Goal: Task Accomplishment & Management: Complete application form

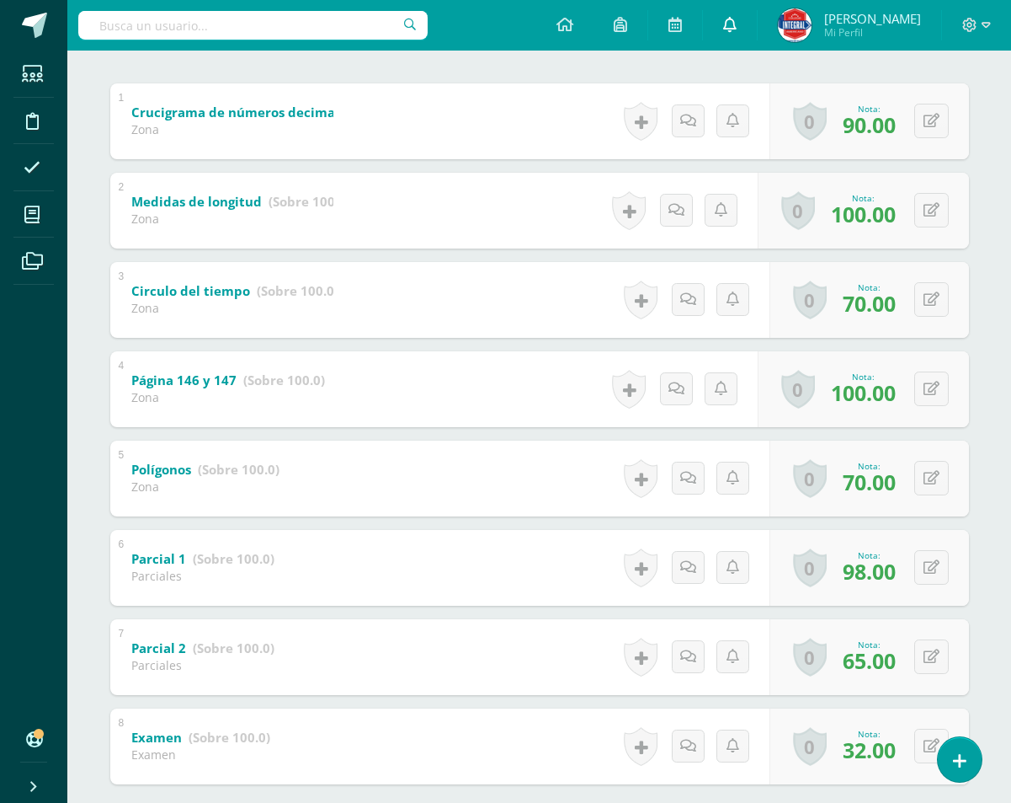
scroll to position [337, 0]
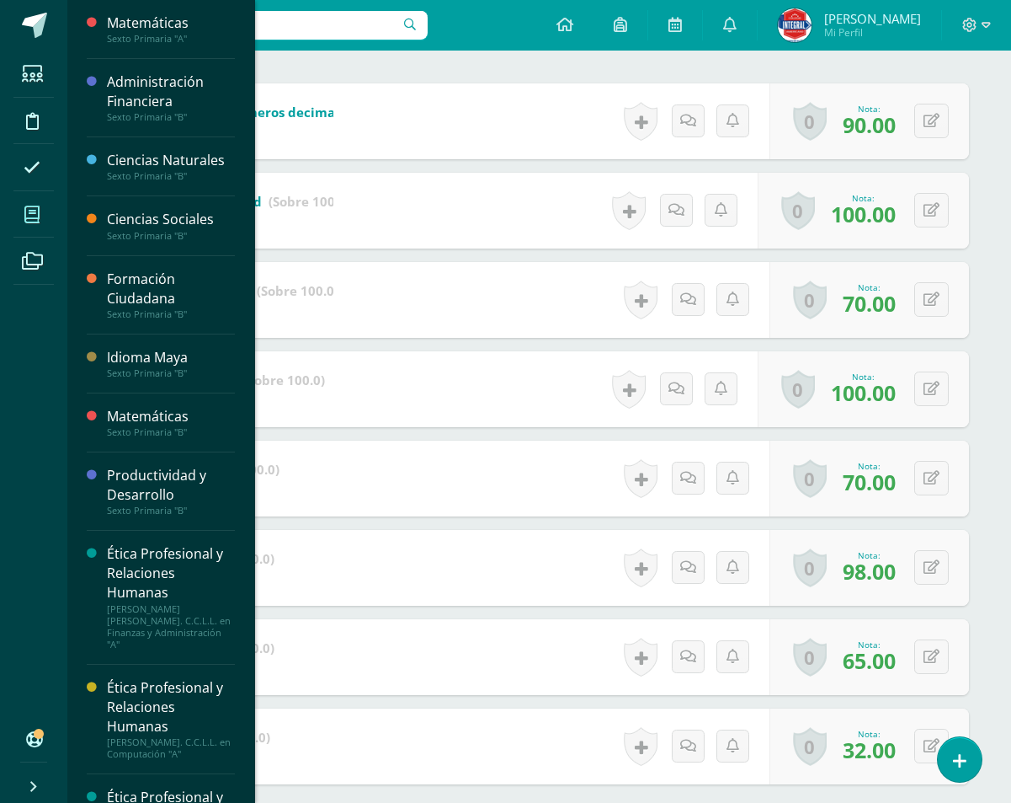
click at [29, 212] on icon at bounding box center [31, 214] width 15 height 17
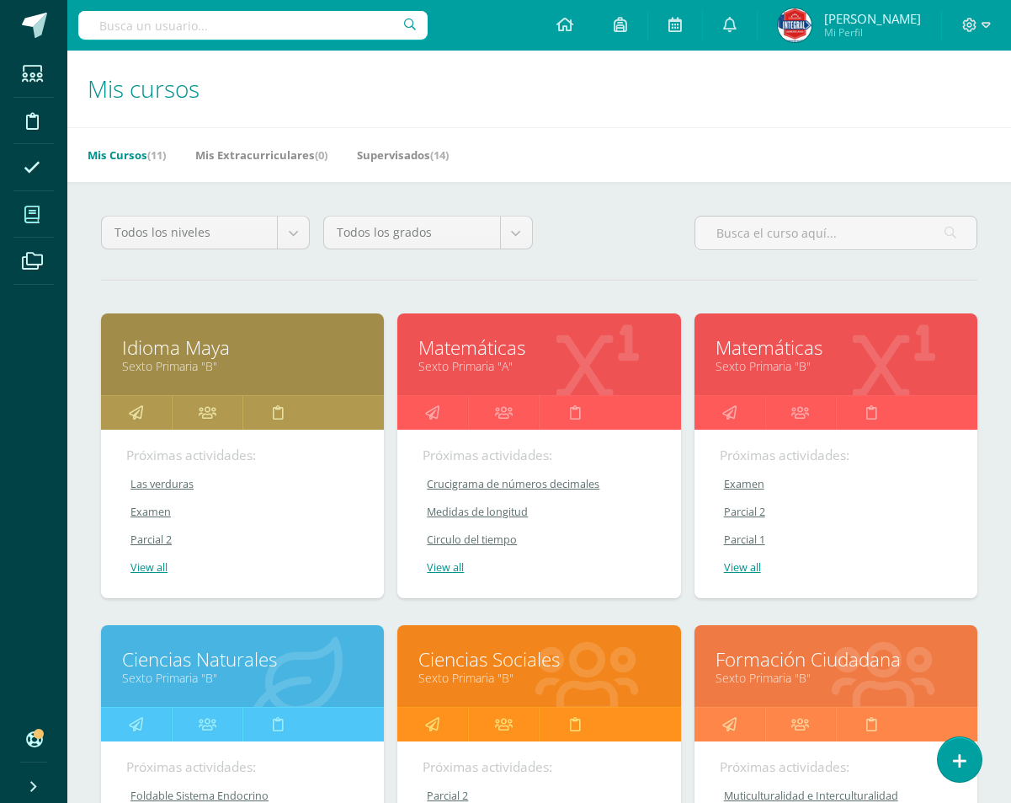
click at [765, 362] on link "Sexto Primaria "B"" at bounding box center [836, 366] width 241 height 16
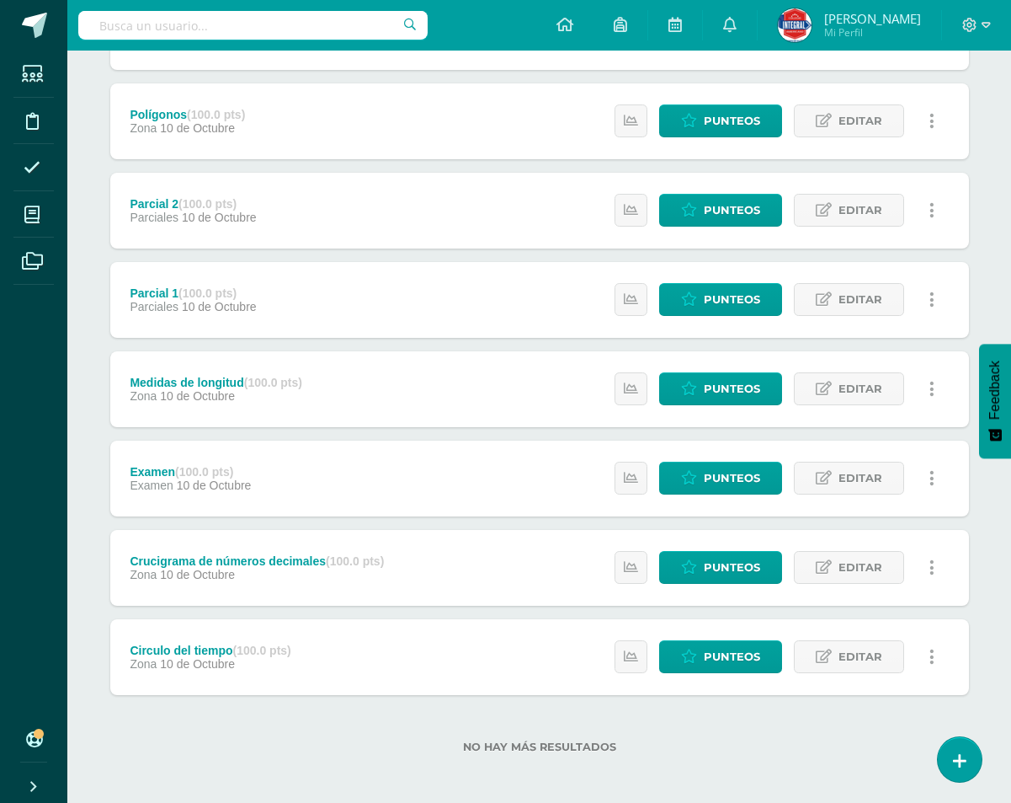
scroll to position [291, 0]
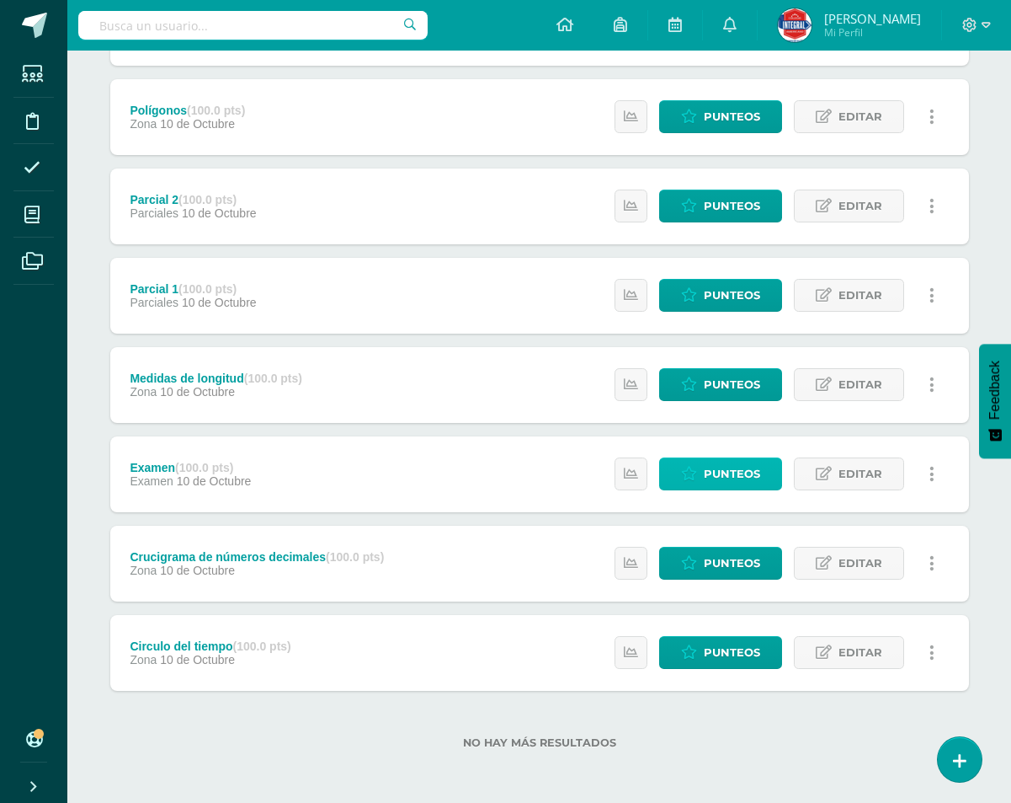
click at [742, 465] on span "Punteos" at bounding box center [732, 473] width 56 height 31
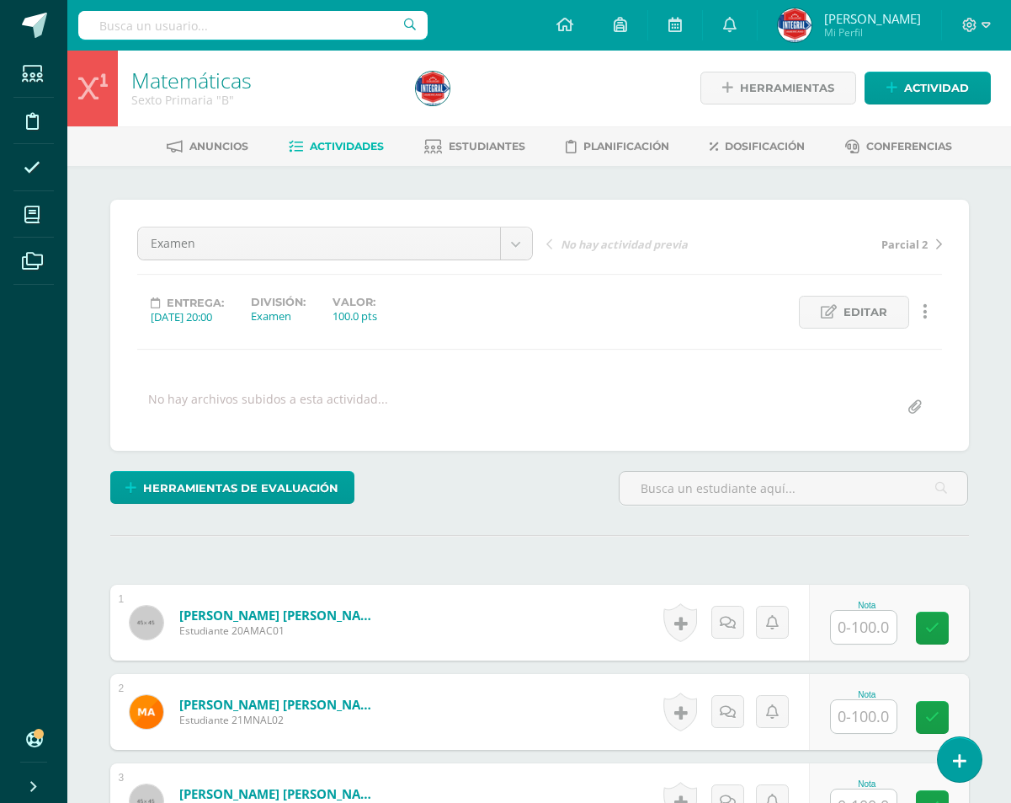
scroll to position [2, 0]
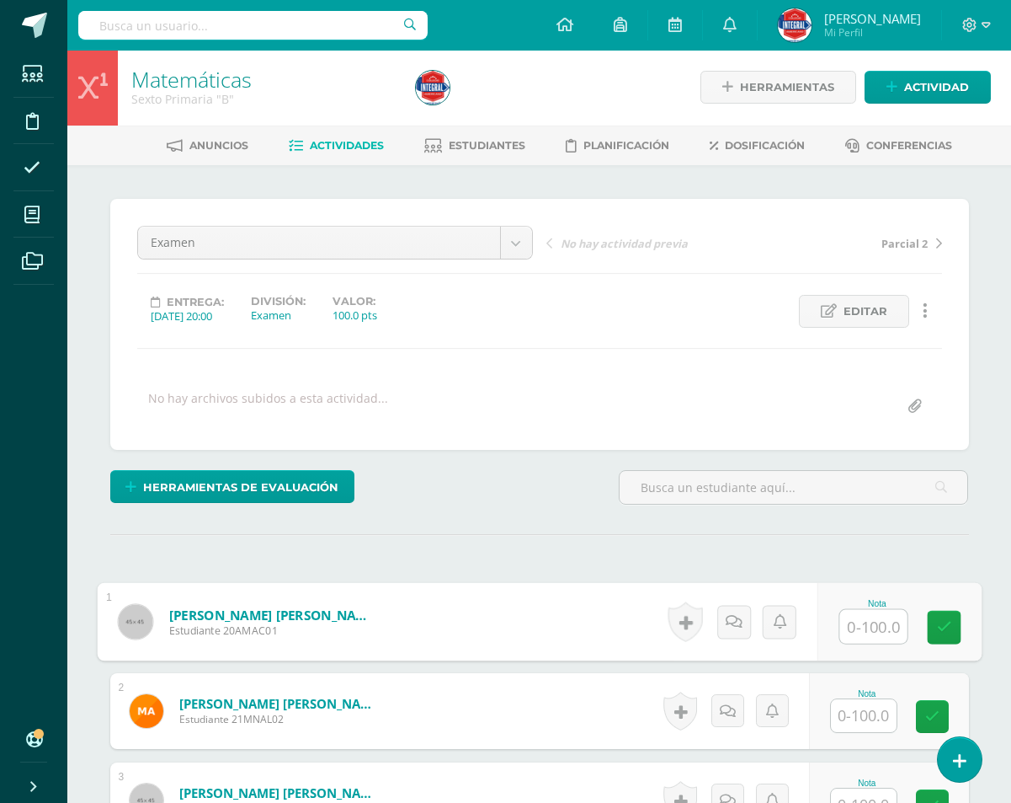
click at [879, 615] on input "text" at bounding box center [873, 627] width 67 height 34
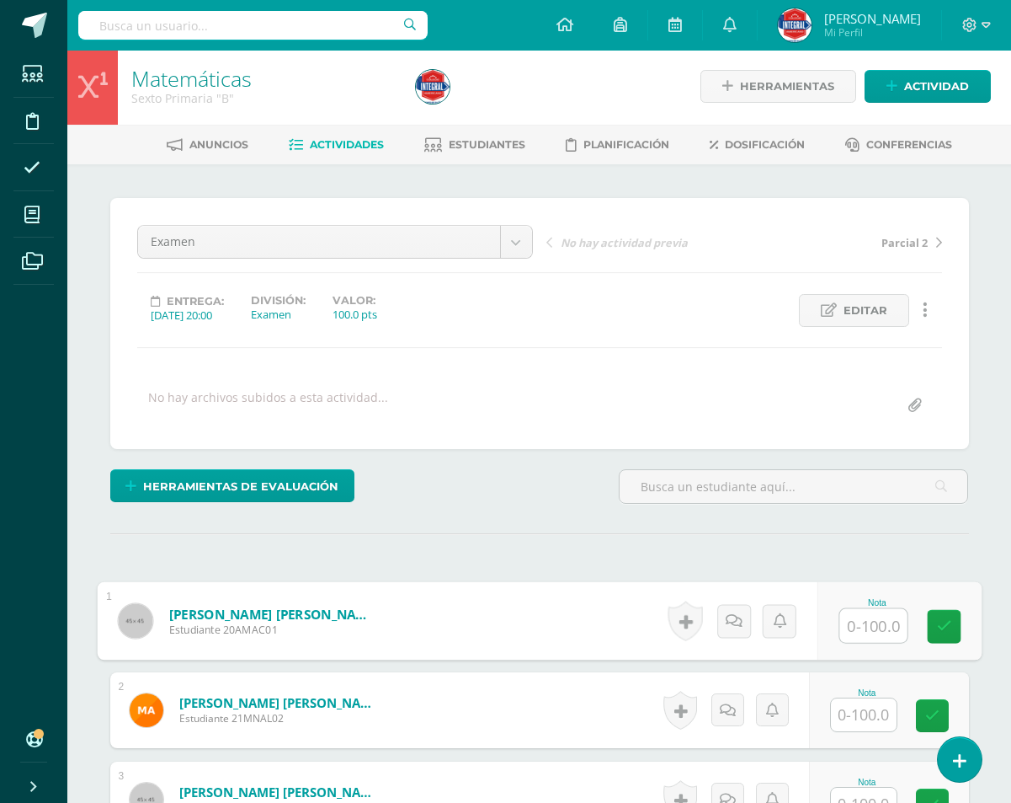
scroll to position [3, 0]
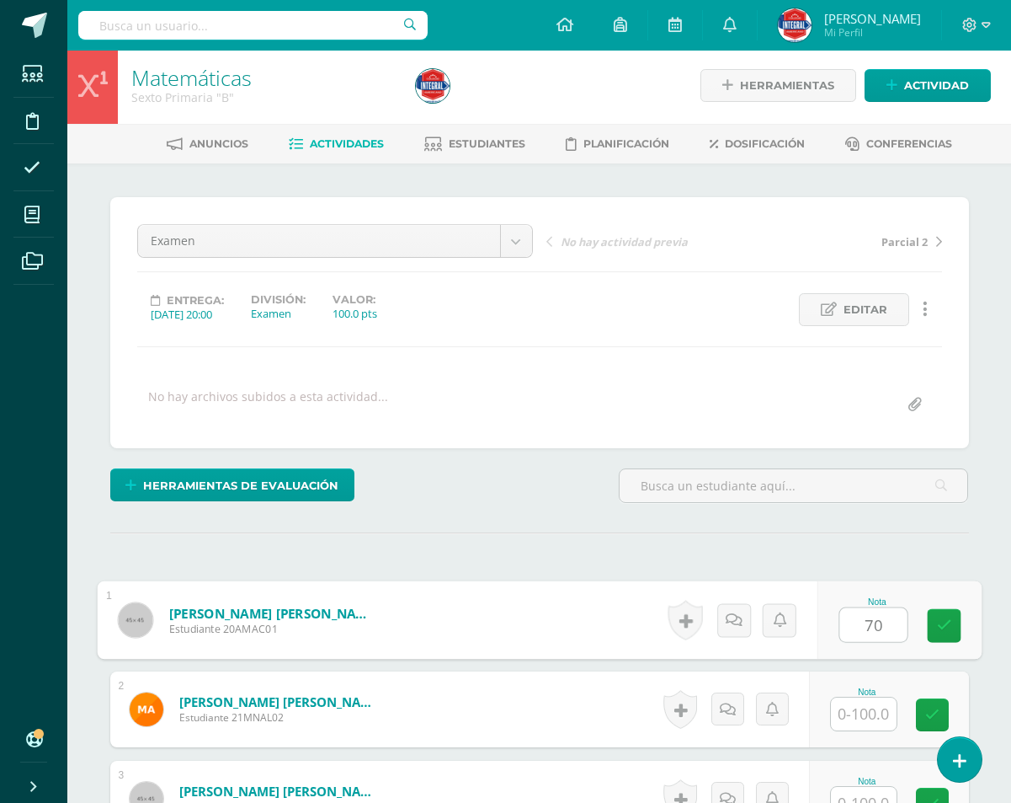
type input "70"
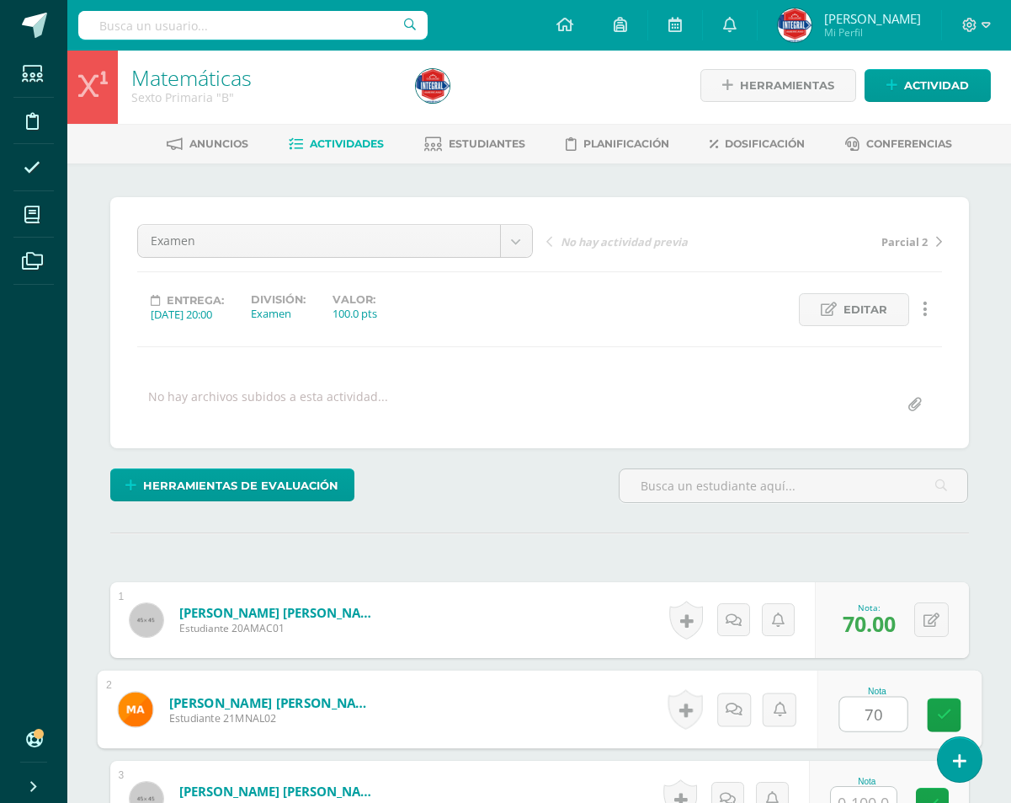
type input "70"
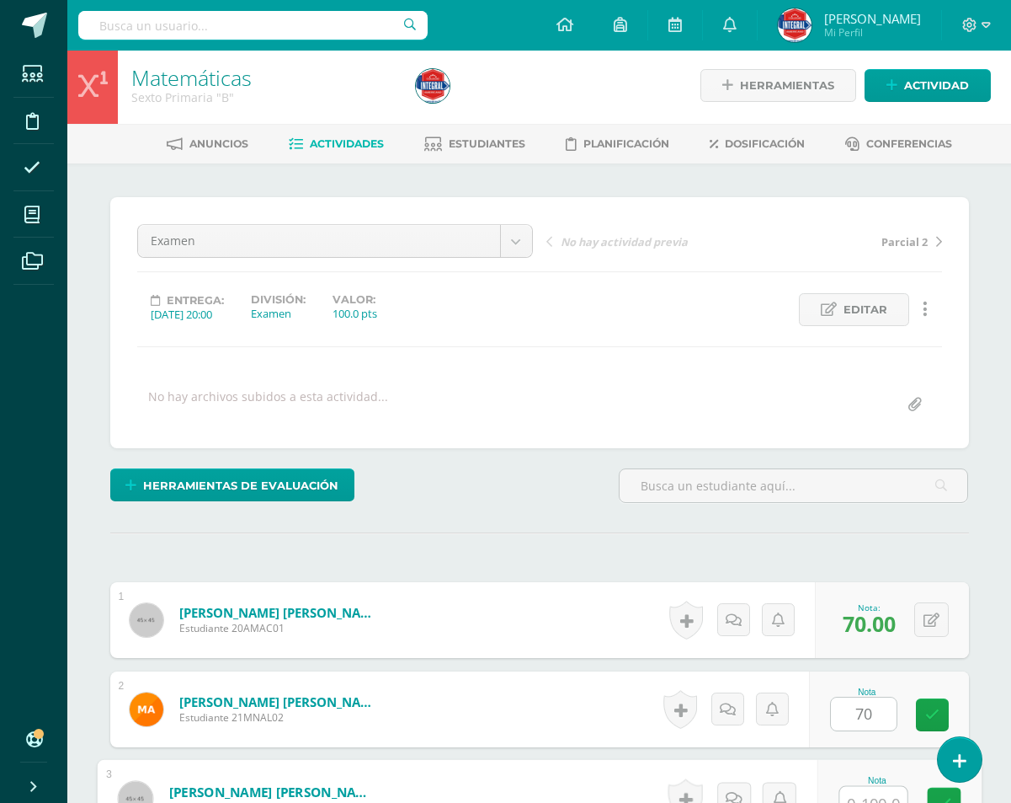
scroll to position [19, 0]
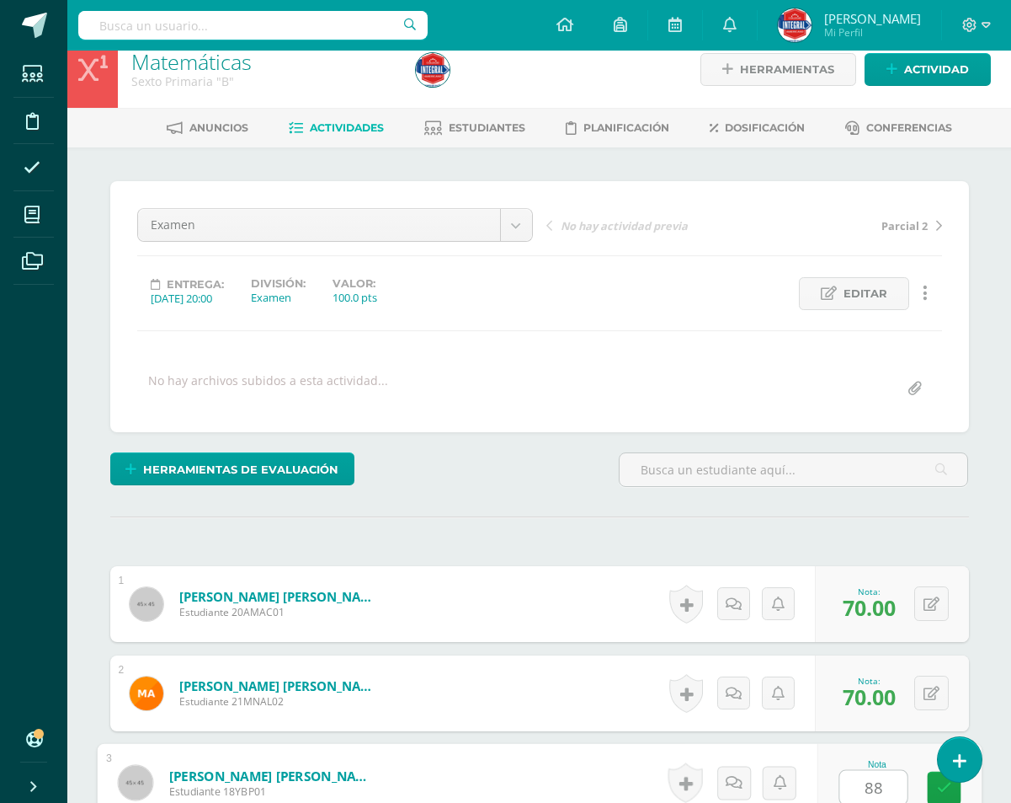
type input "88"
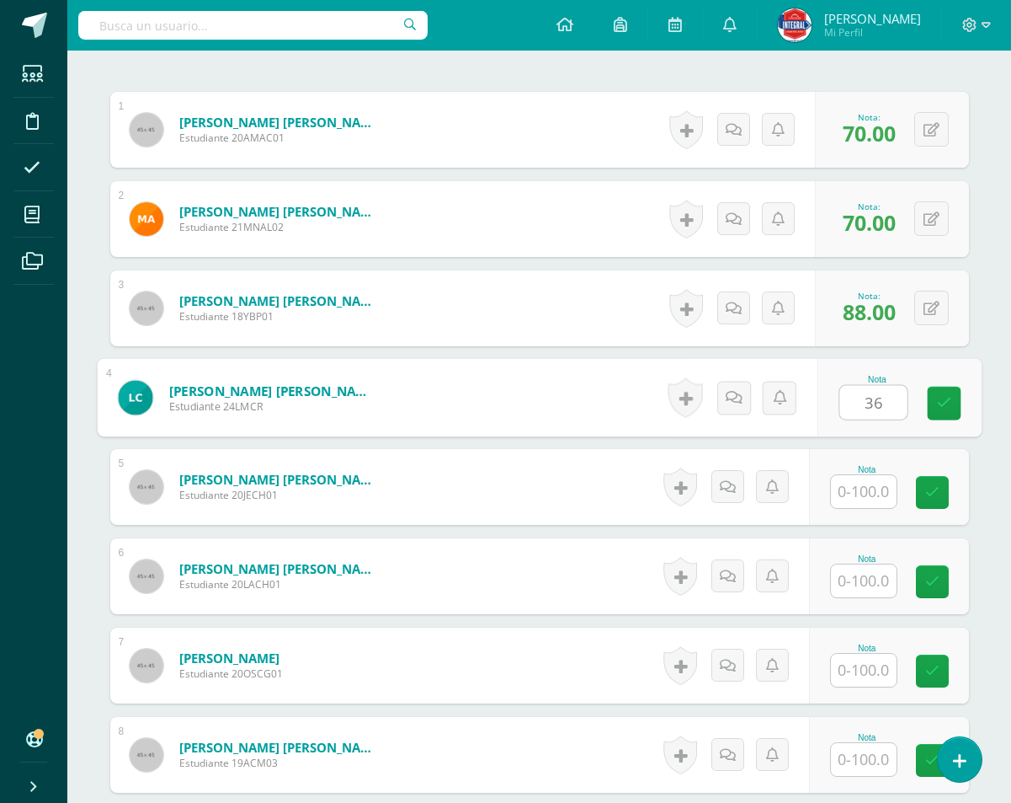
type input "36"
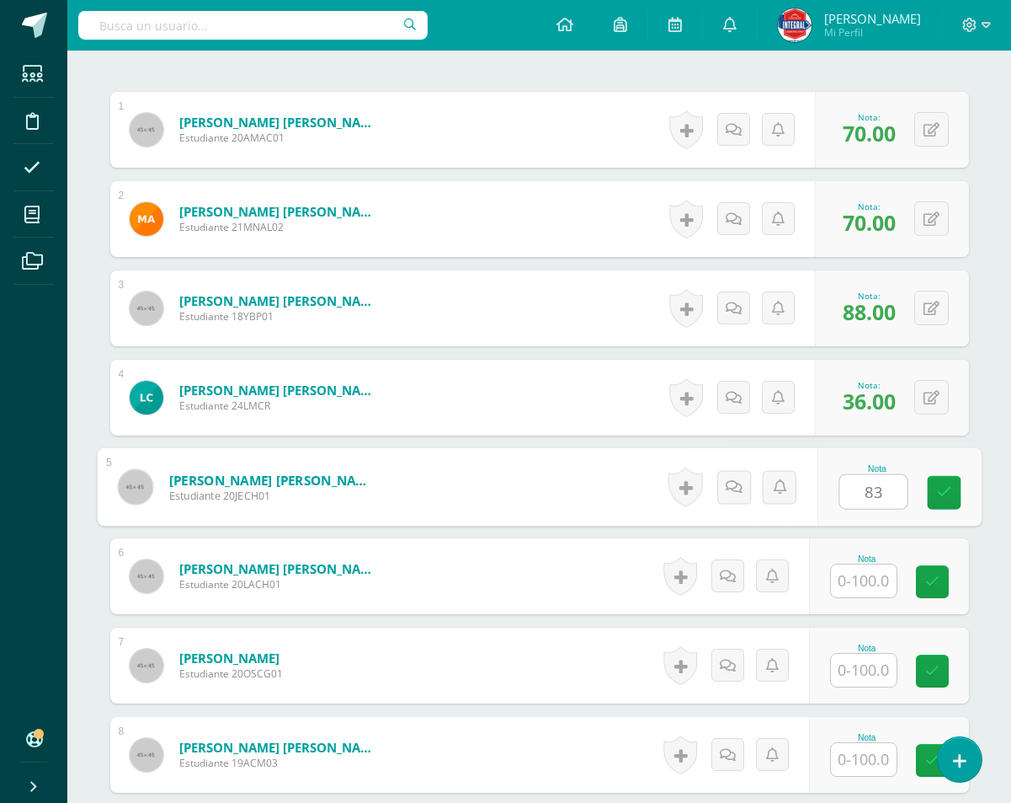
type input "83"
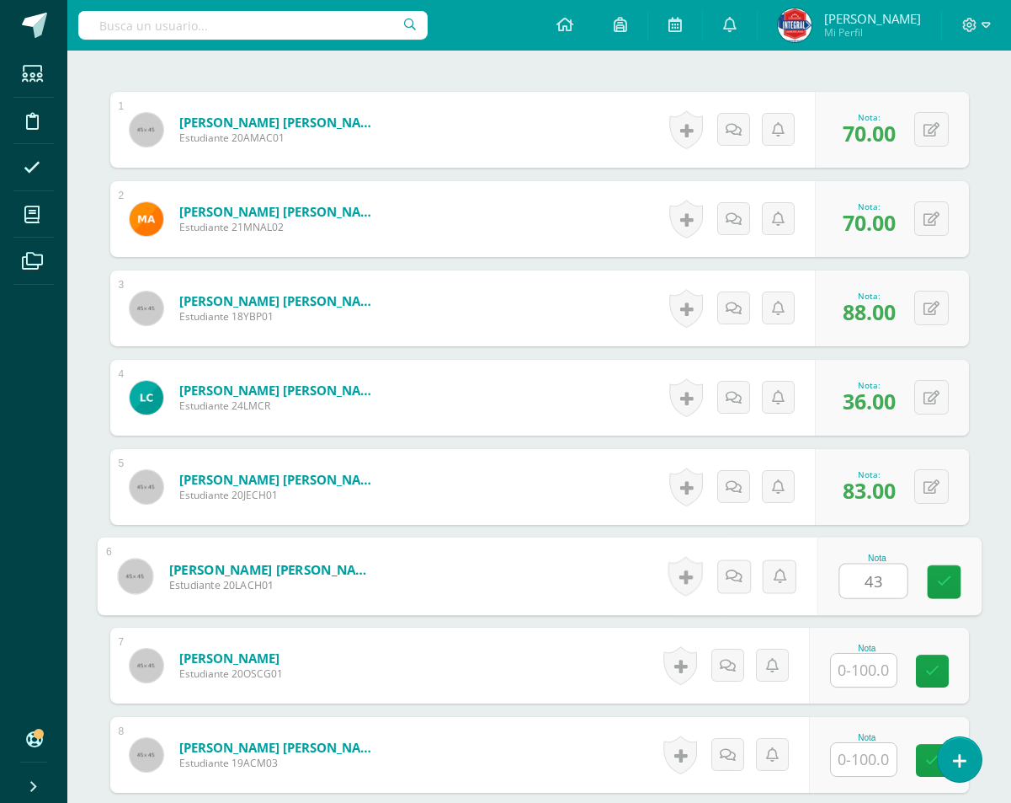
type input "43"
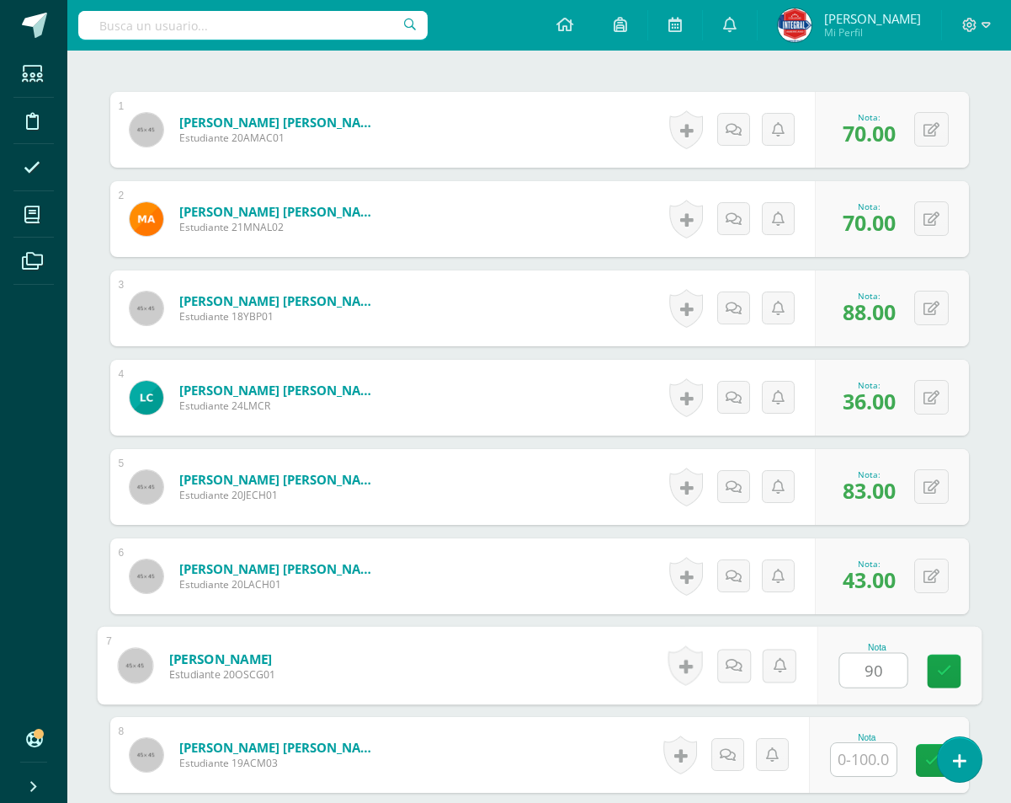
type input "90"
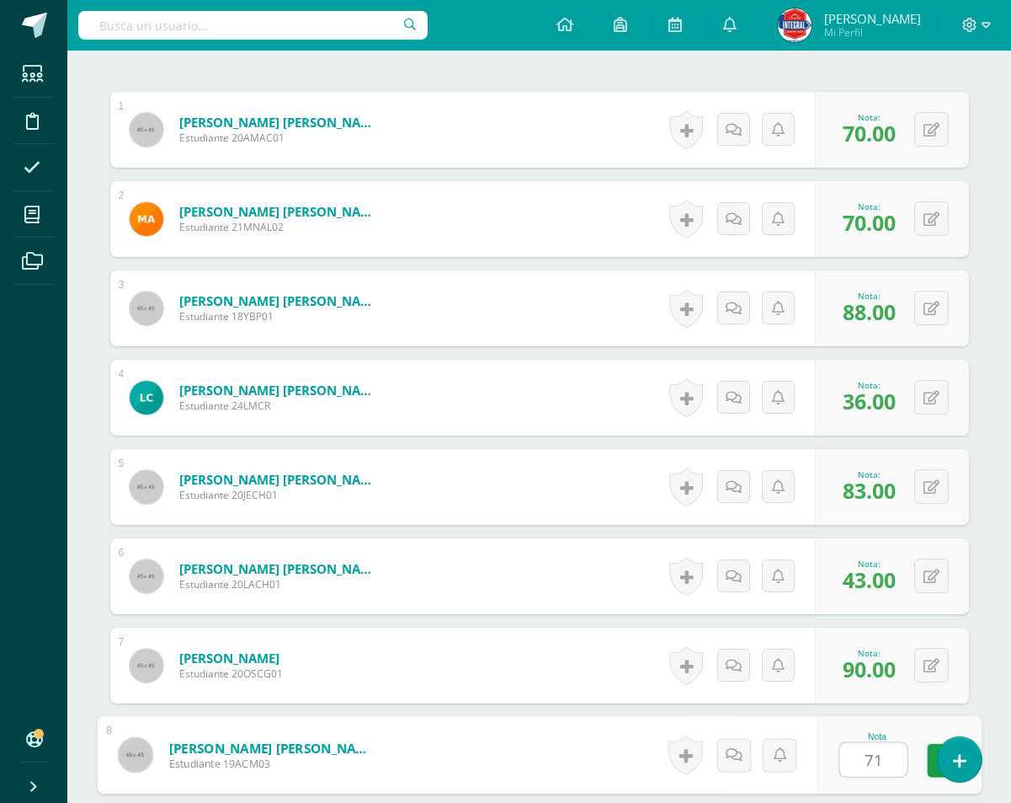
type input "71"
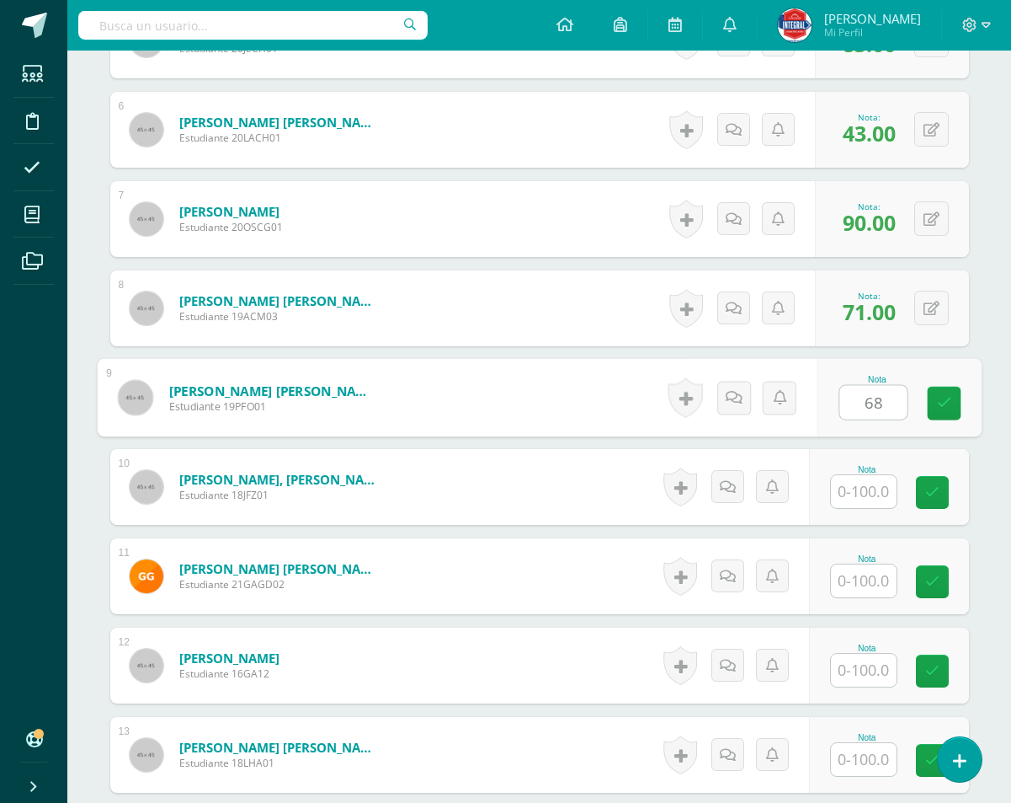
type input "68"
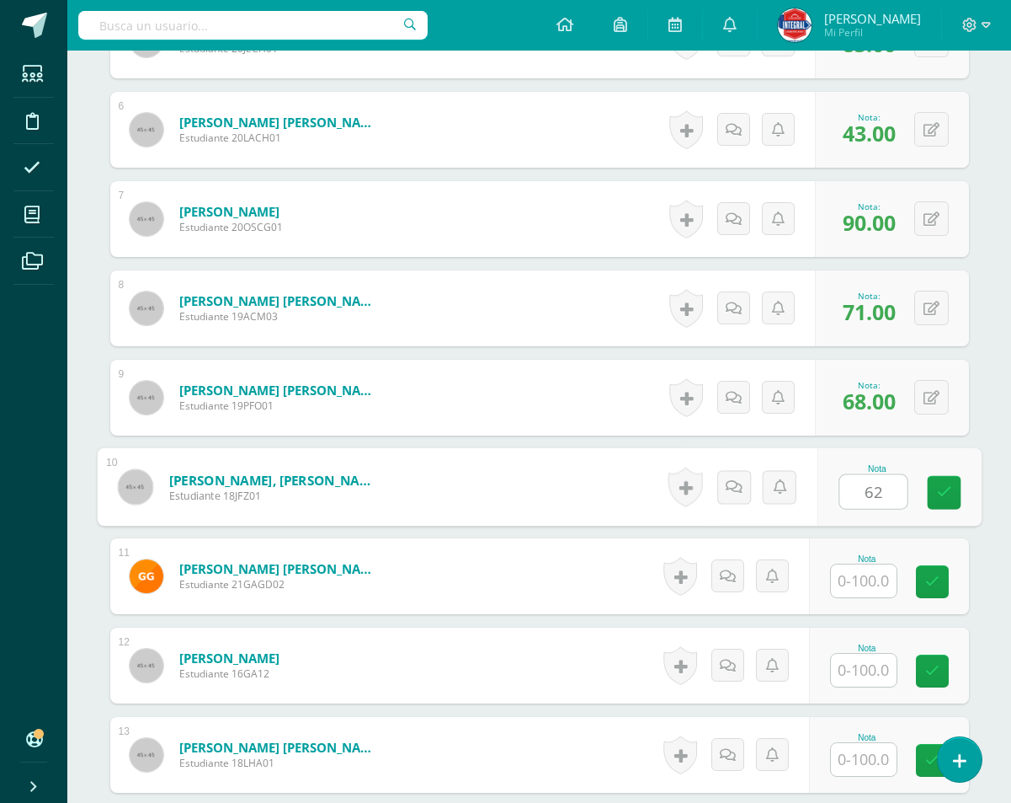
type input "62"
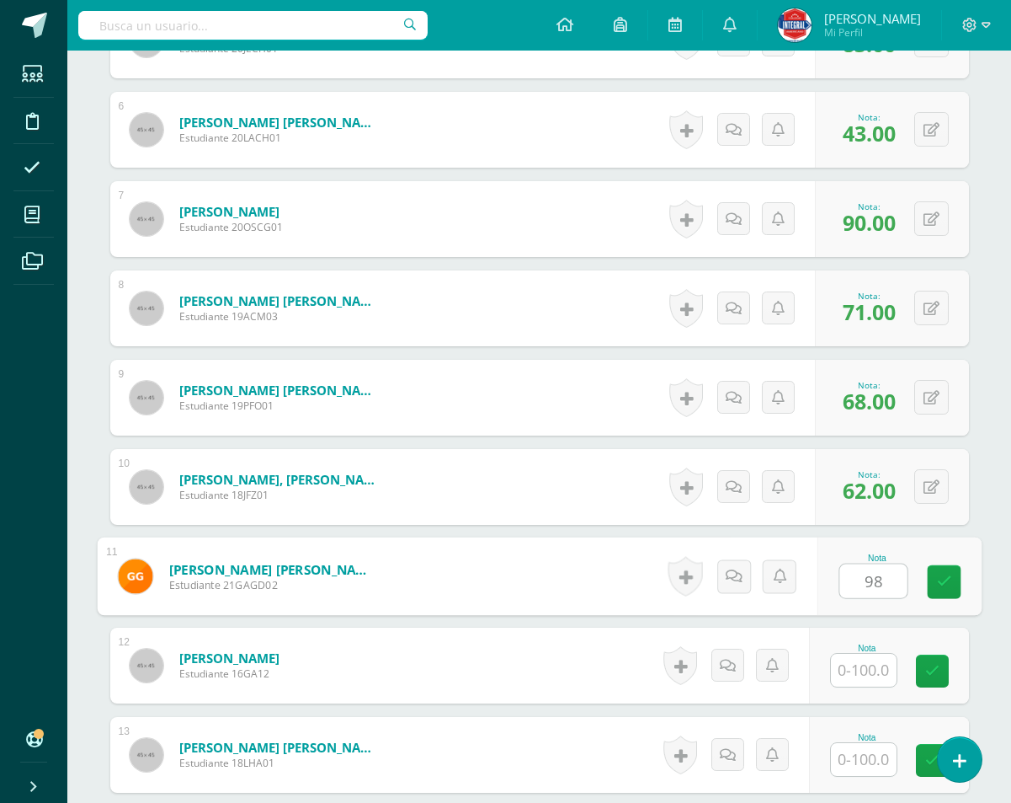
type input "98"
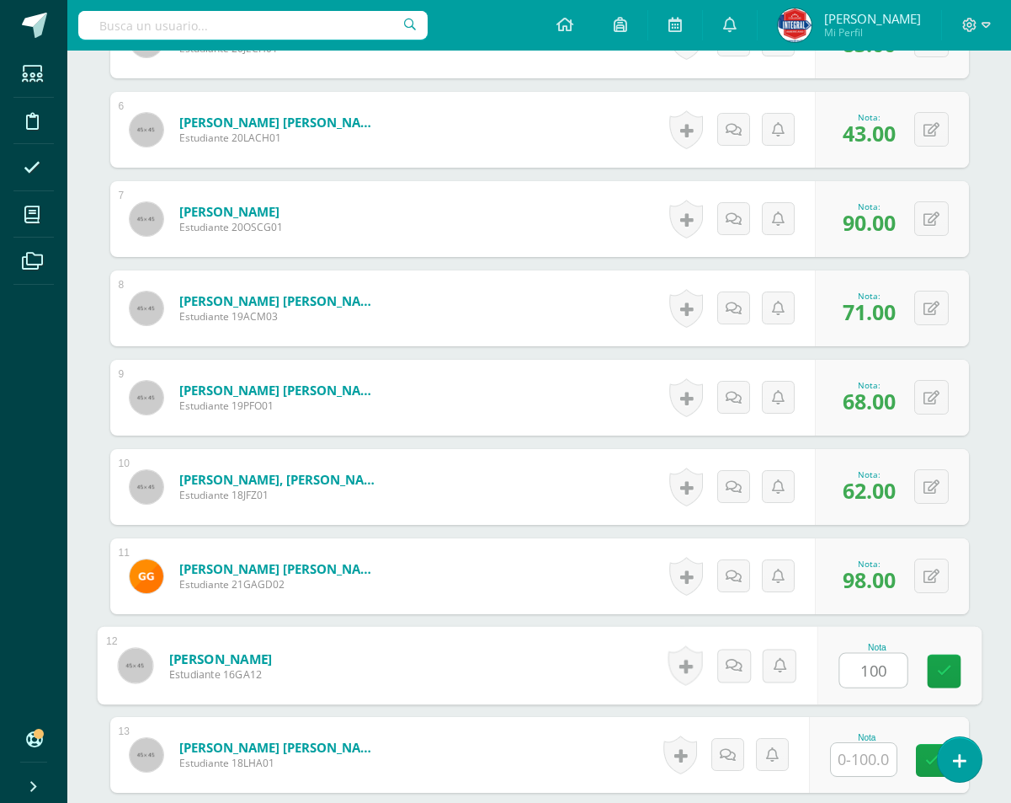
type input "100"
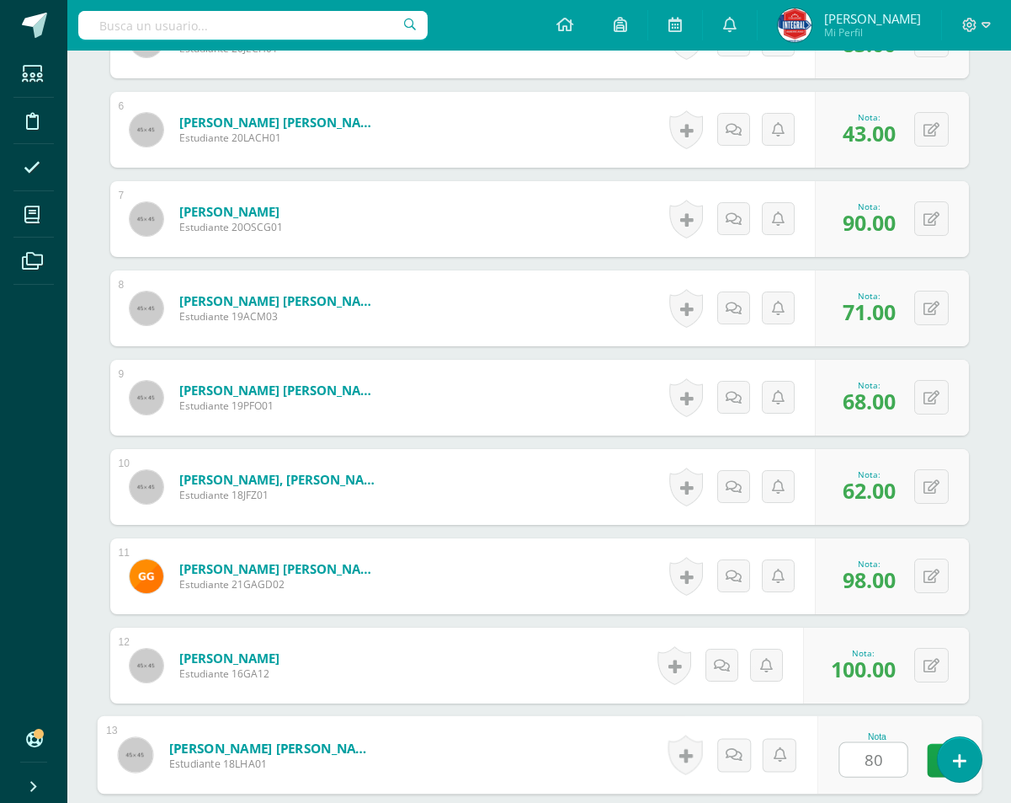
type input "80"
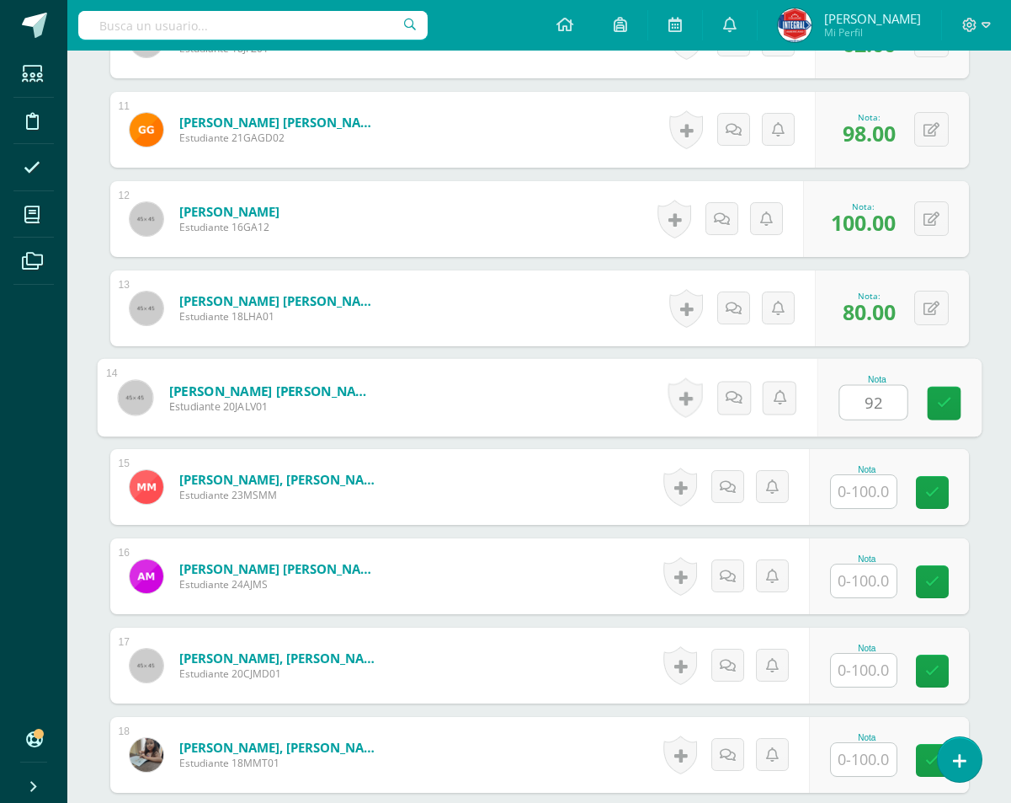
type input "92"
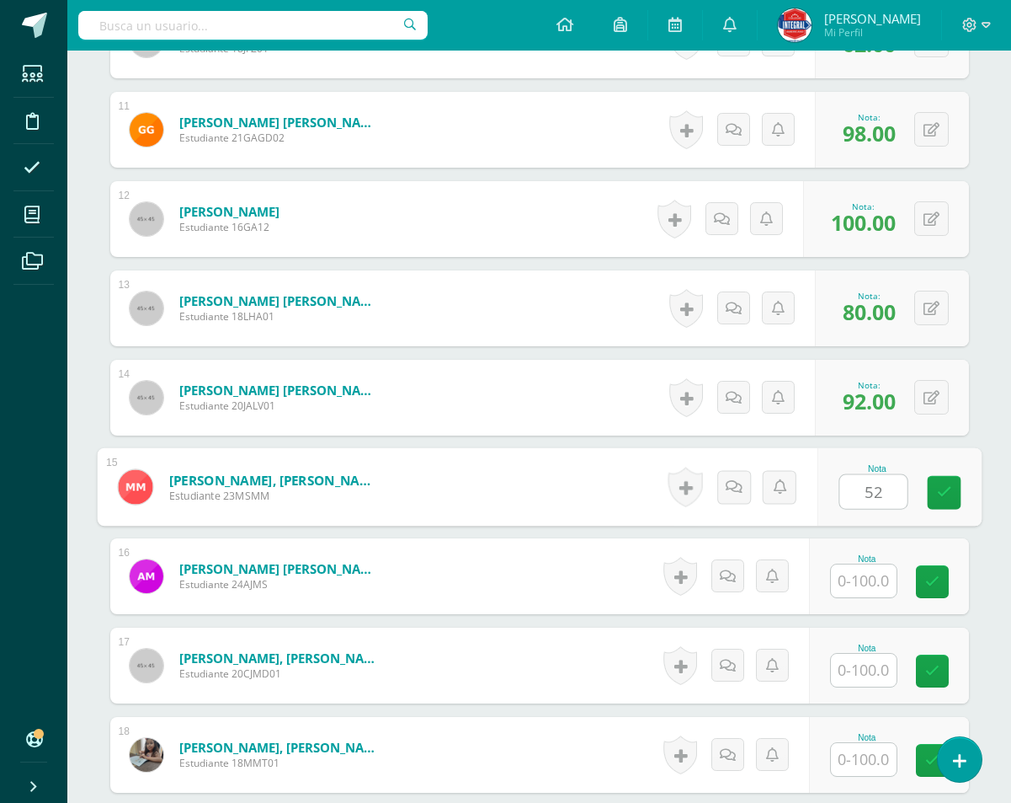
type input "52"
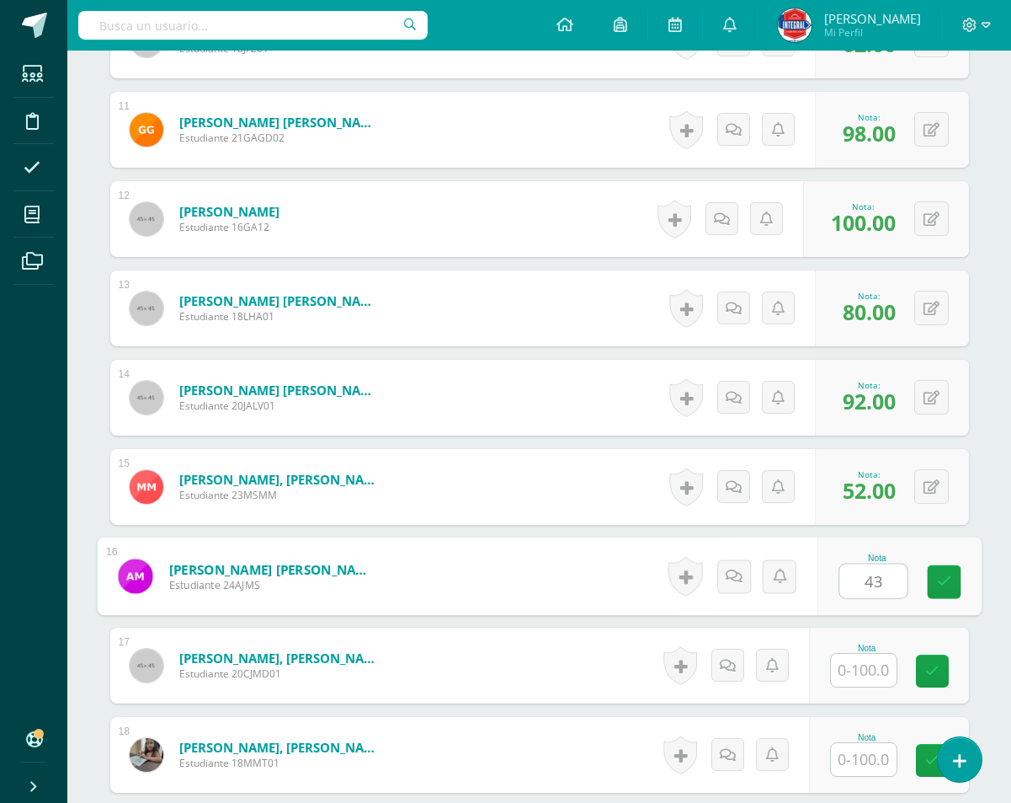
type input "43"
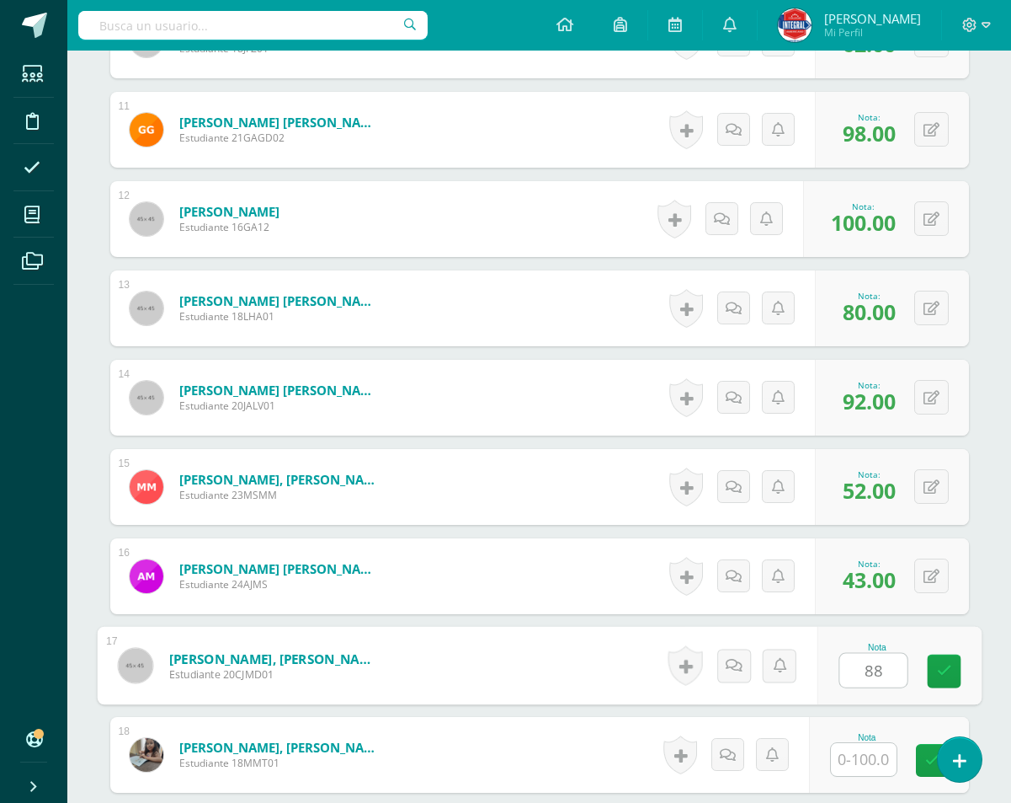
type input "88"
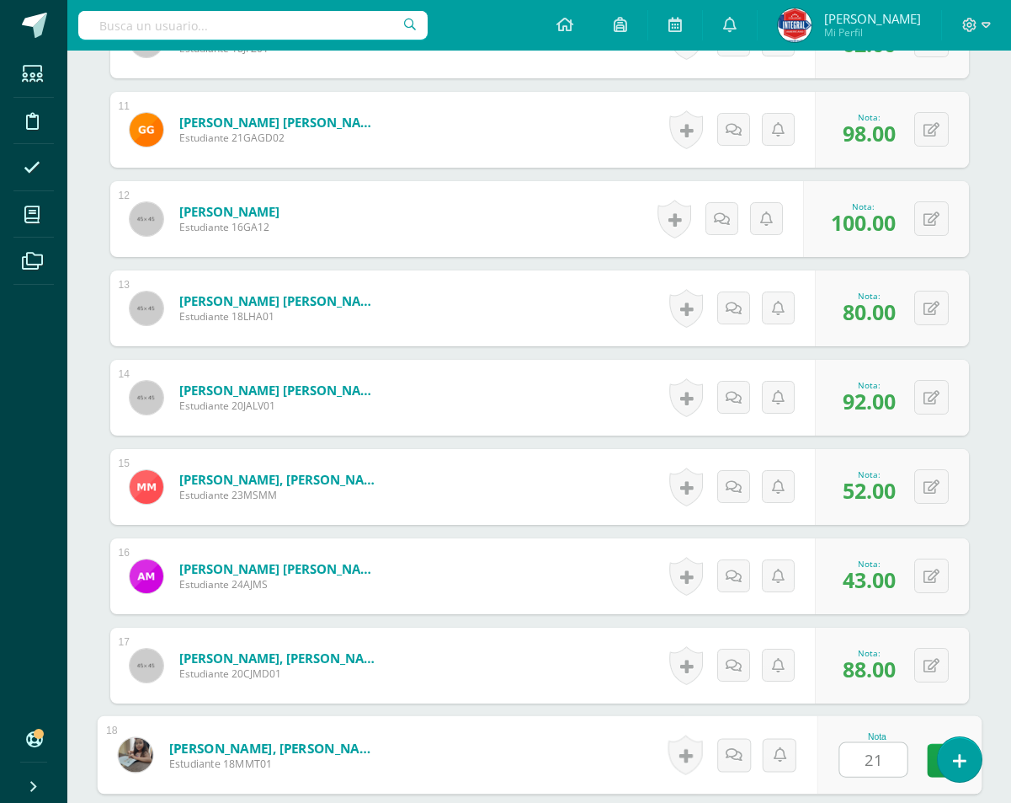
type input "21"
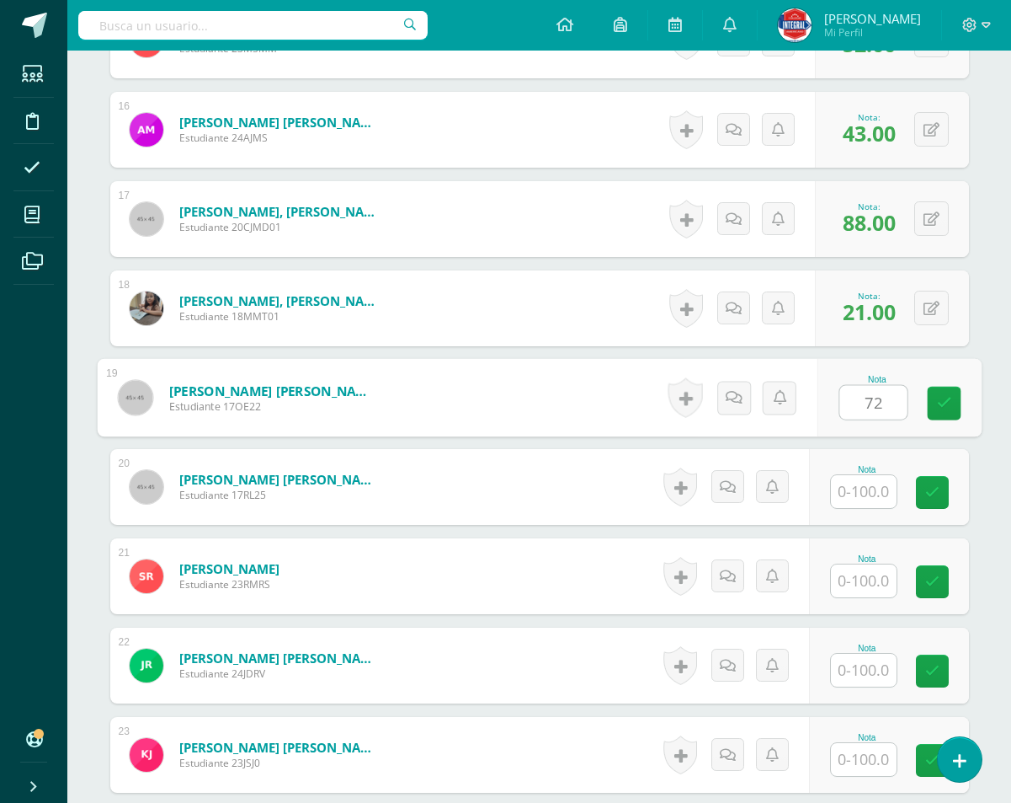
type input "72"
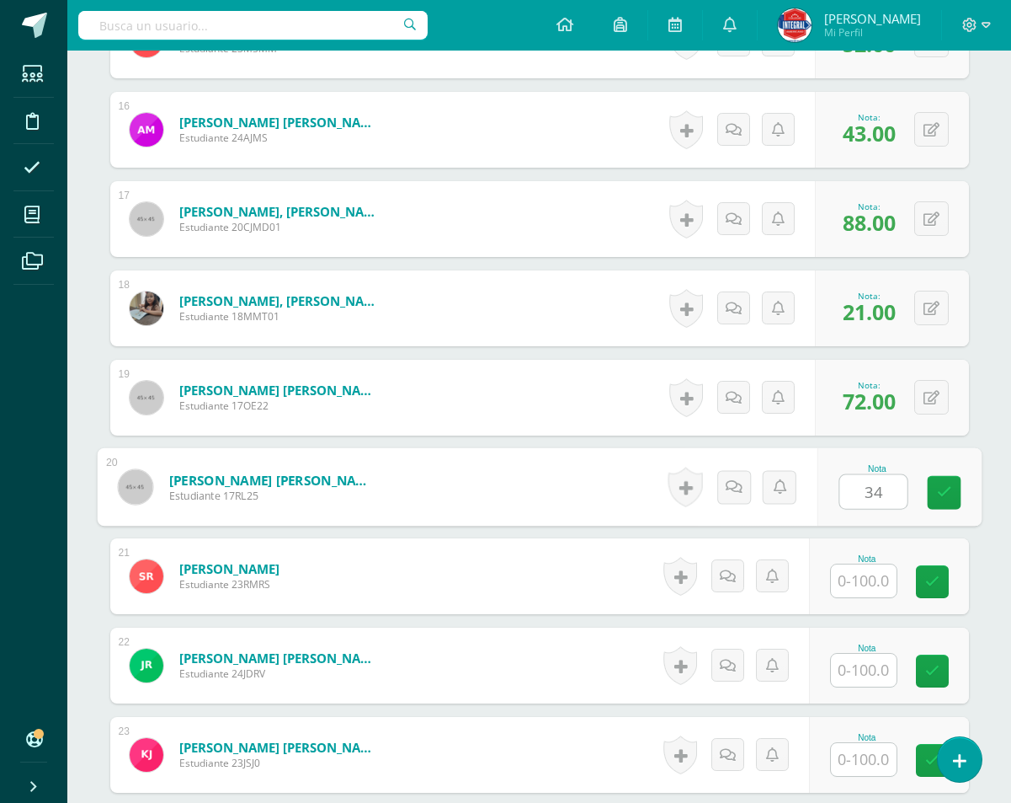
type input "34"
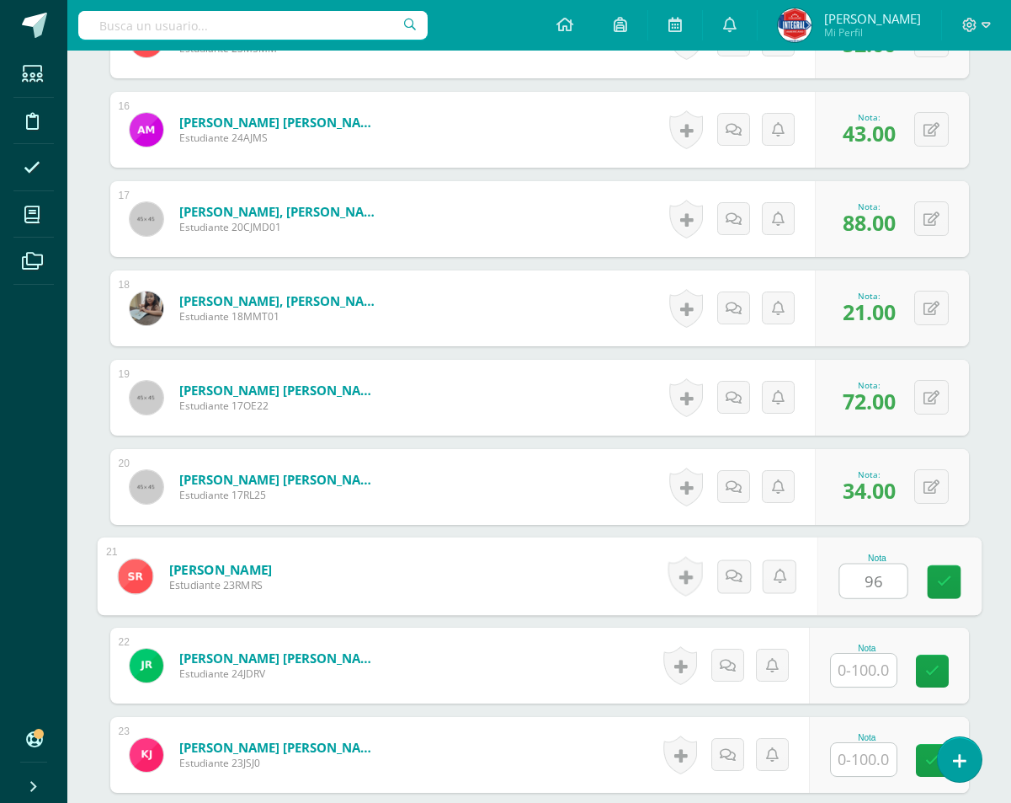
type input "96"
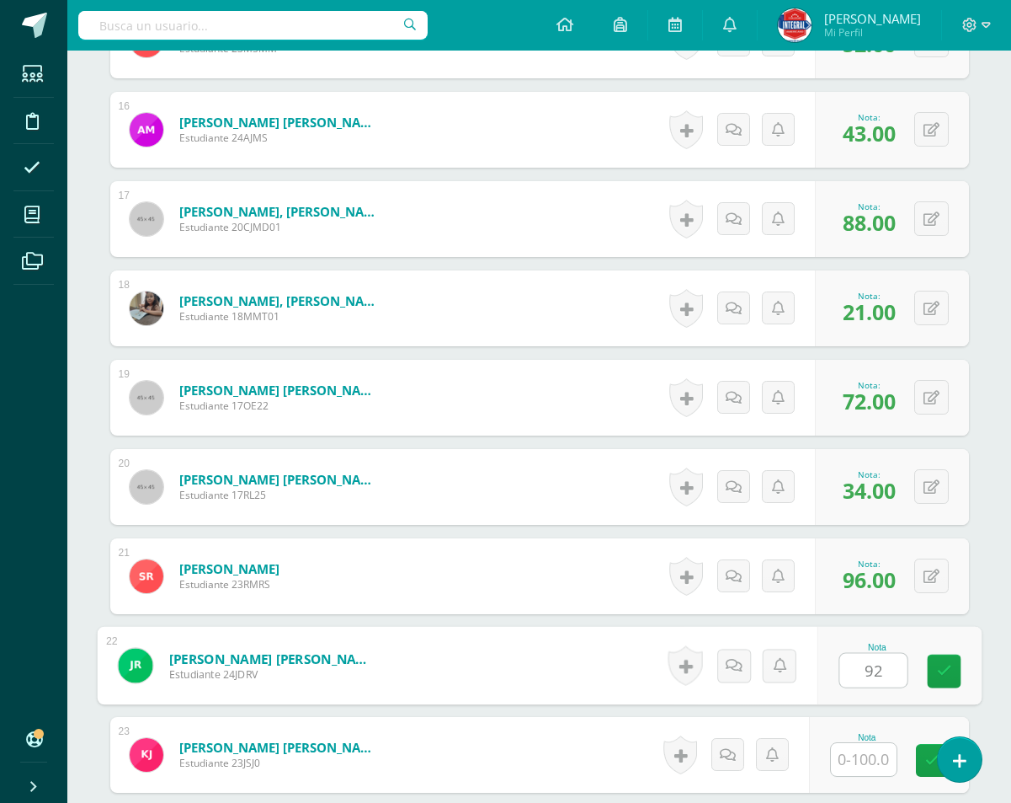
type input "92"
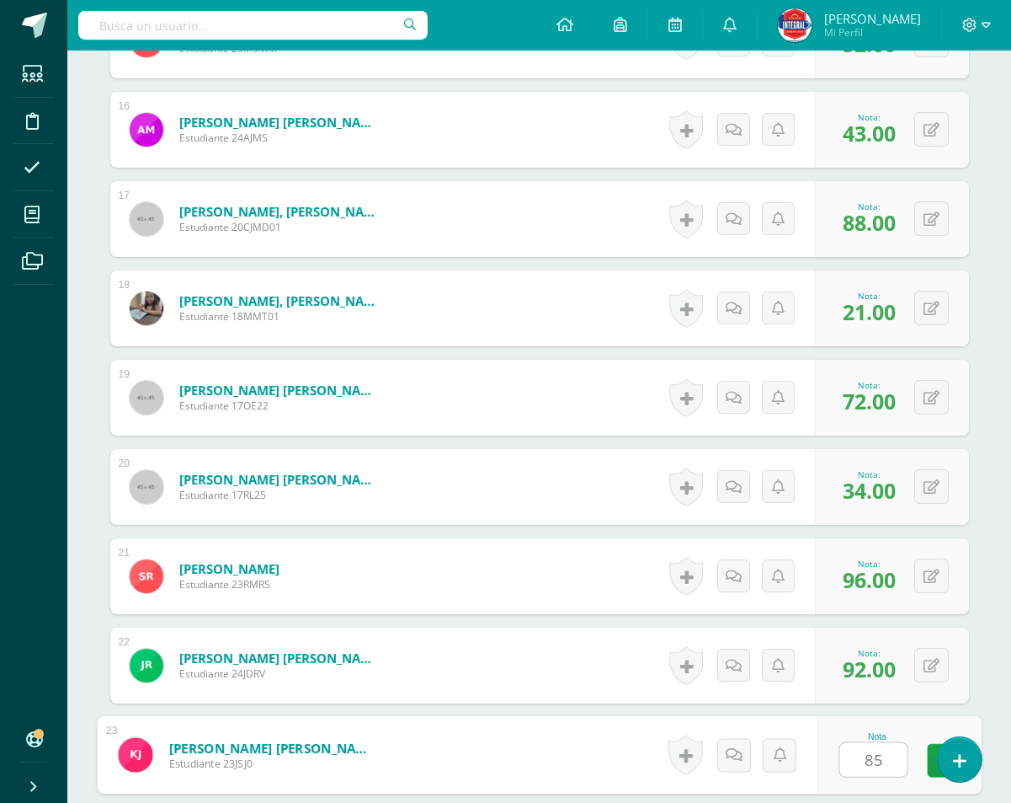
type input "85"
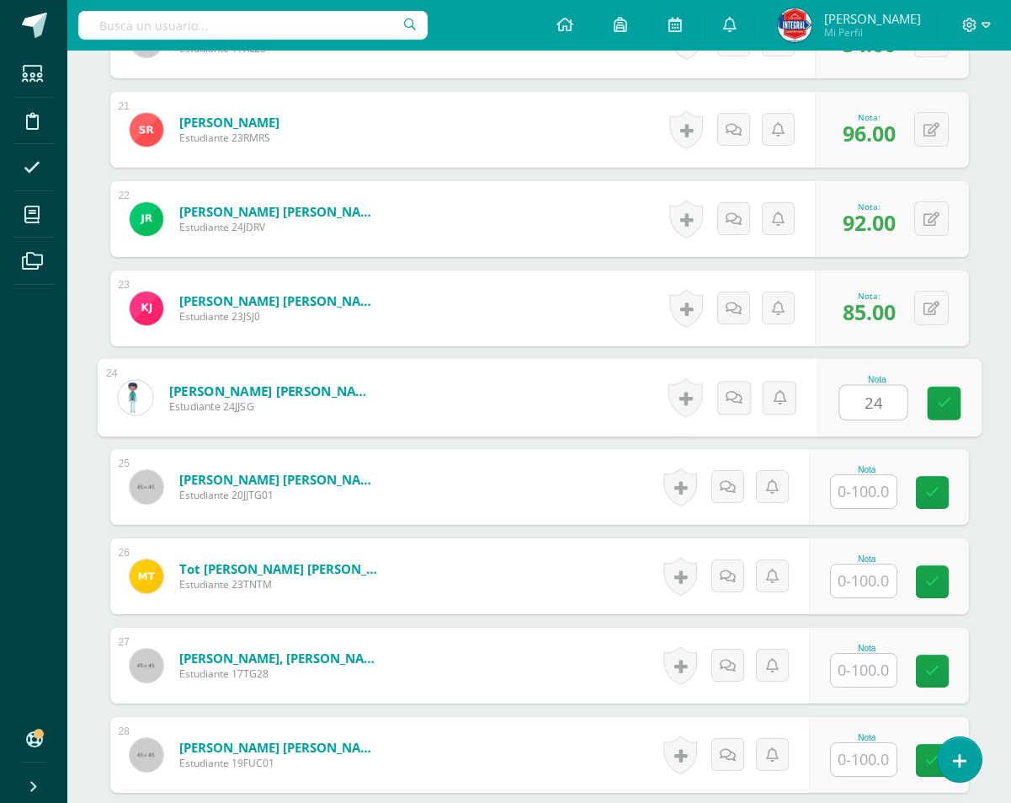
type input "24"
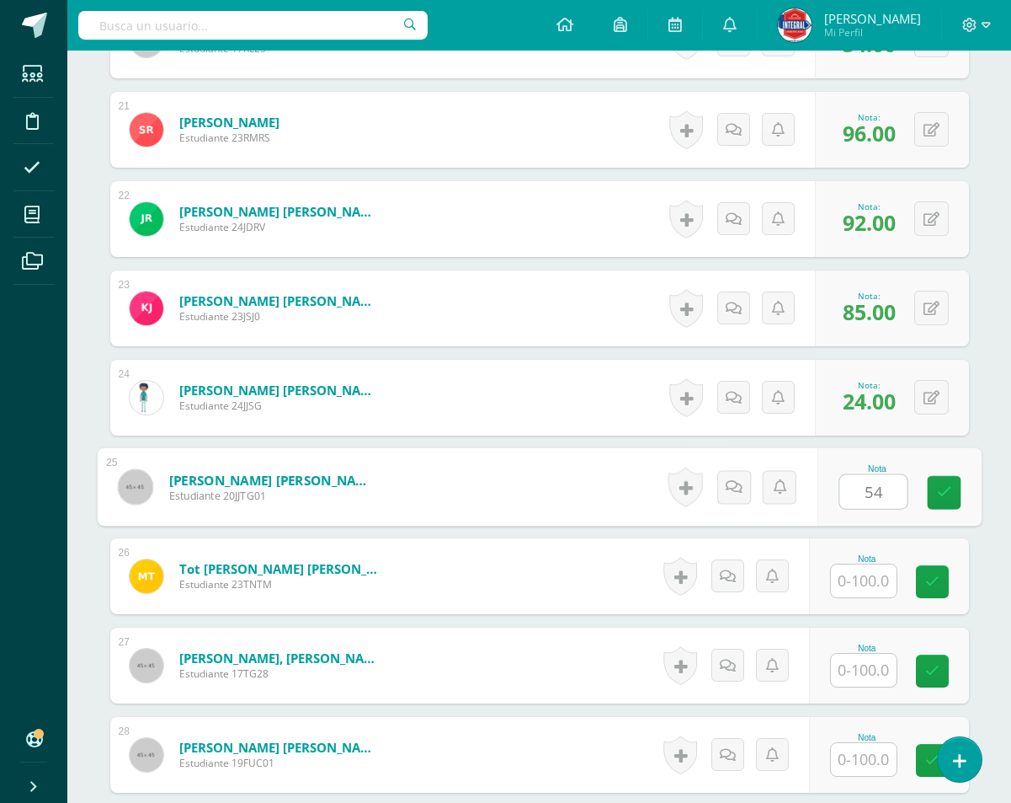
type input "54"
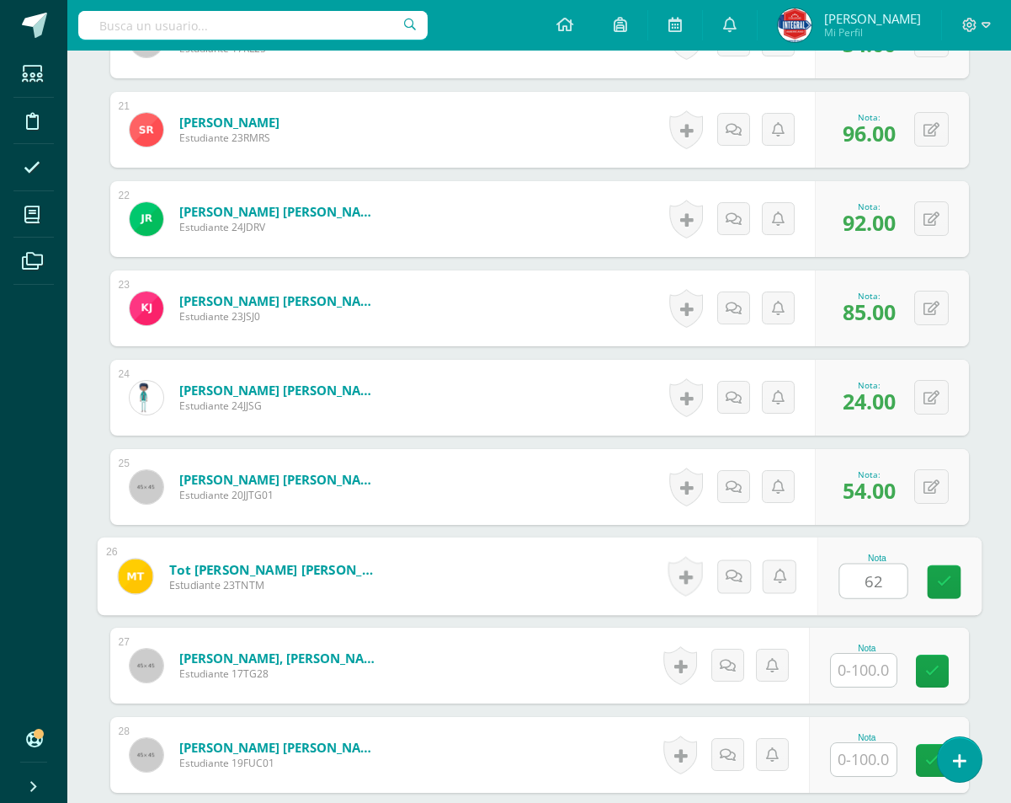
type input "62"
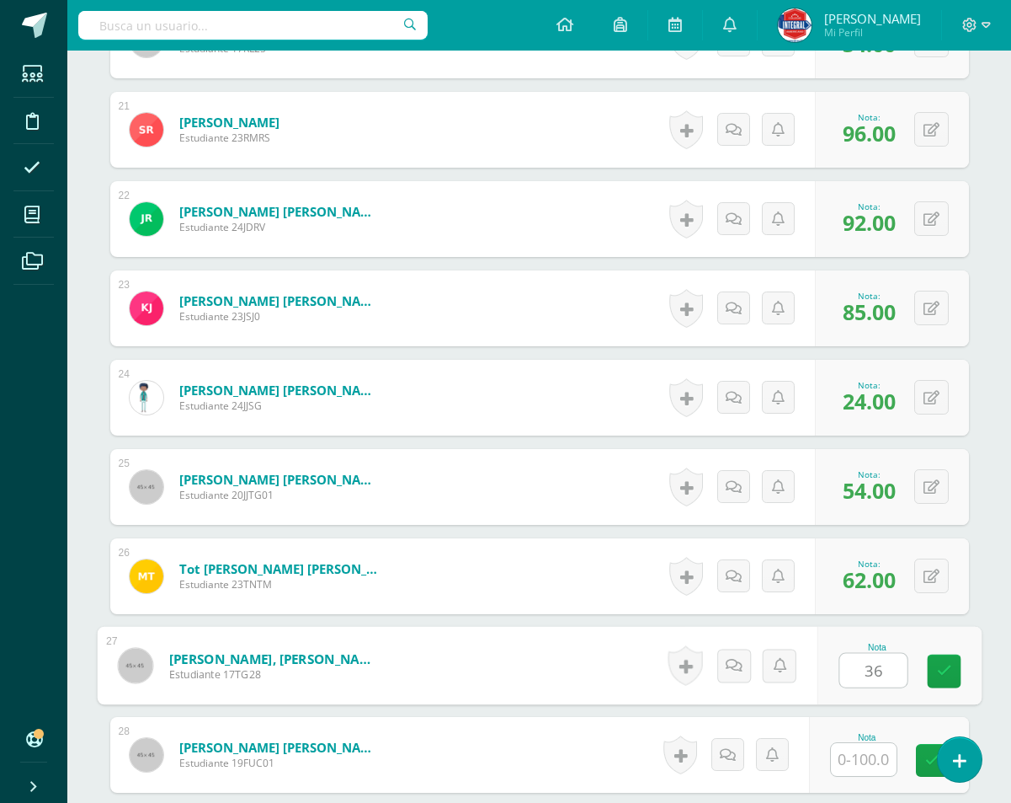
type input "36"
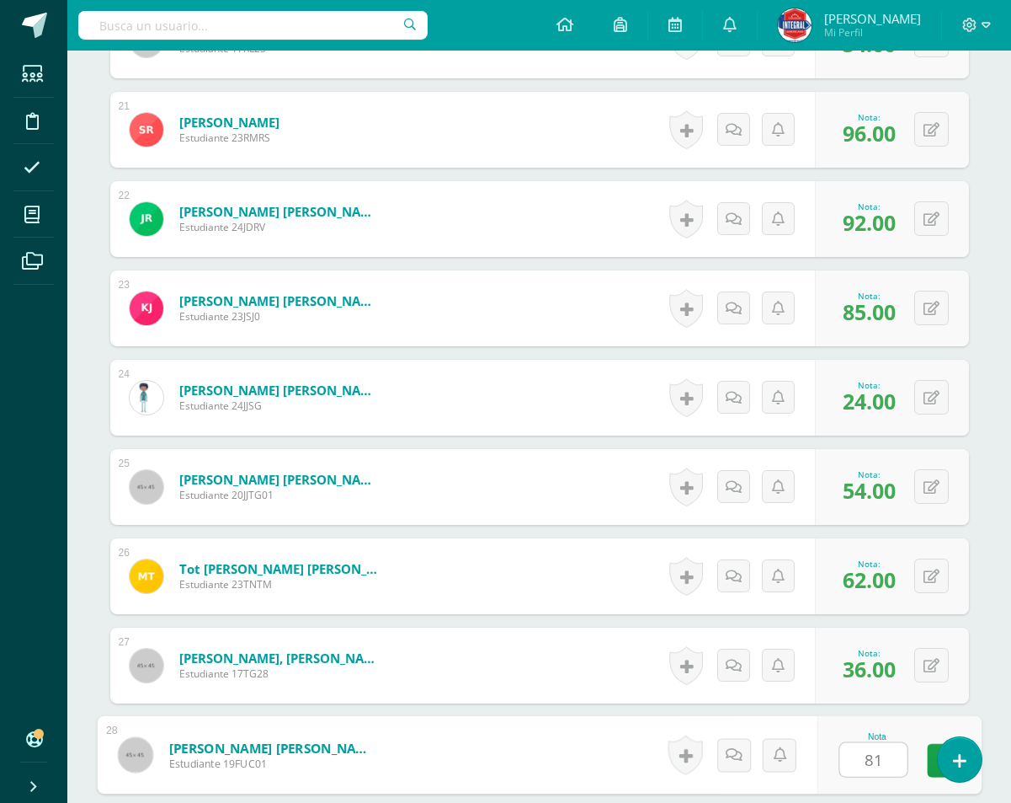
type input "81"
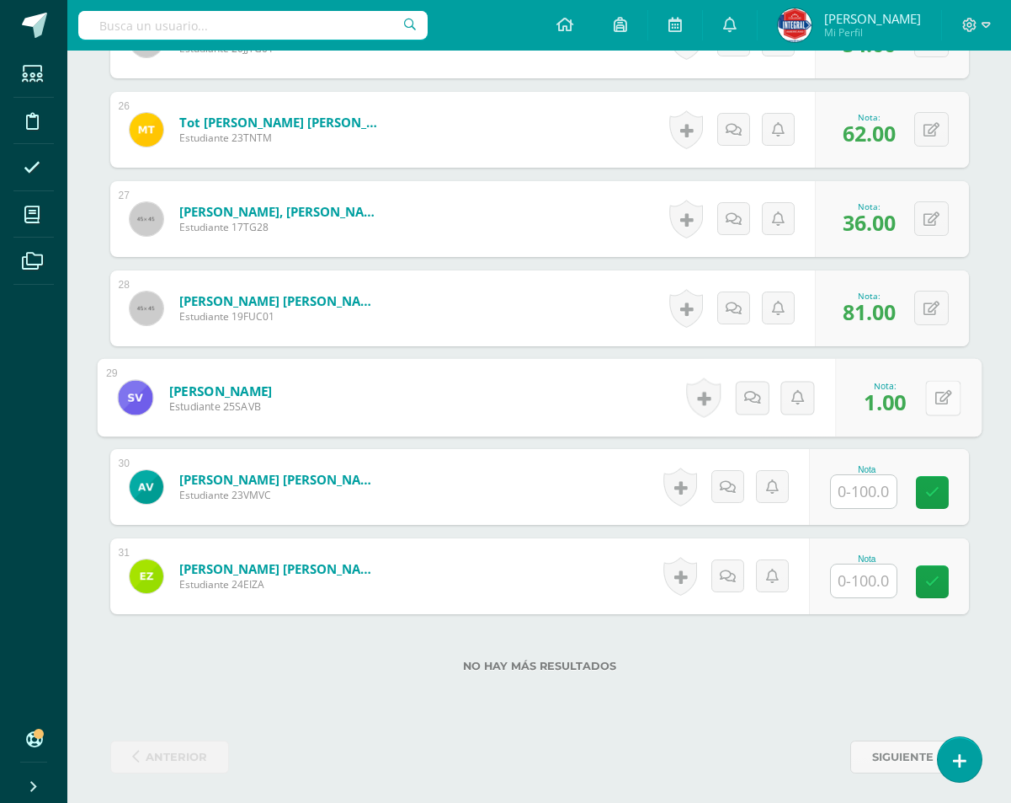
click at [934, 402] on button at bounding box center [943, 397] width 35 height 35
type input "91"
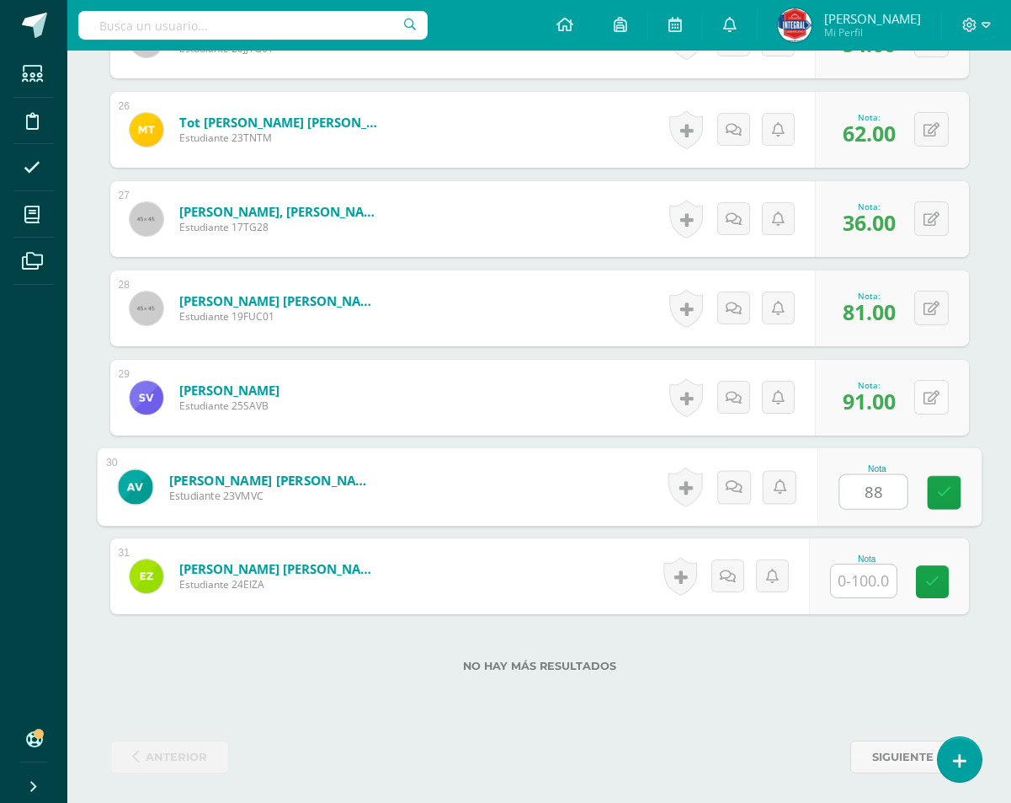
type input "88"
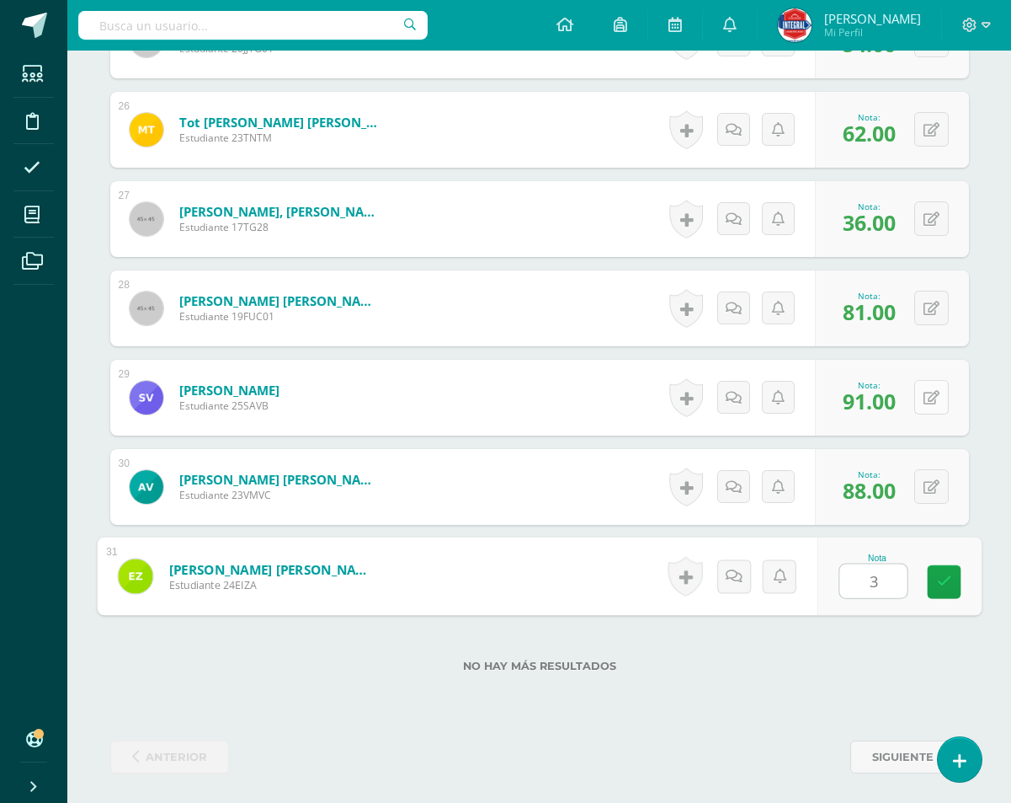
type input "36"
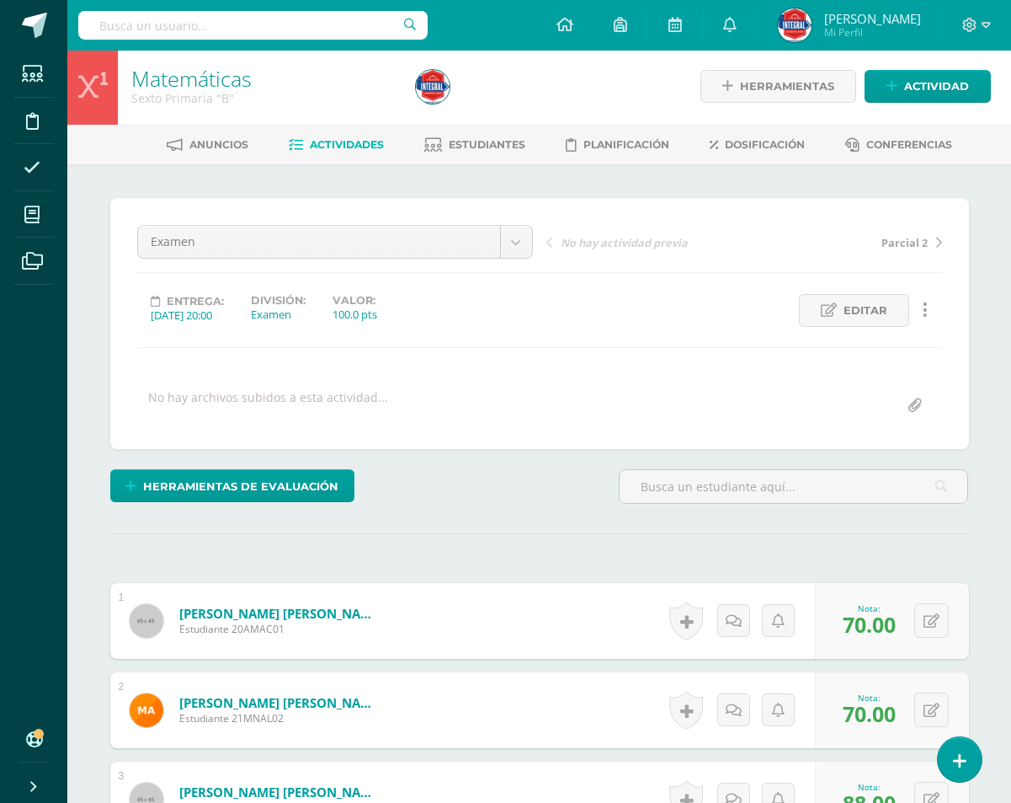
scroll to position [0, 0]
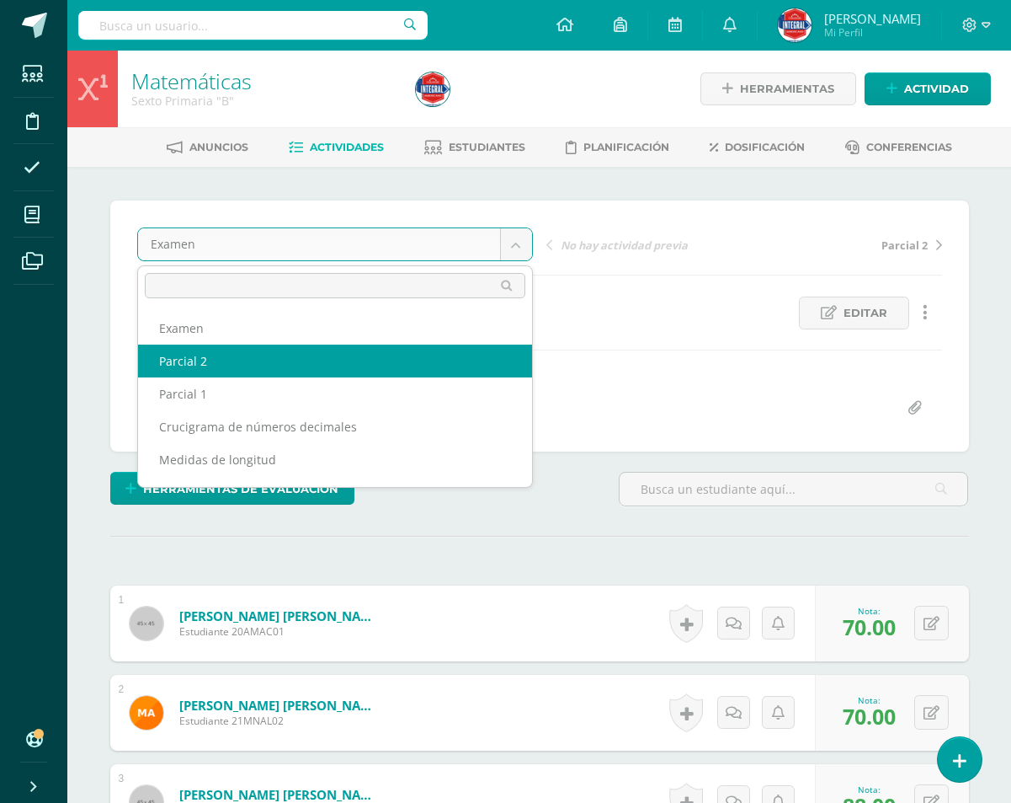
select select "/dashboard/teacher/grade-activity/192771/"
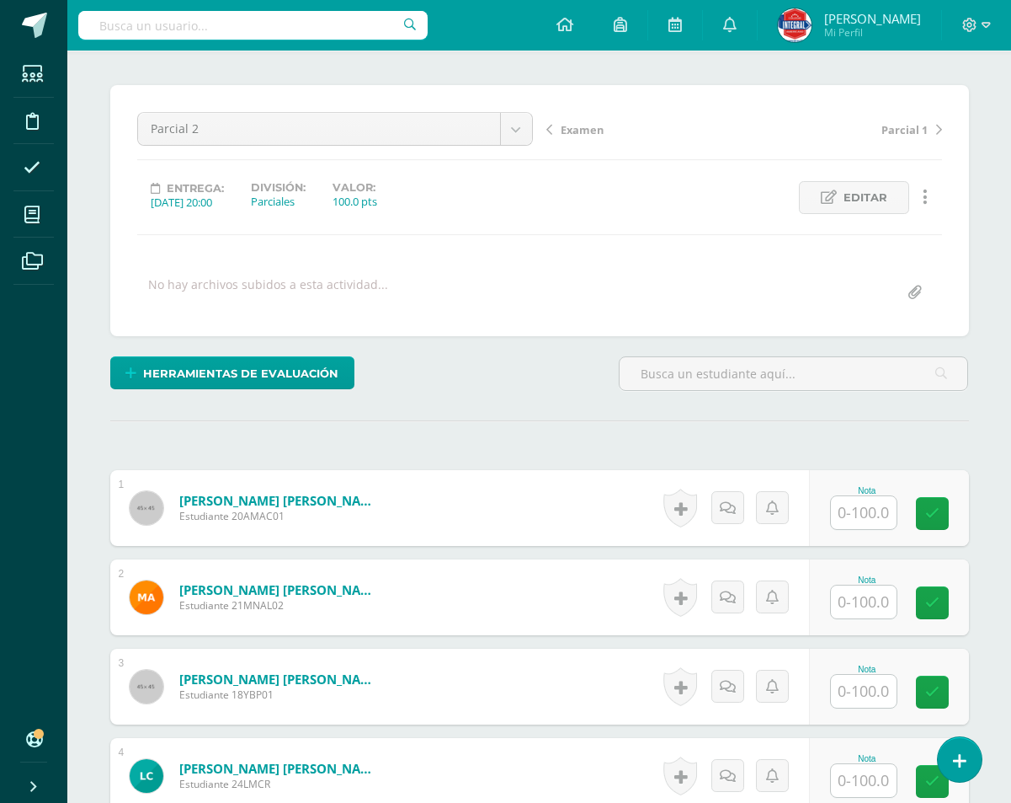
scroll to position [253, 0]
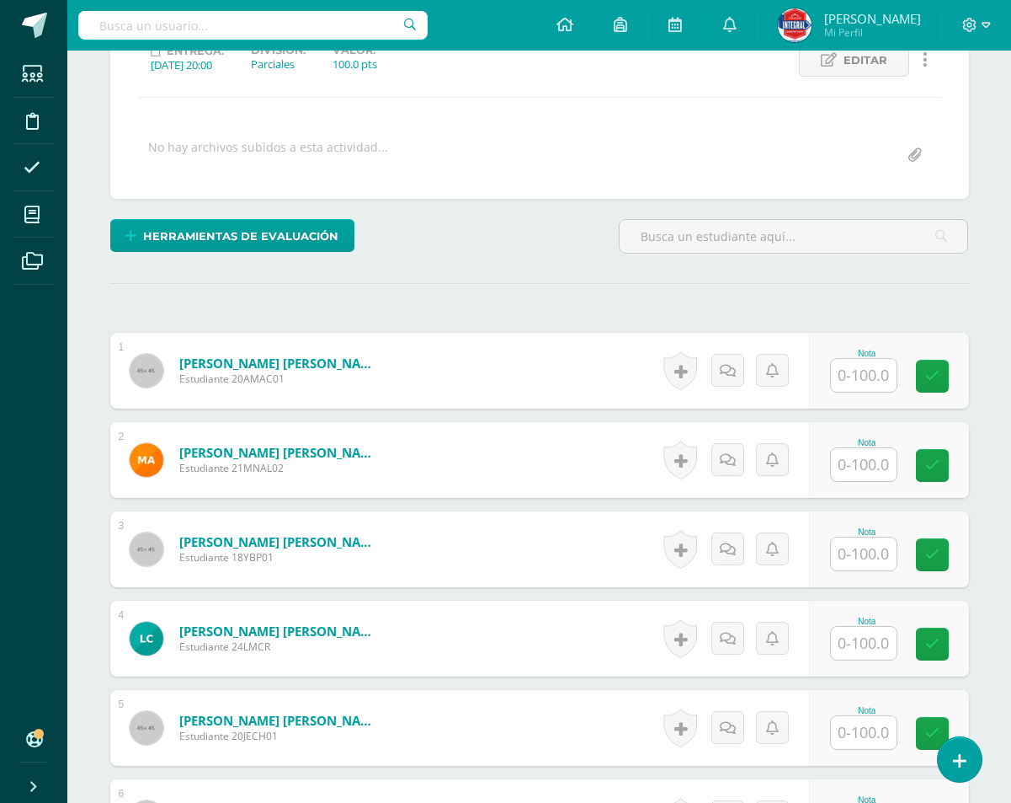
click at [867, 376] on input "text" at bounding box center [864, 375] width 66 height 33
type input "100"
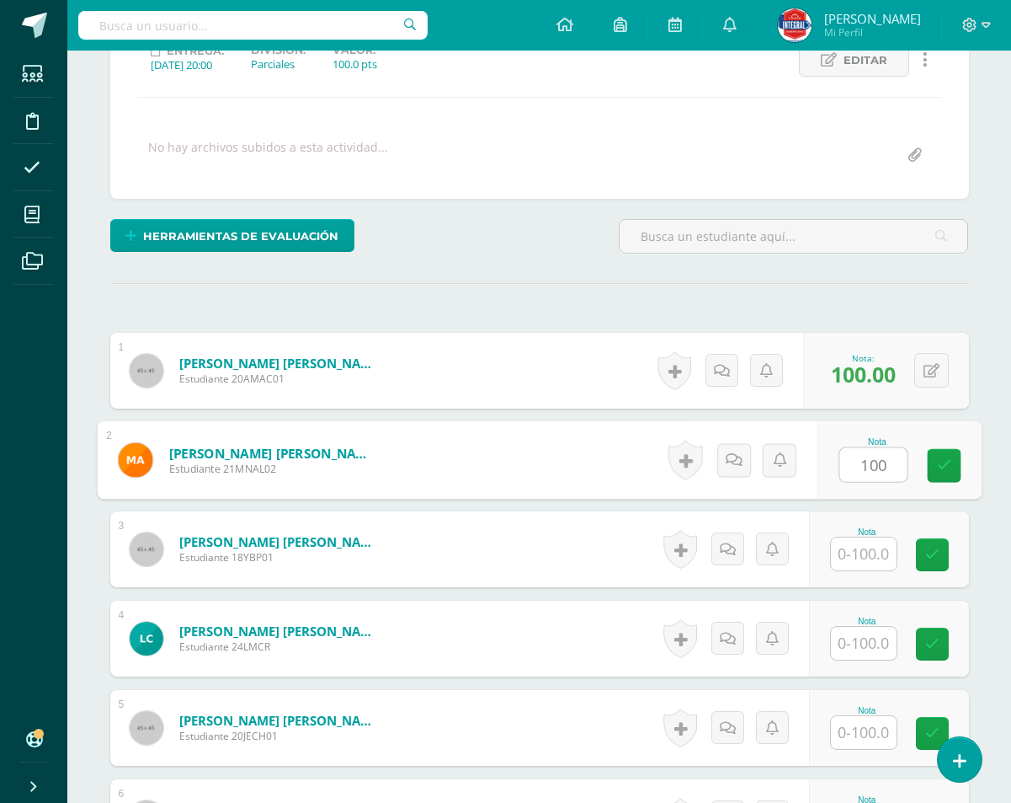
type input "100"
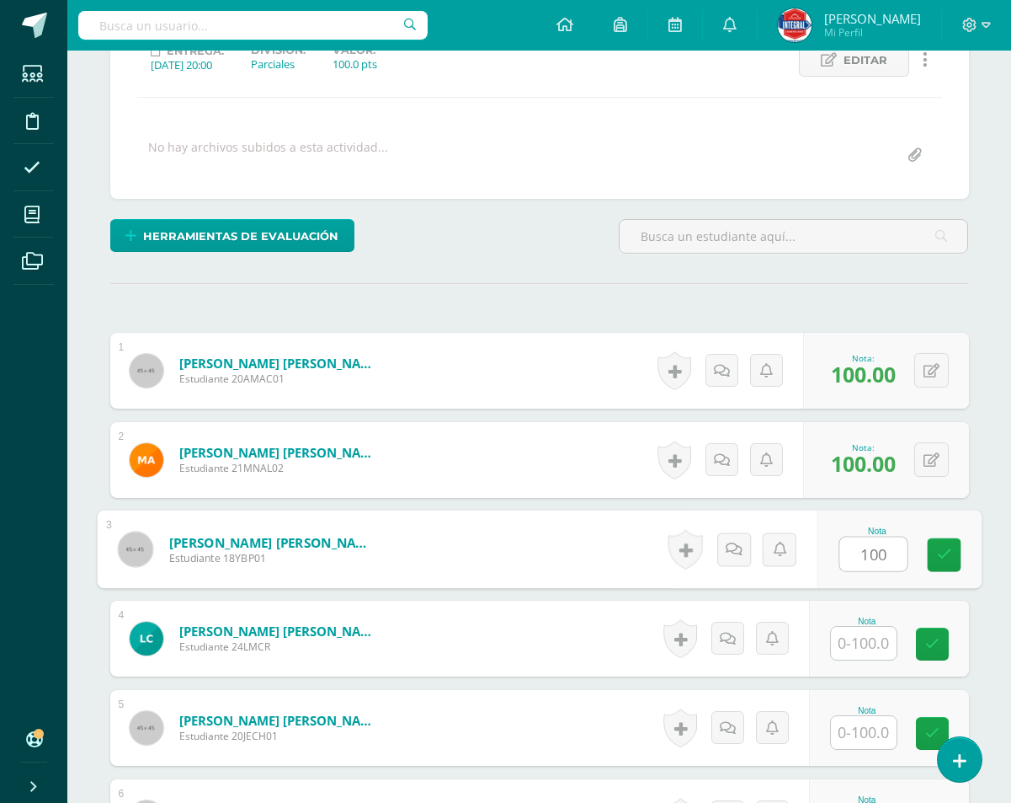
type input "100"
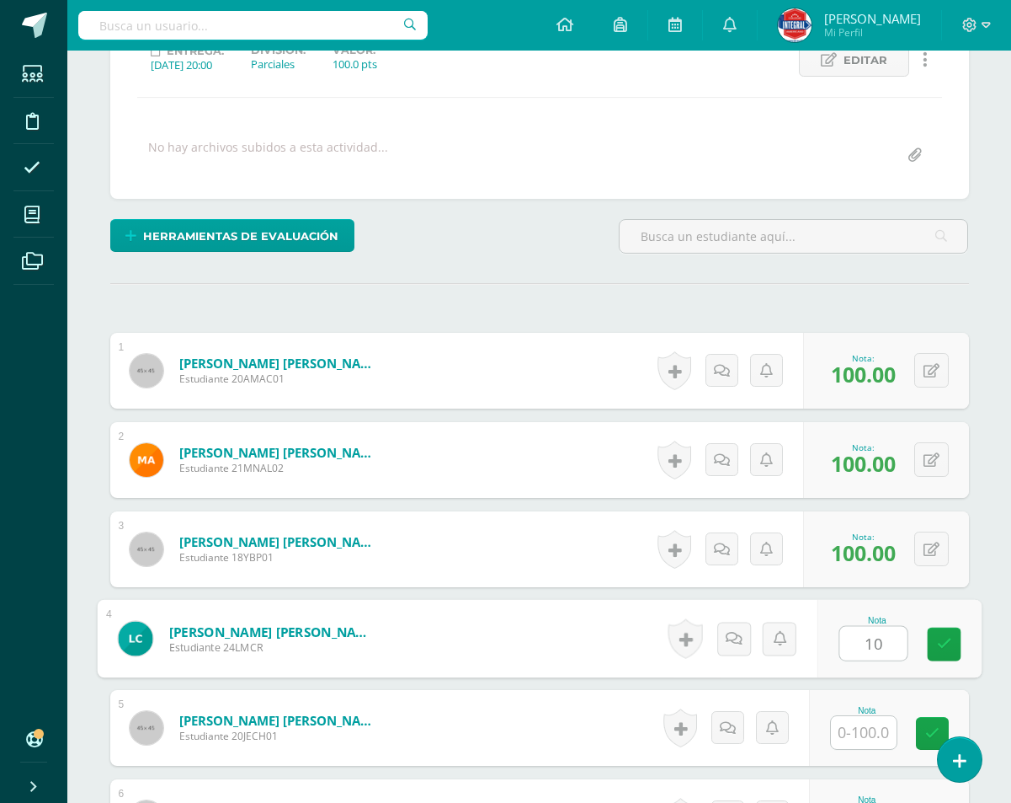
type input "1"
type input "75"
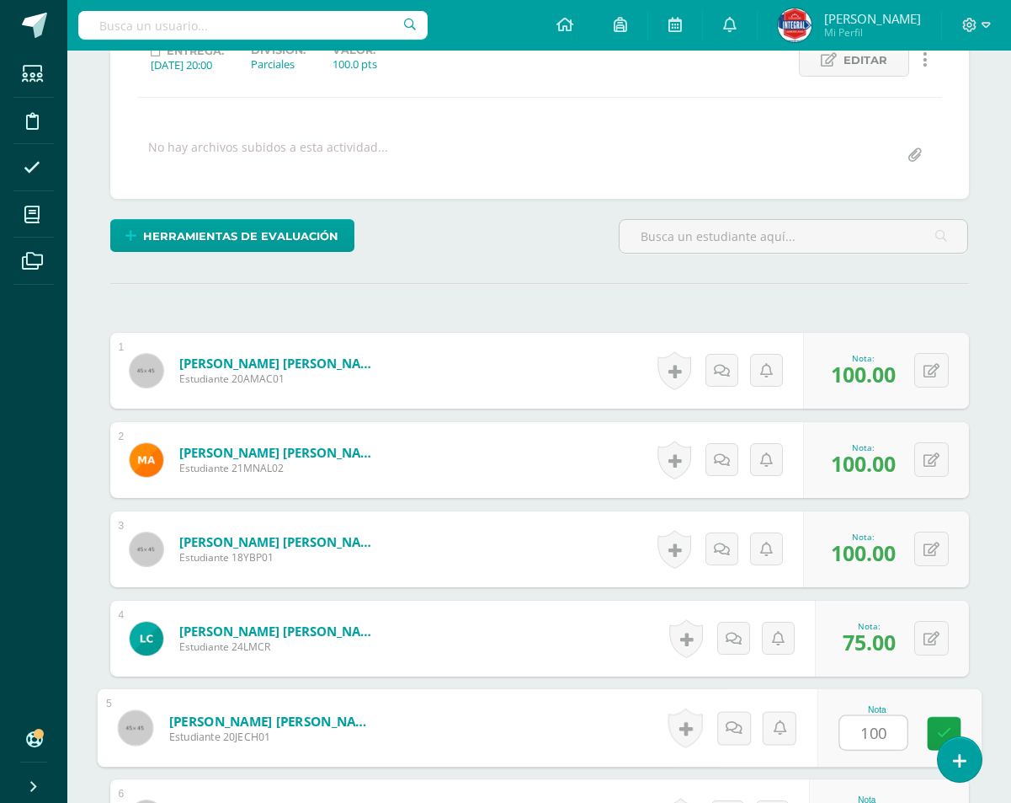
type input "100"
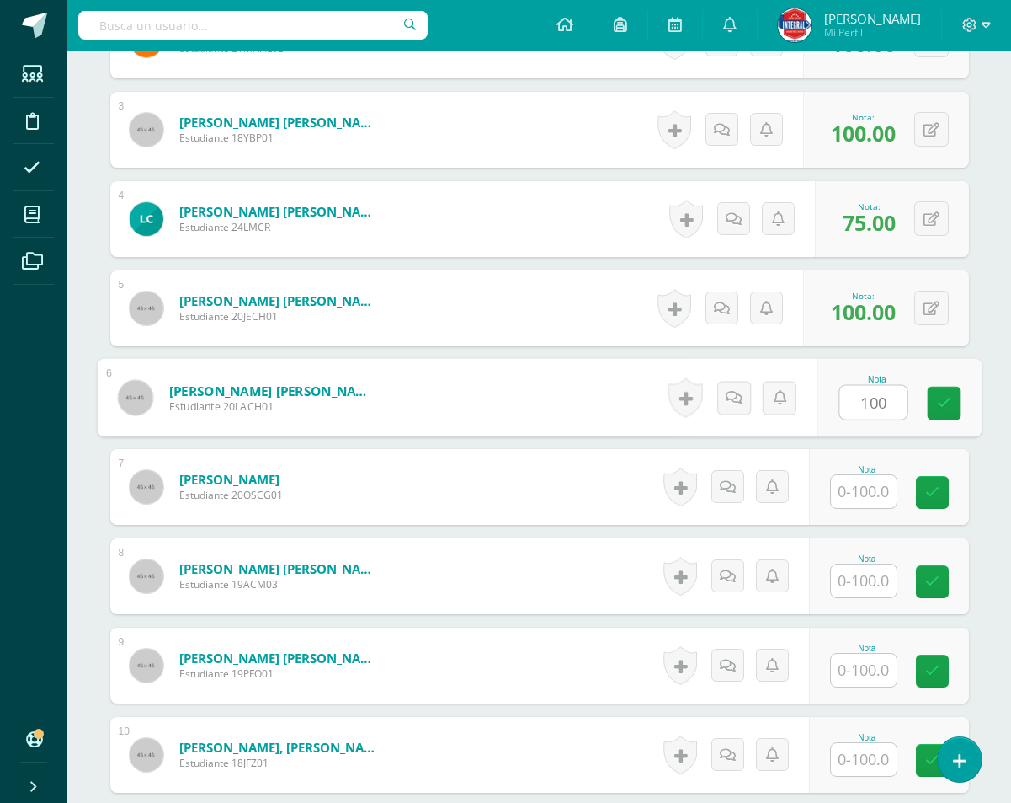
type input "100"
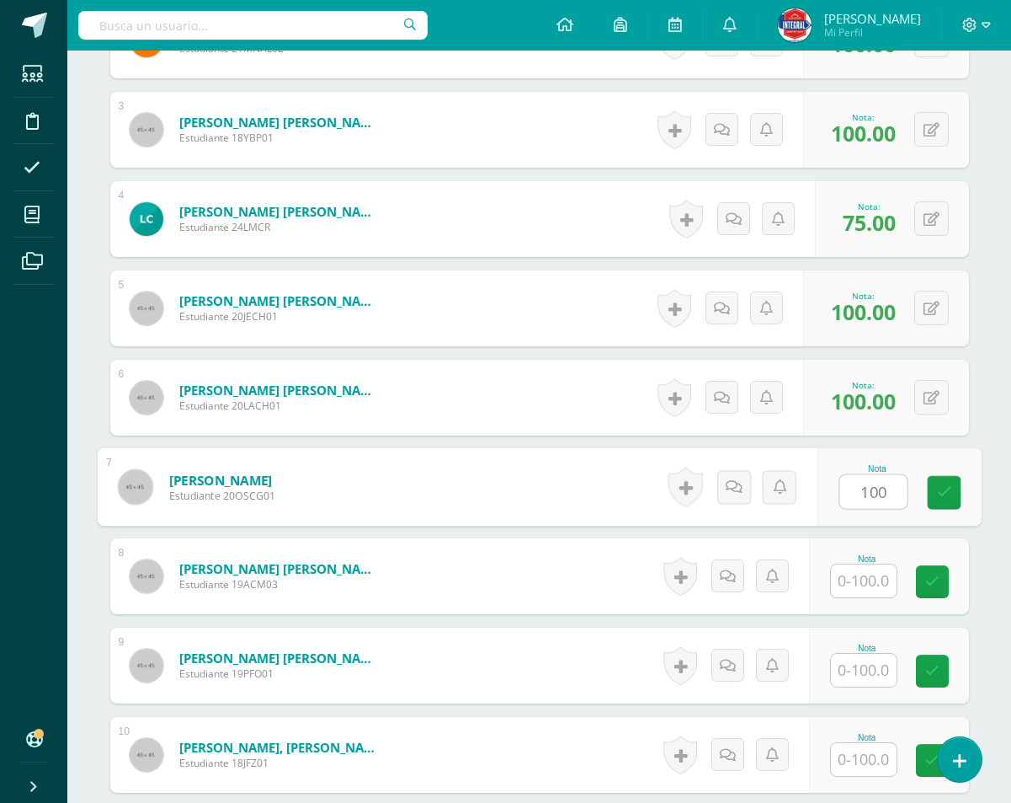
type input "100"
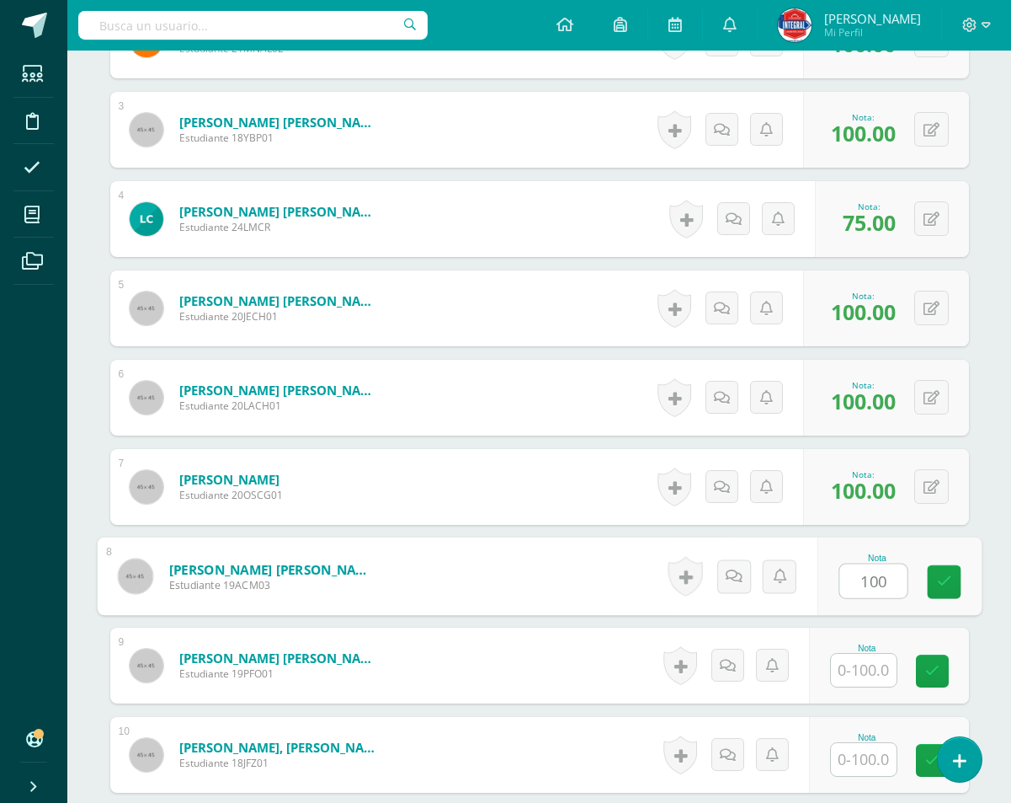
type input "100"
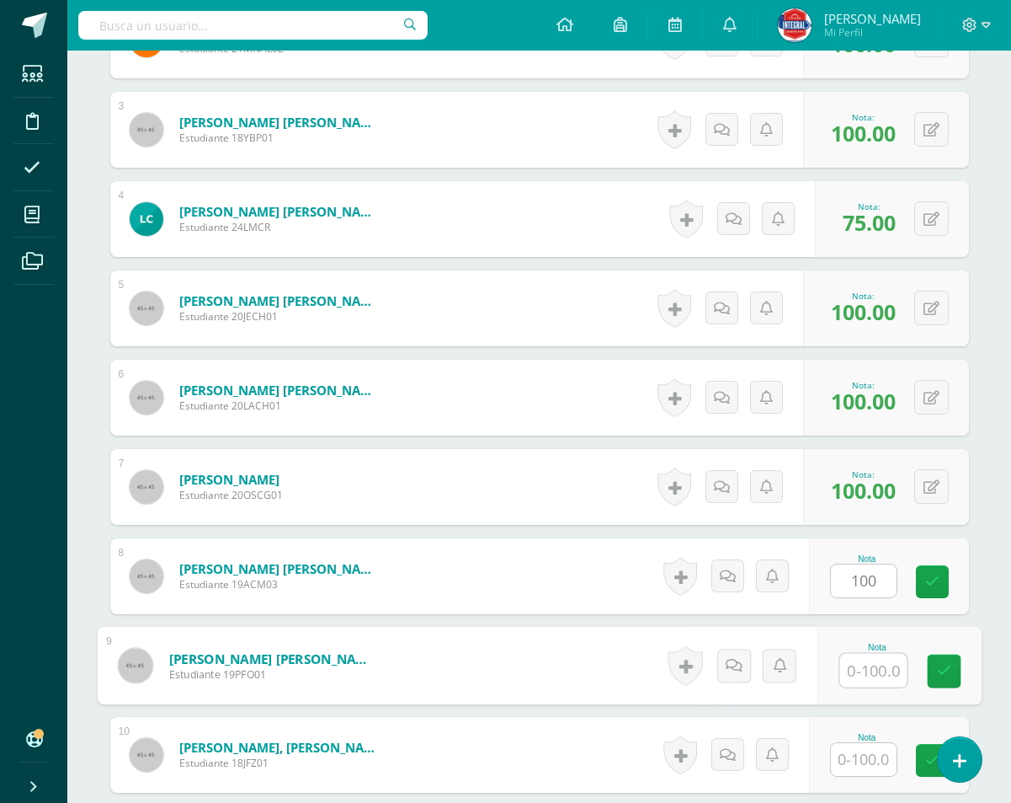
type input "1"
type input "80"
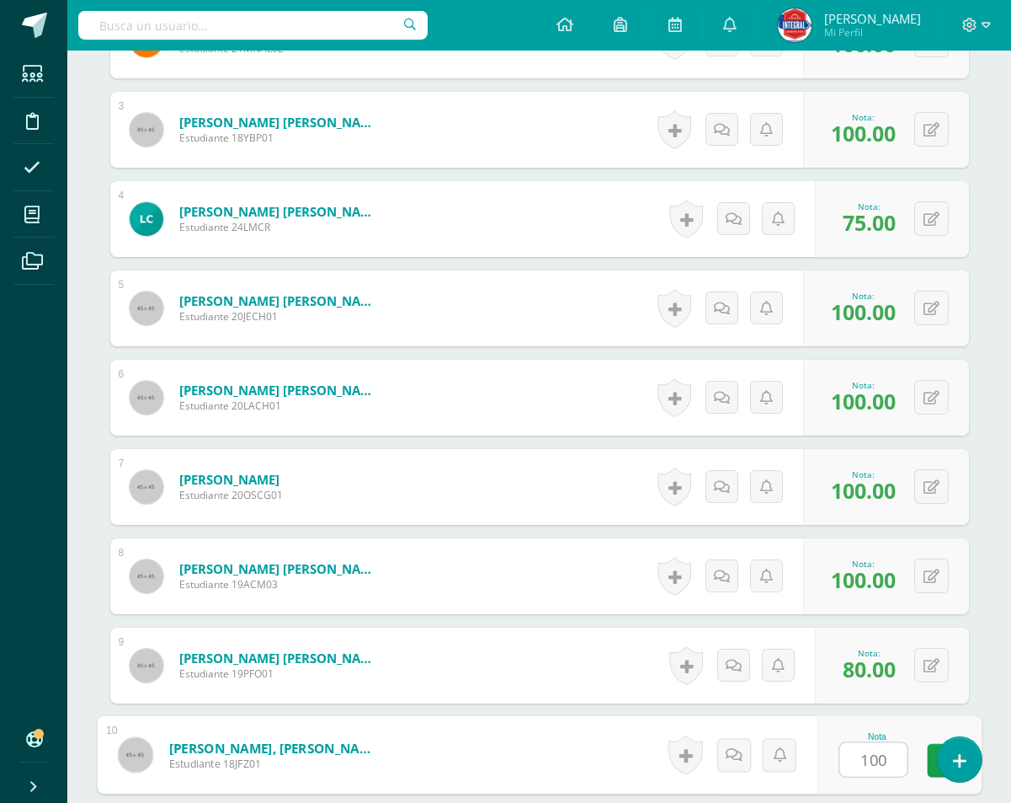
type input "100"
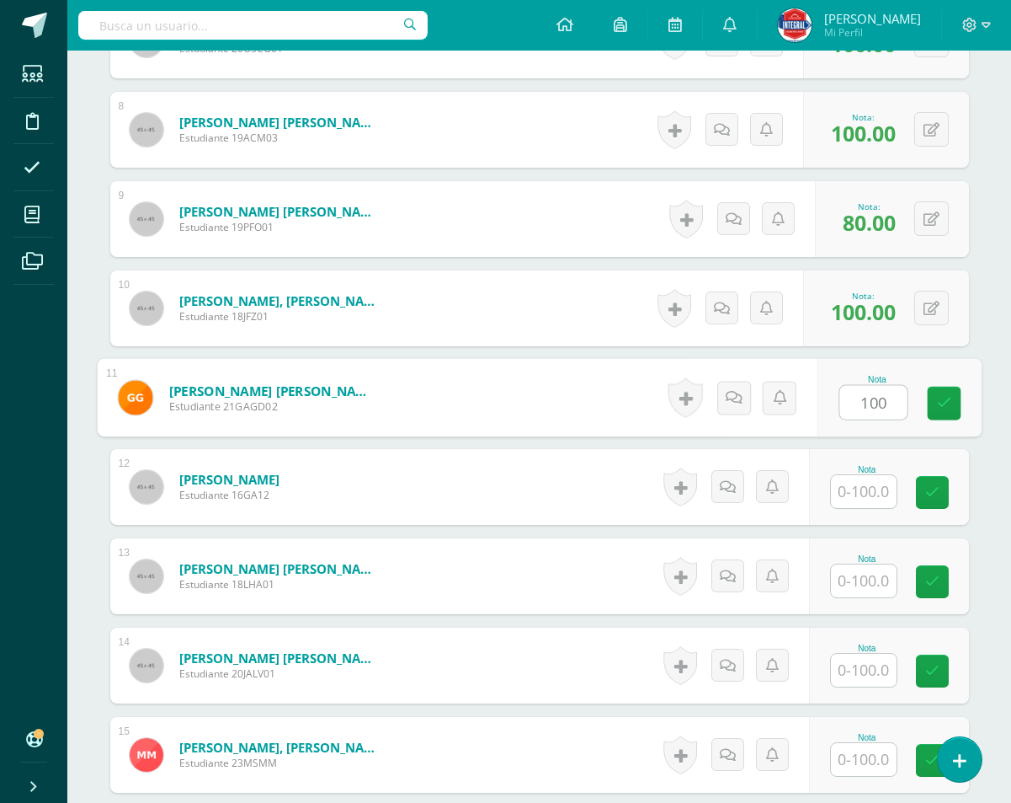
type input "100"
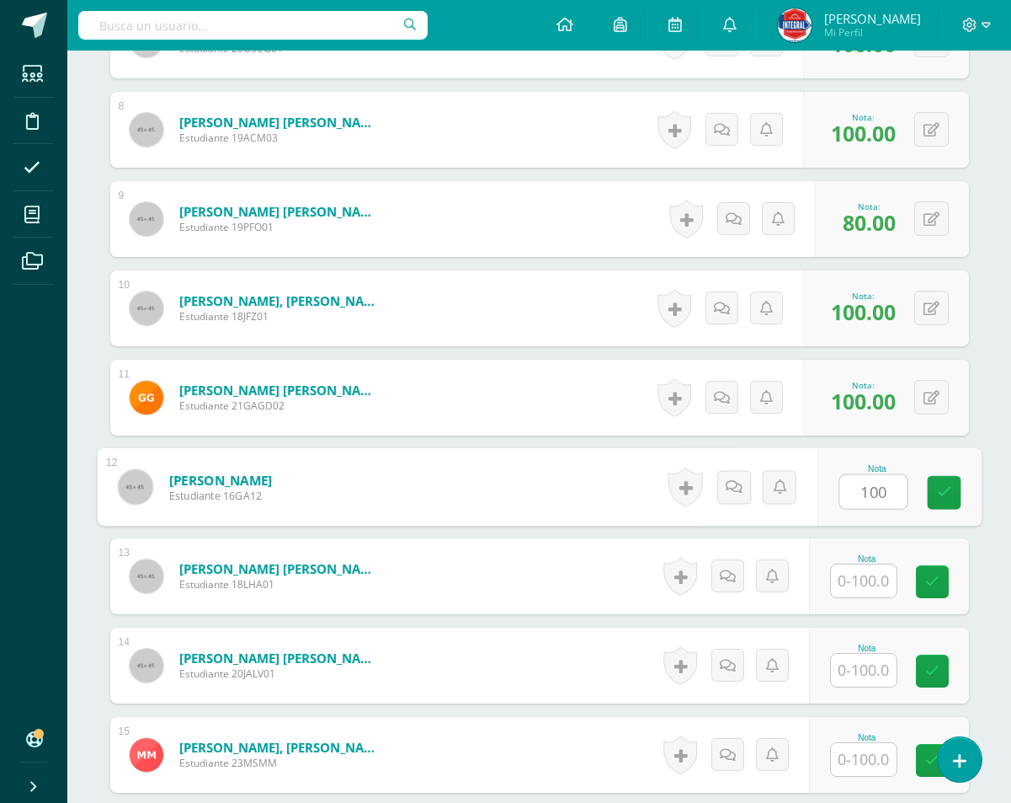
type input "100"
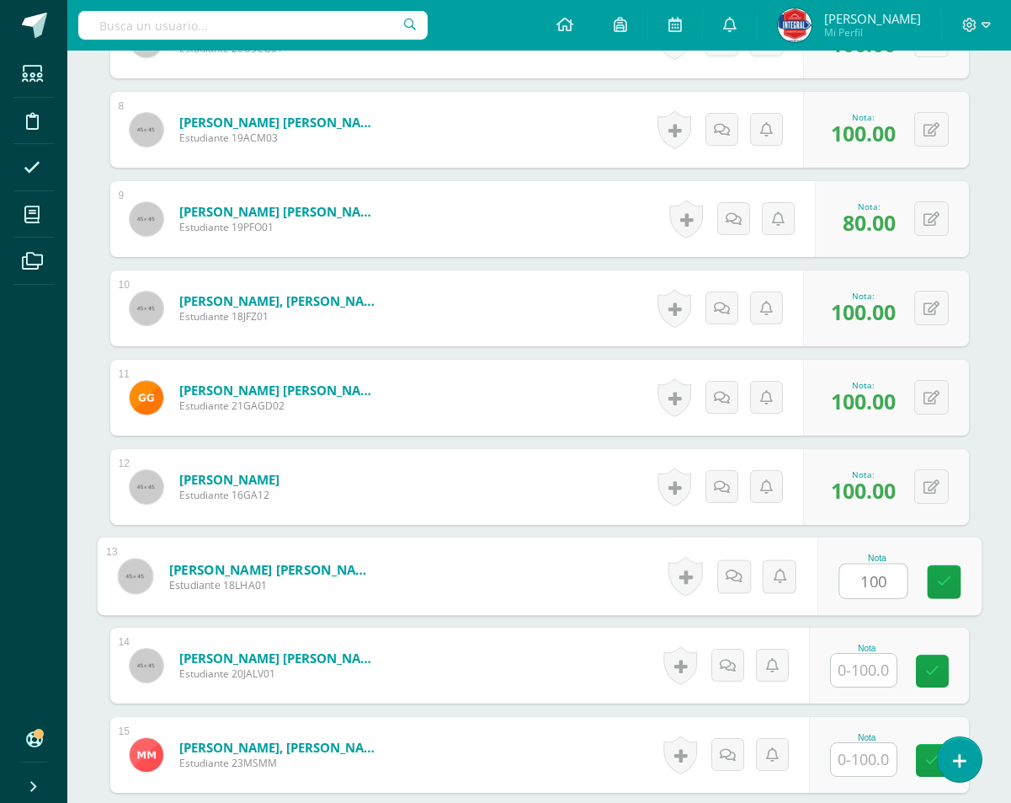
type input "100"
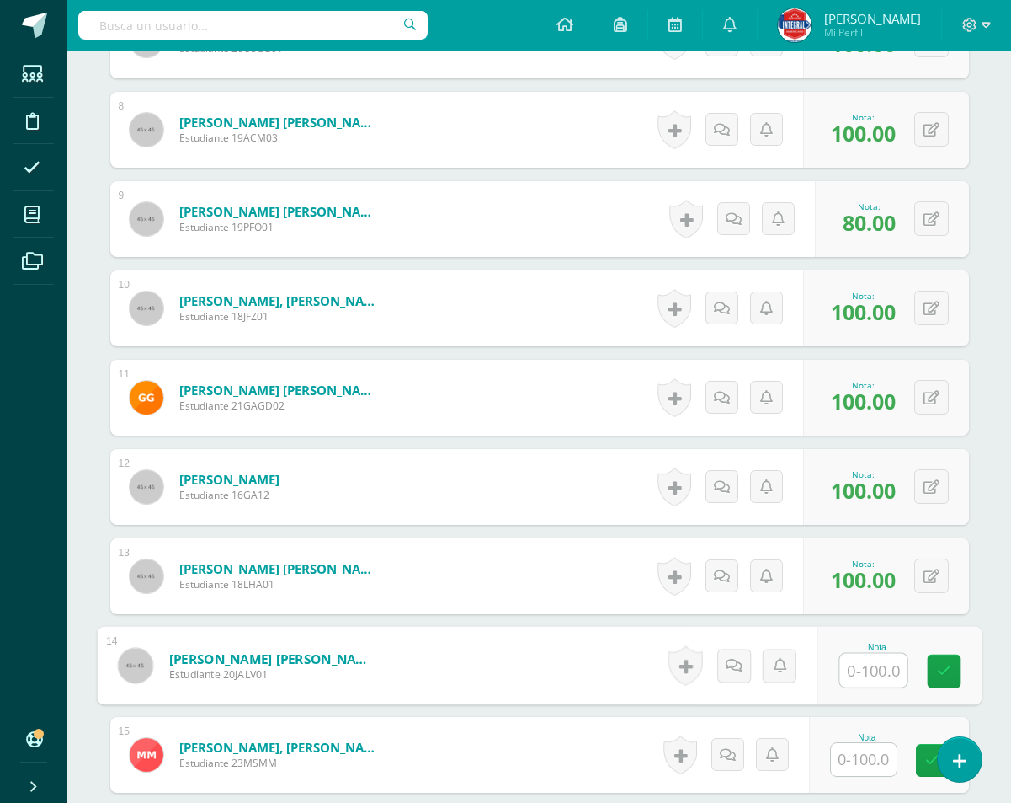
type input "1"
type input "60"
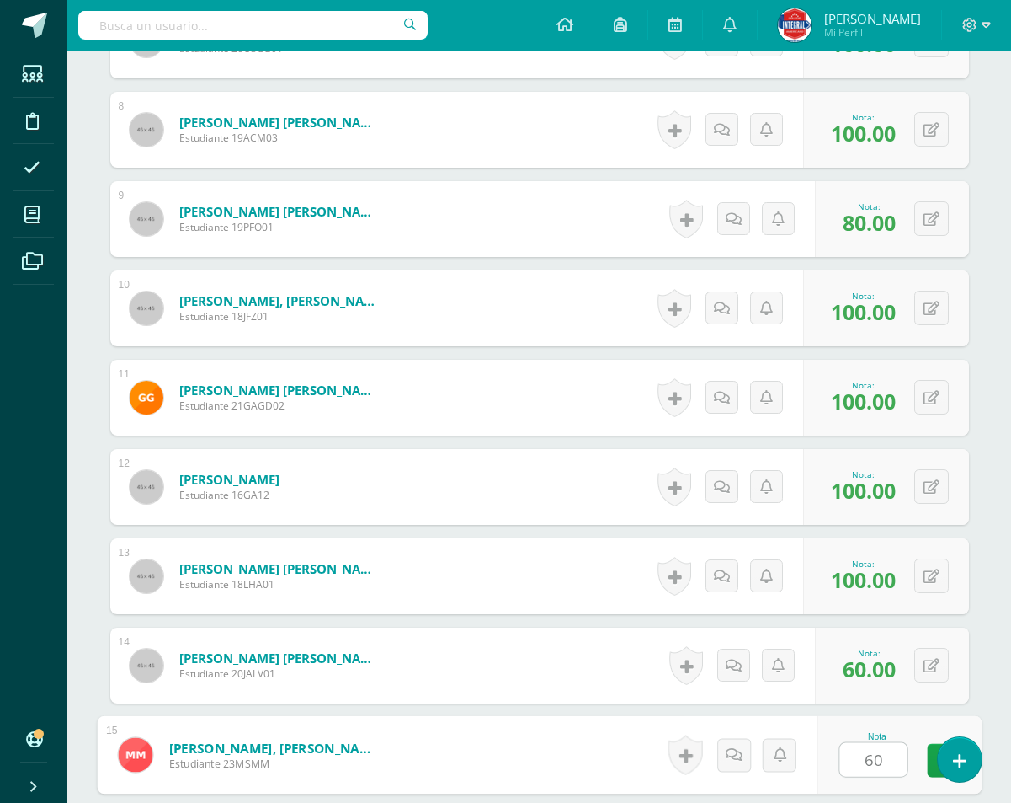
type input "60"
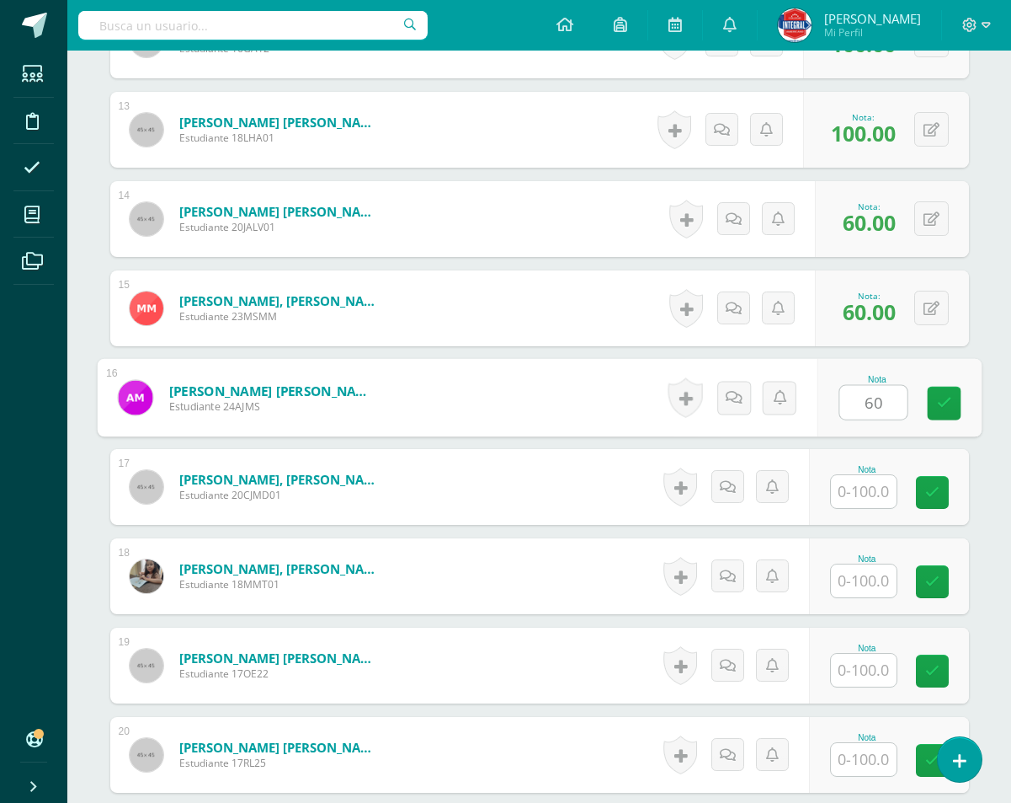
type input "60"
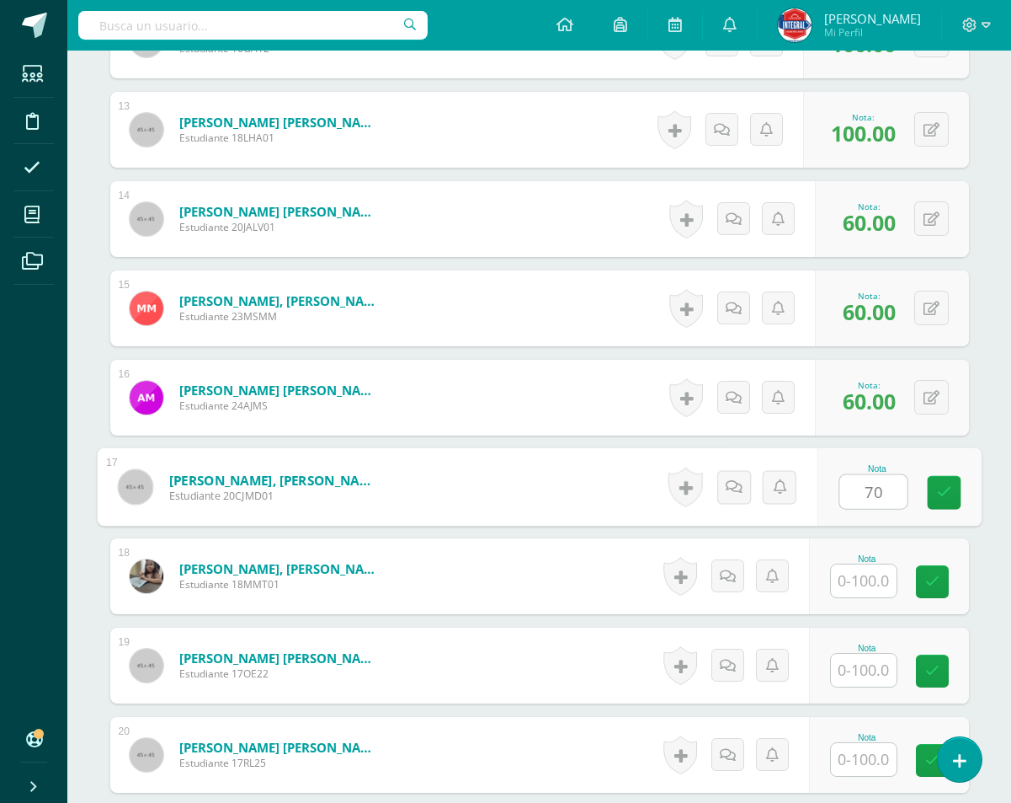
type input "70"
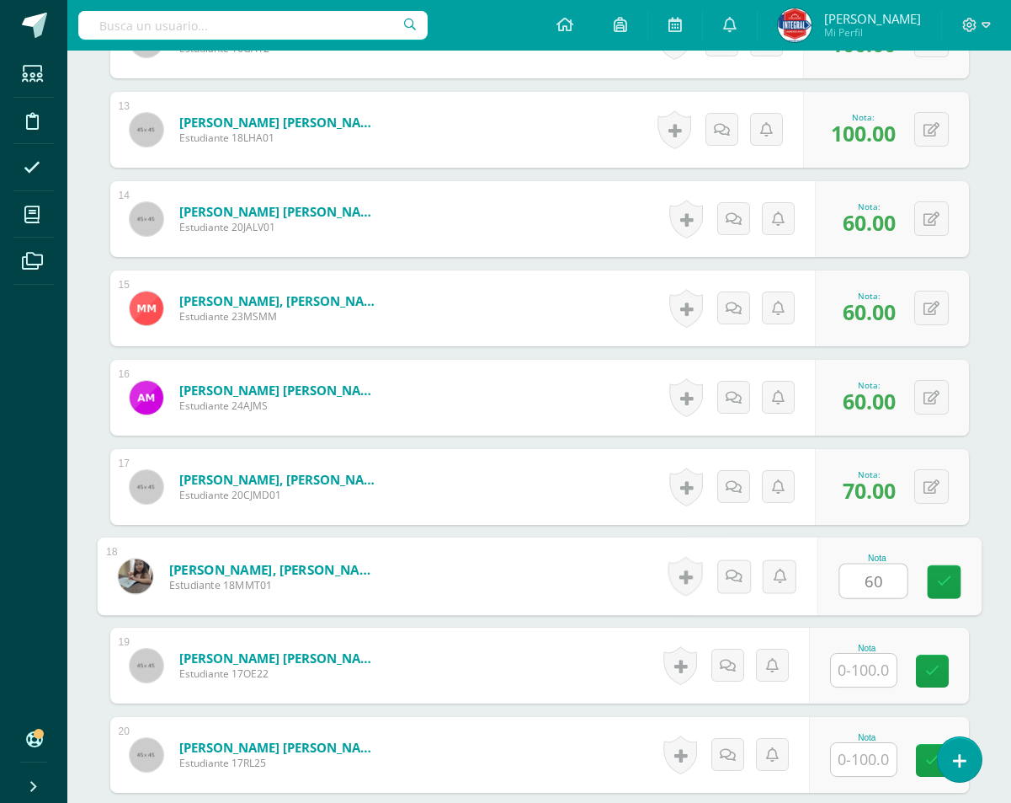
type input "60"
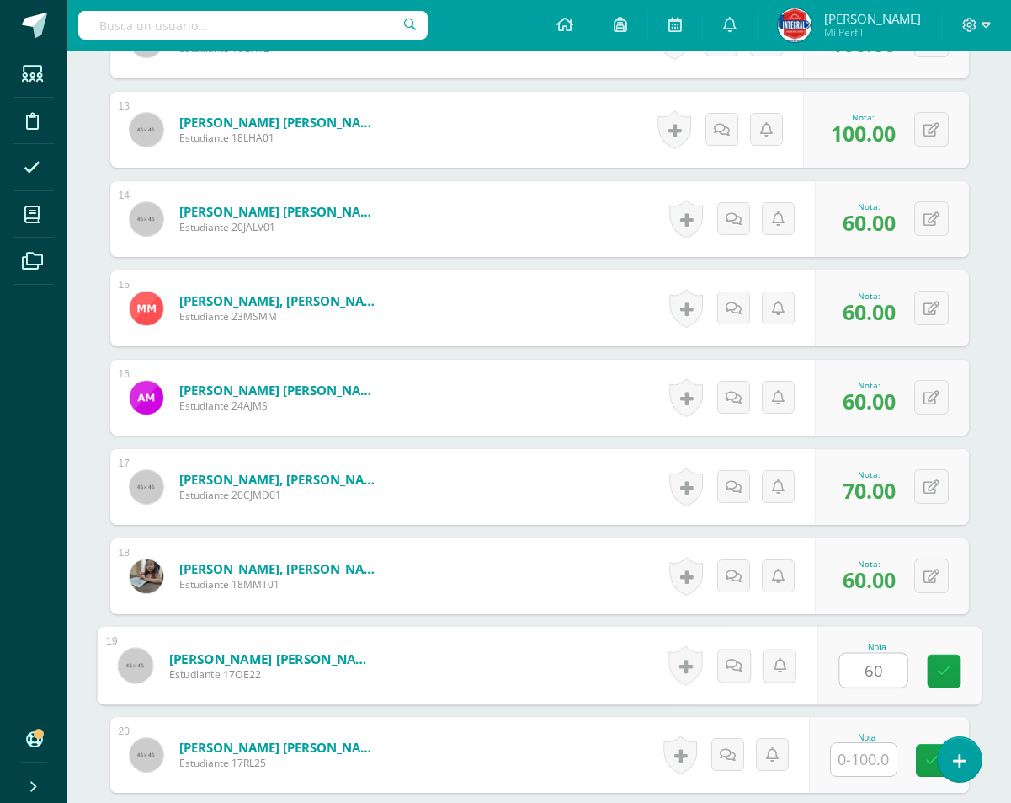
type input "6"
type input "80"
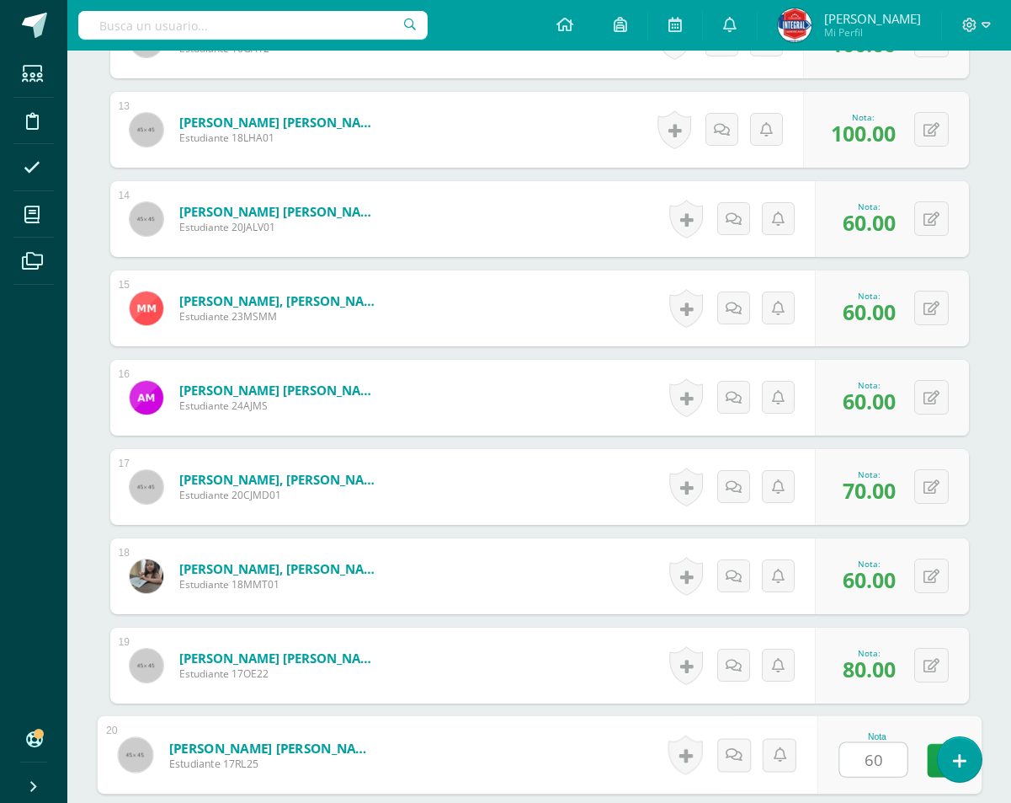
type input "60"
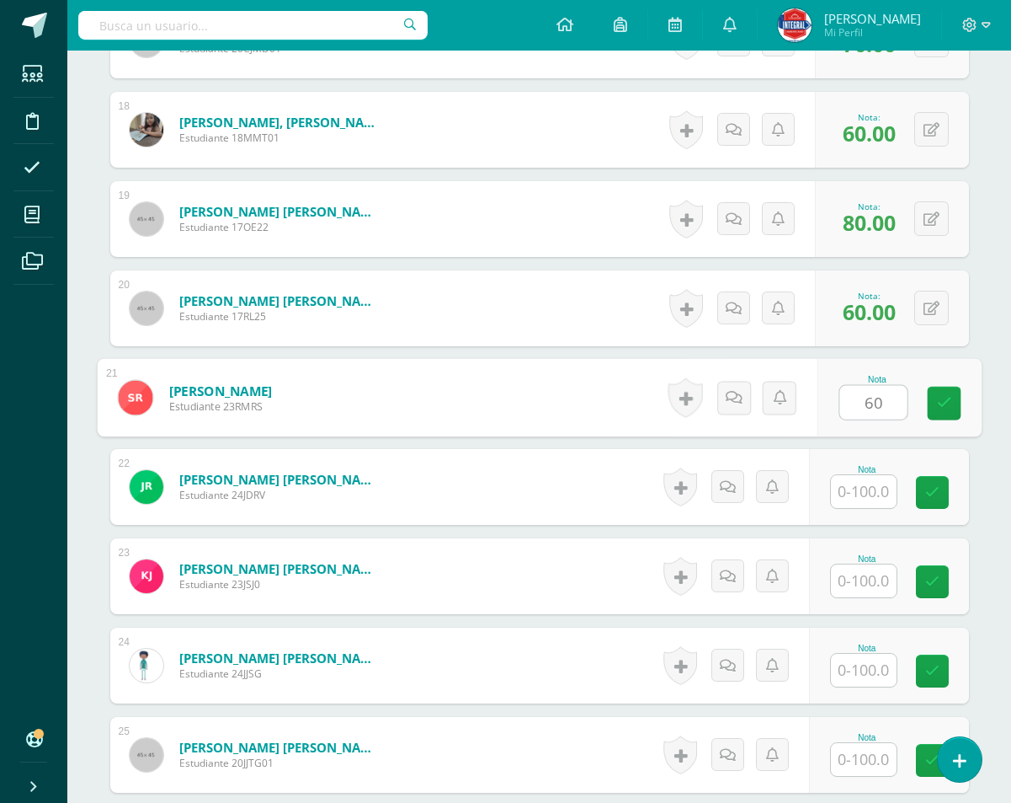
type input "60"
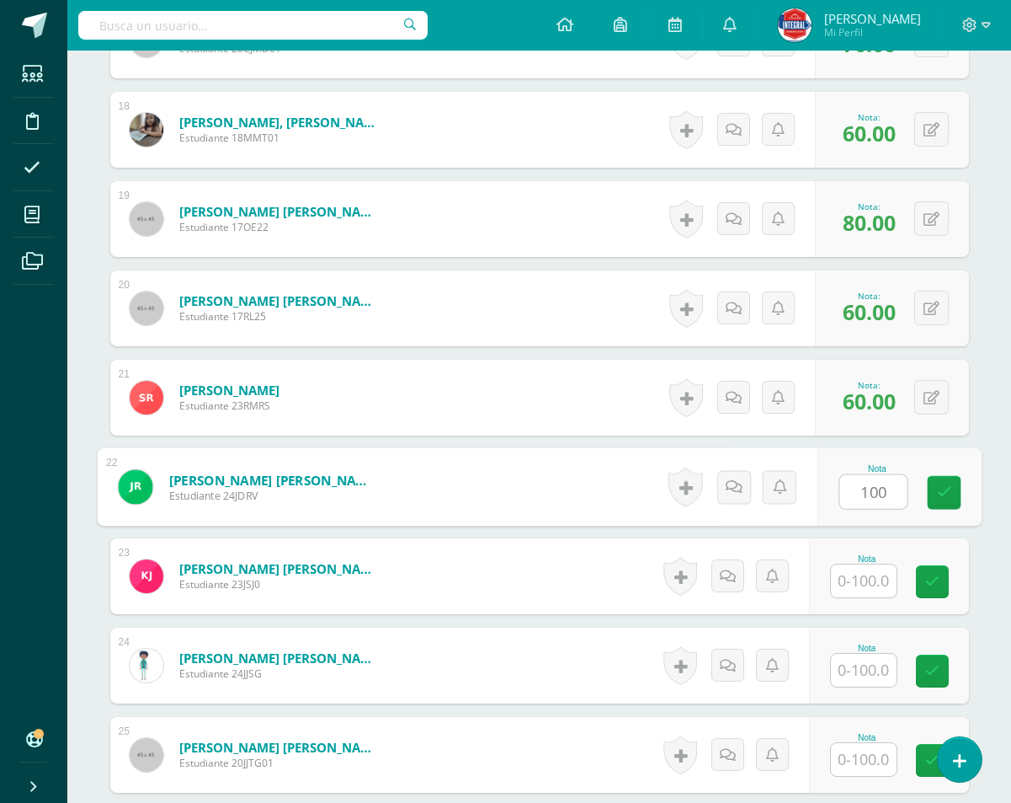
type input "100"
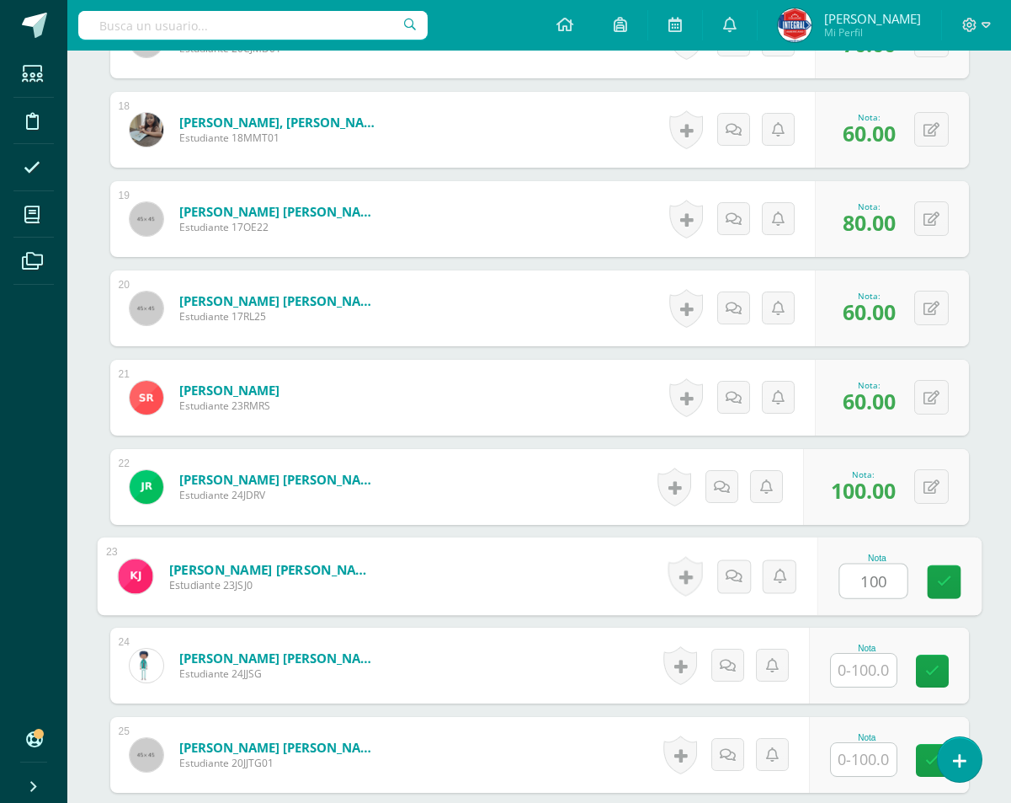
type input "100"
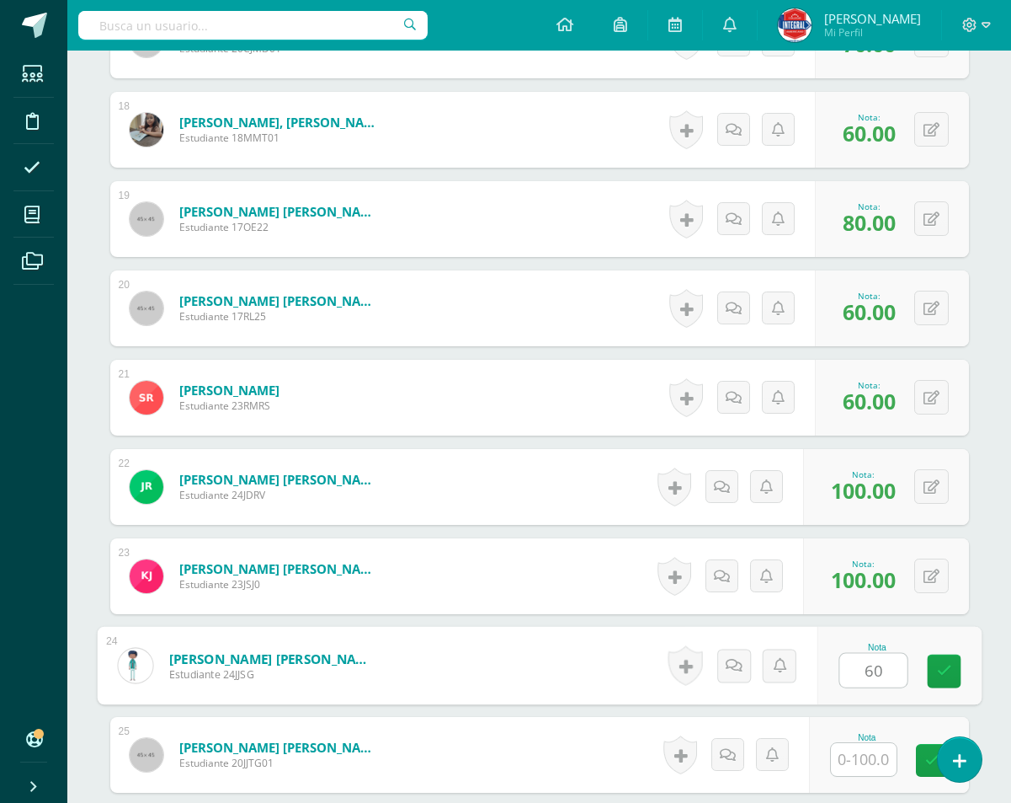
type input "60"
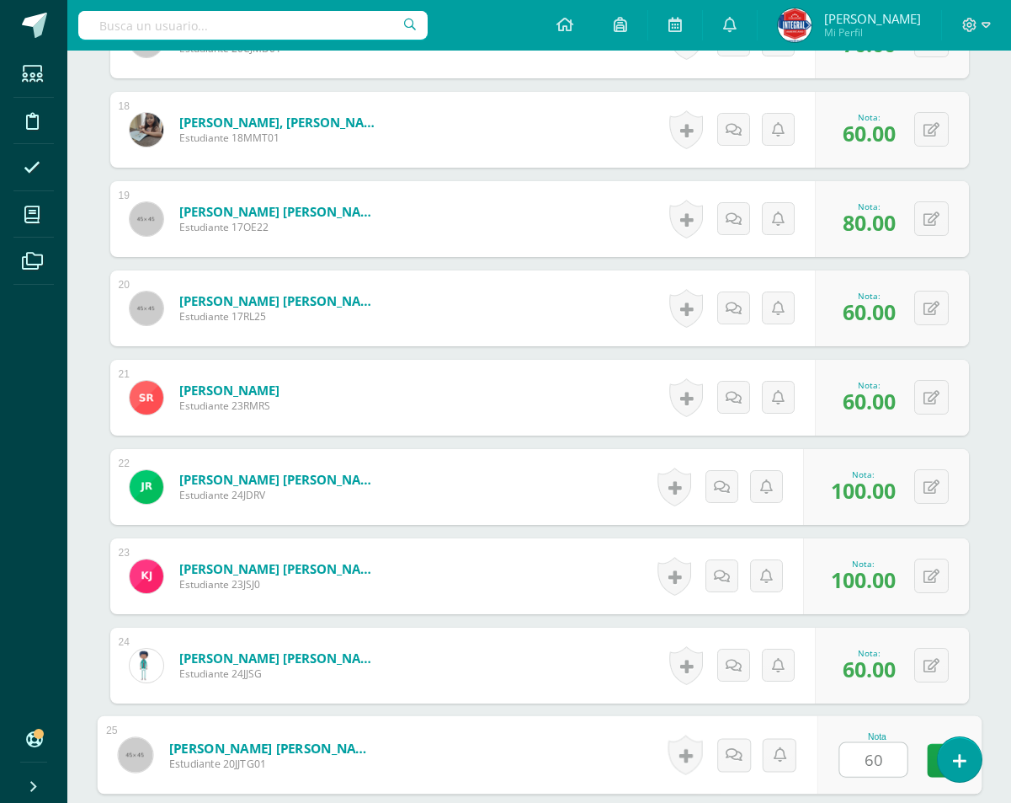
type input "60"
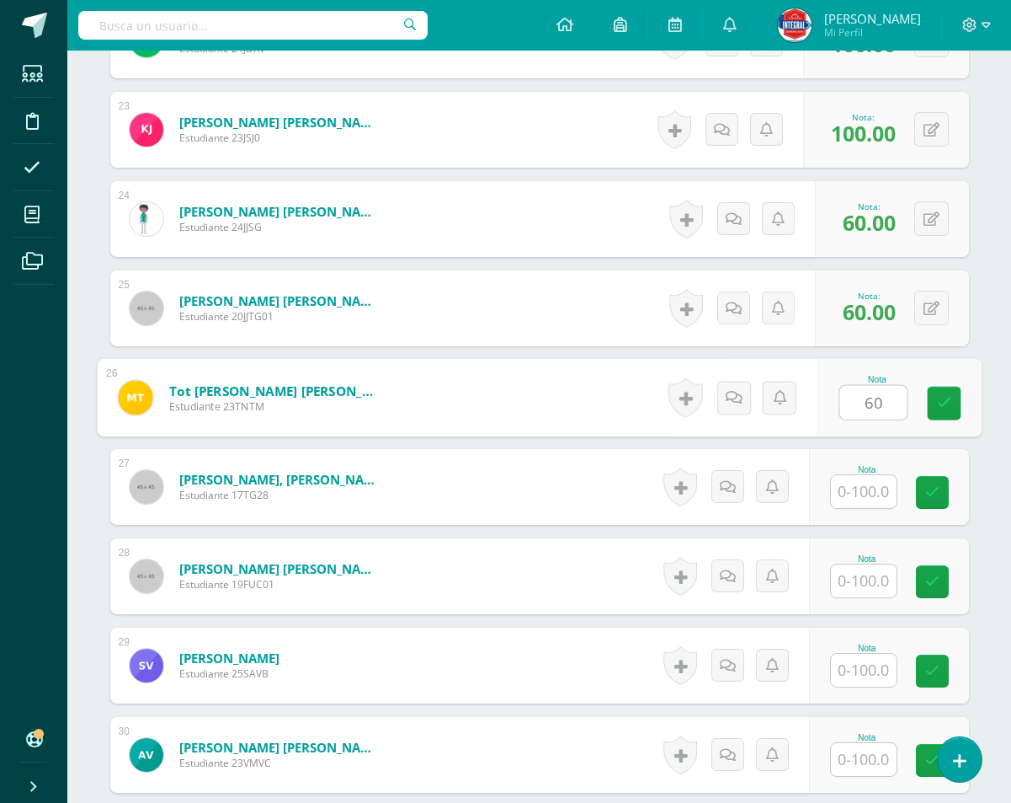
type input "6"
type input "8"
type input "100"
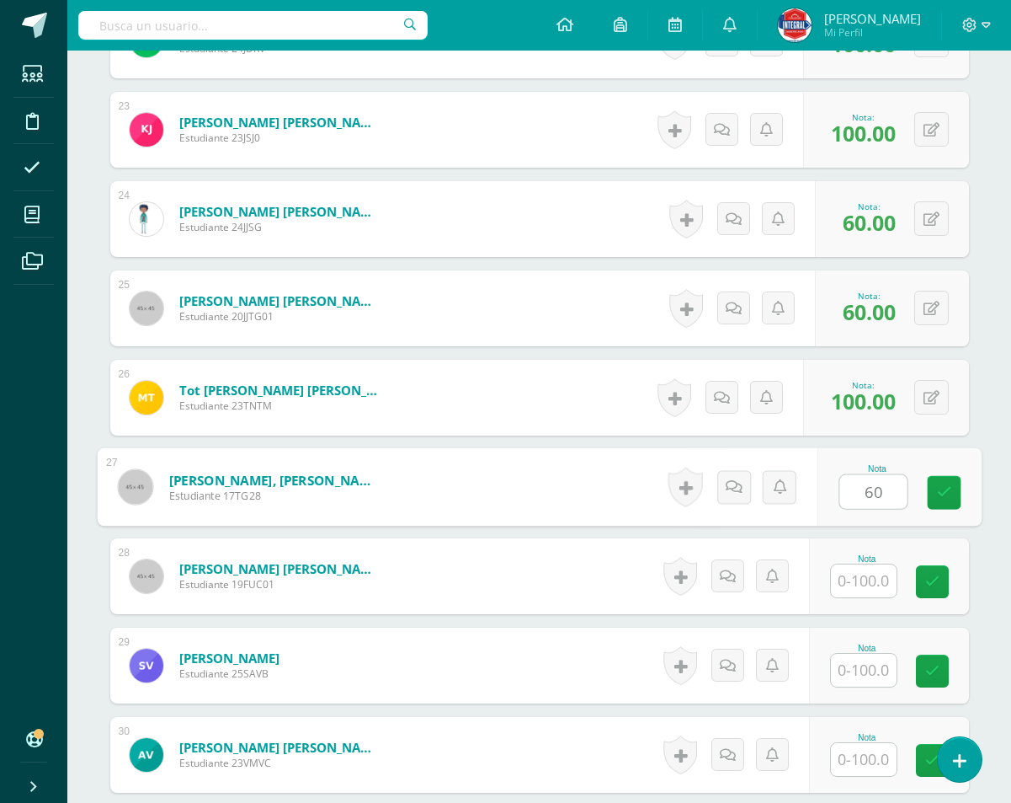
type input "60"
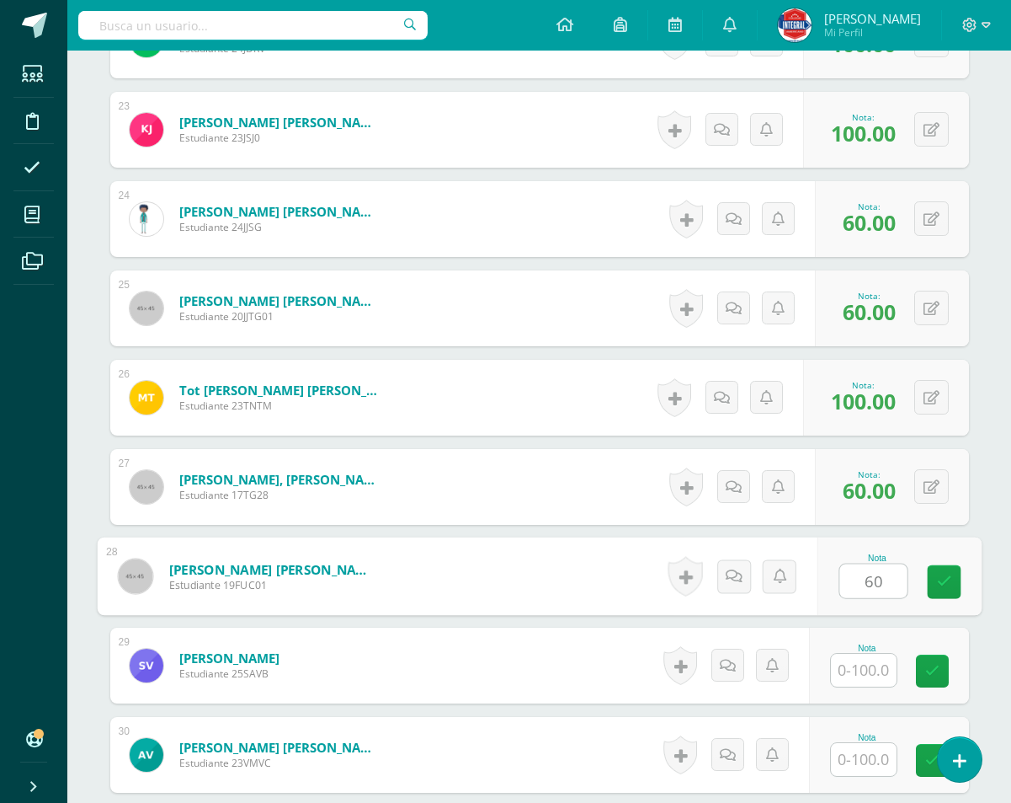
type input "60"
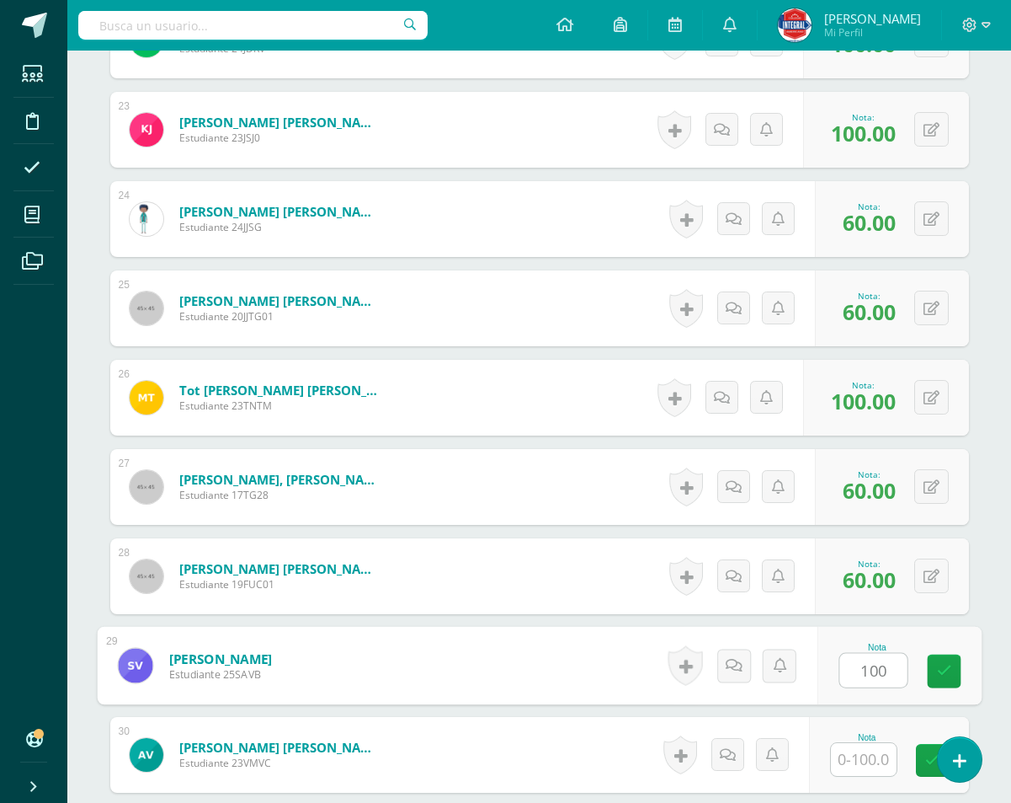
type input "100"
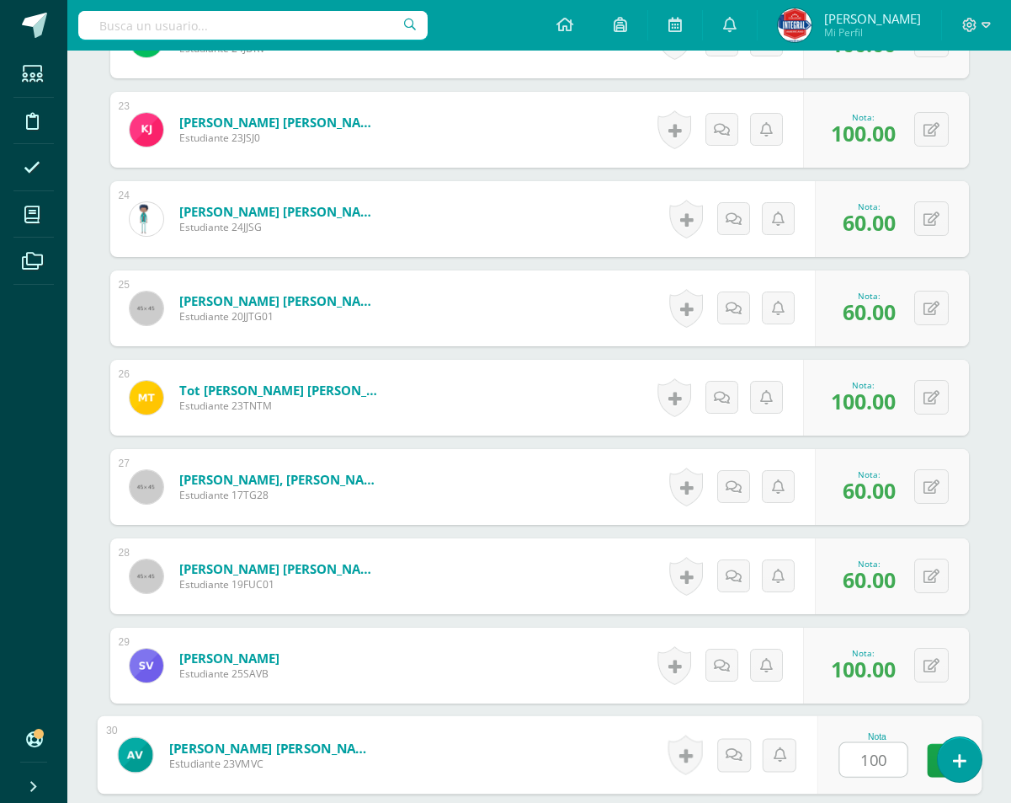
type input "100"
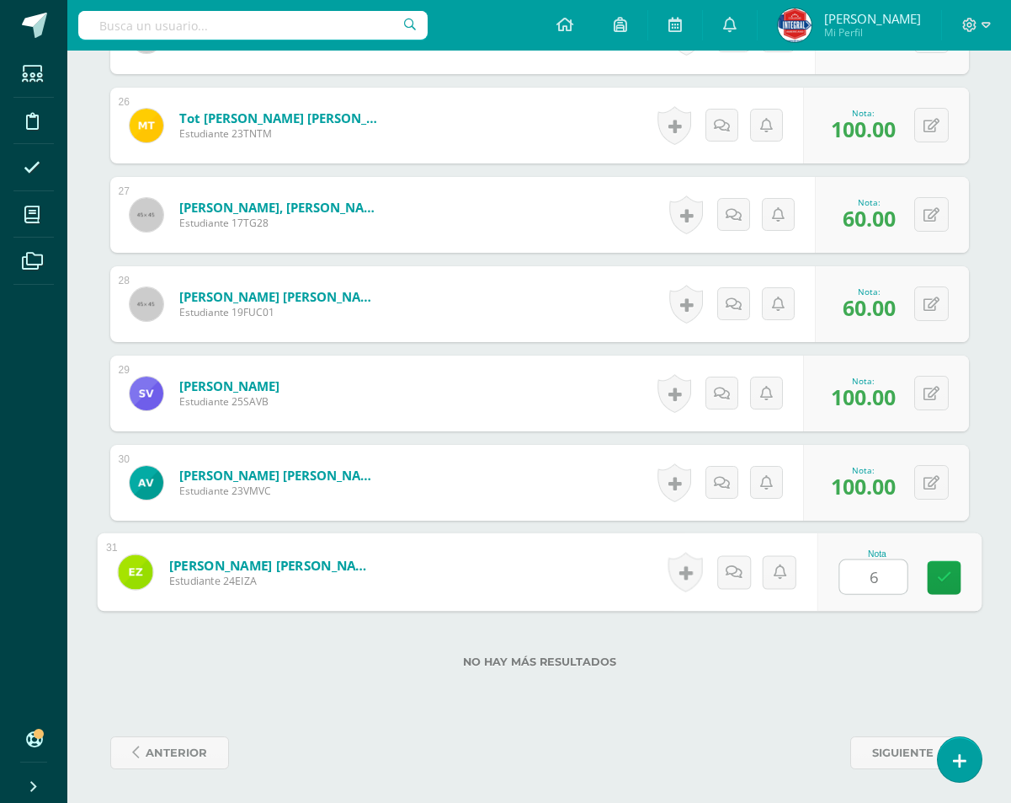
type input "60"
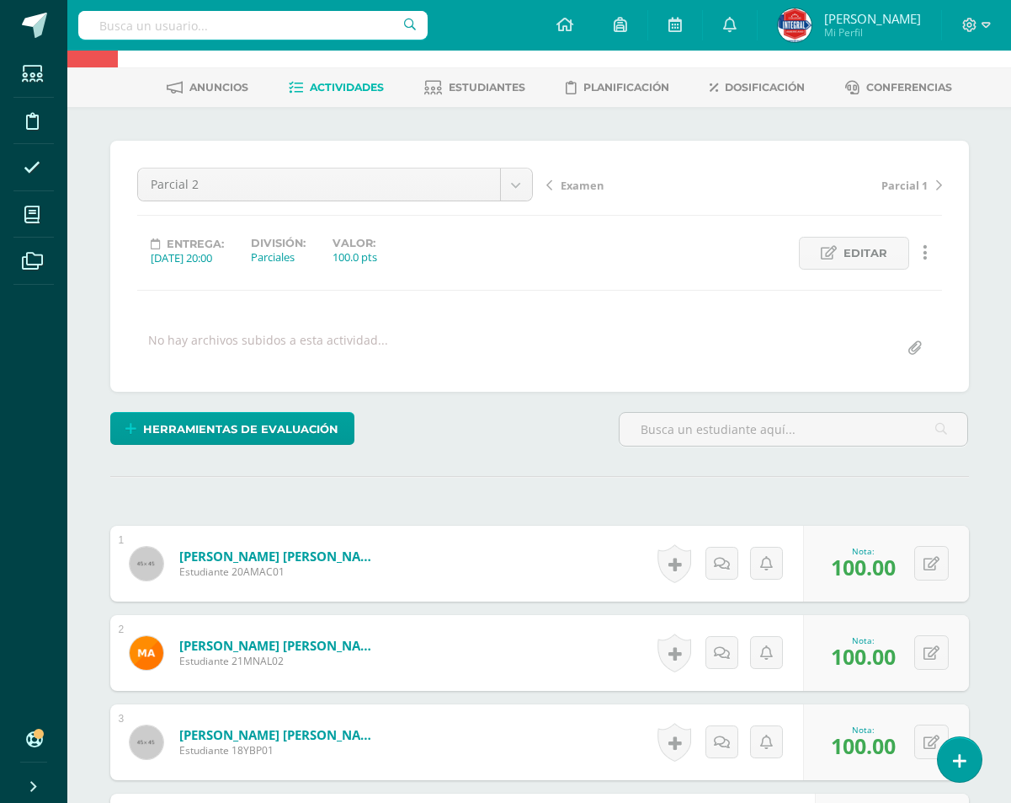
scroll to position [0, 0]
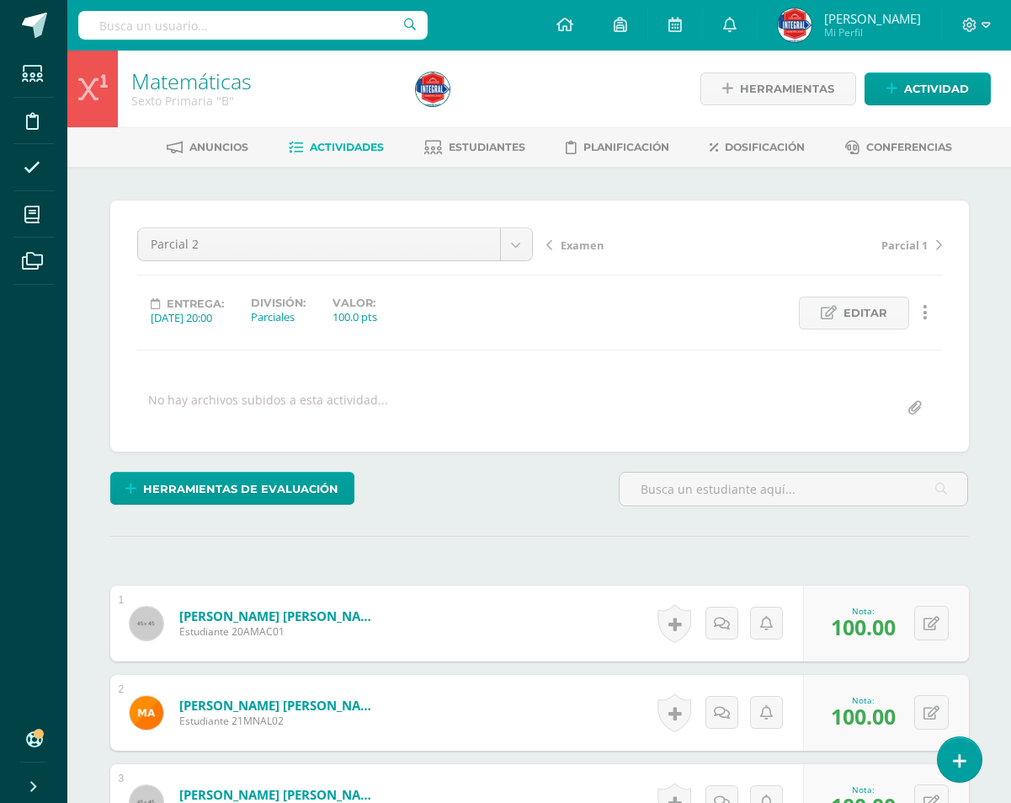
click at [317, 157] on link "Actividades" at bounding box center [336, 147] width 95 height 27
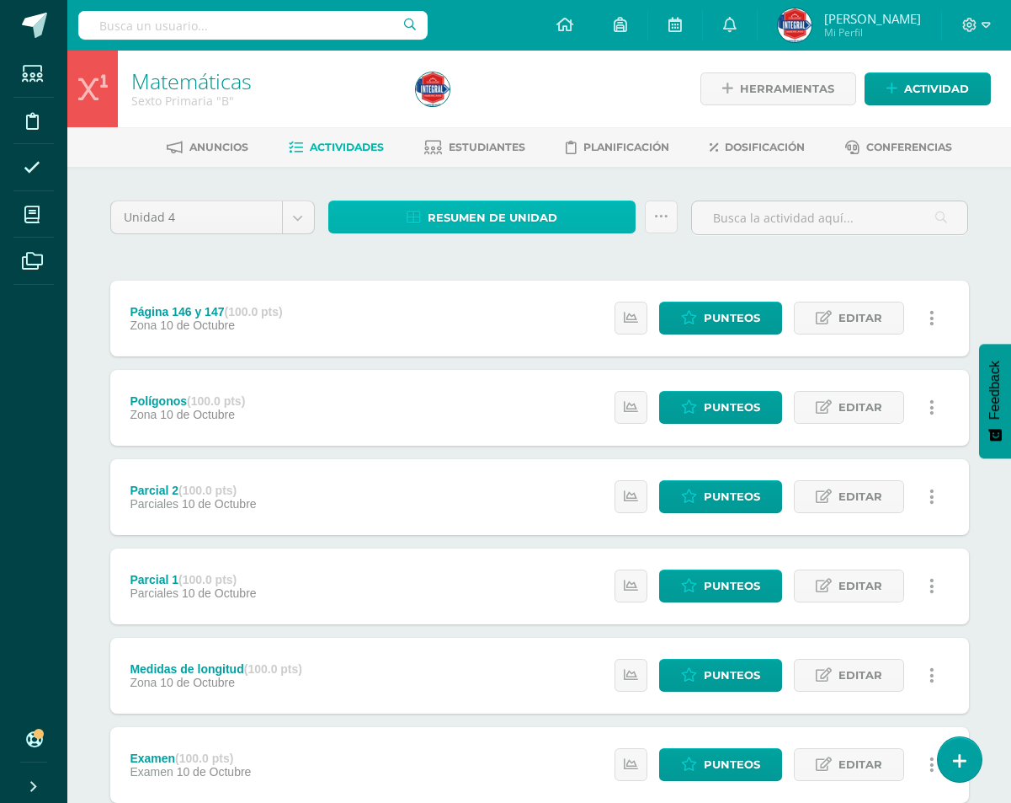
click at [467, 227] on span "Resumen de unidad" at bounding box center [493, 217] width 130 height 31
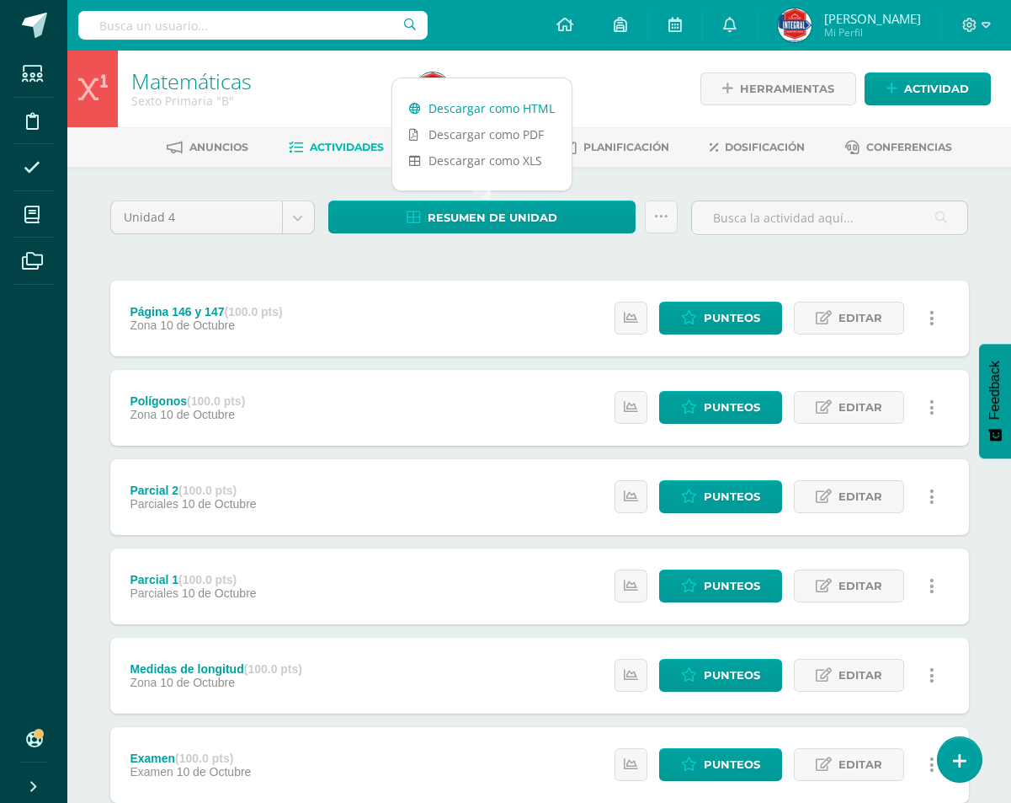
click at [507, 109] on link "Descargar como HTML" at bounding box center [481, 108] width 179 height 26
click at [626, 171] on div "Unidad 4 Unidad 1 Unidad 2 Unidad 3 Unidad 4 Resumen de unidad Subir actividade…" at bounding box center [540, 630] width 926 height 926
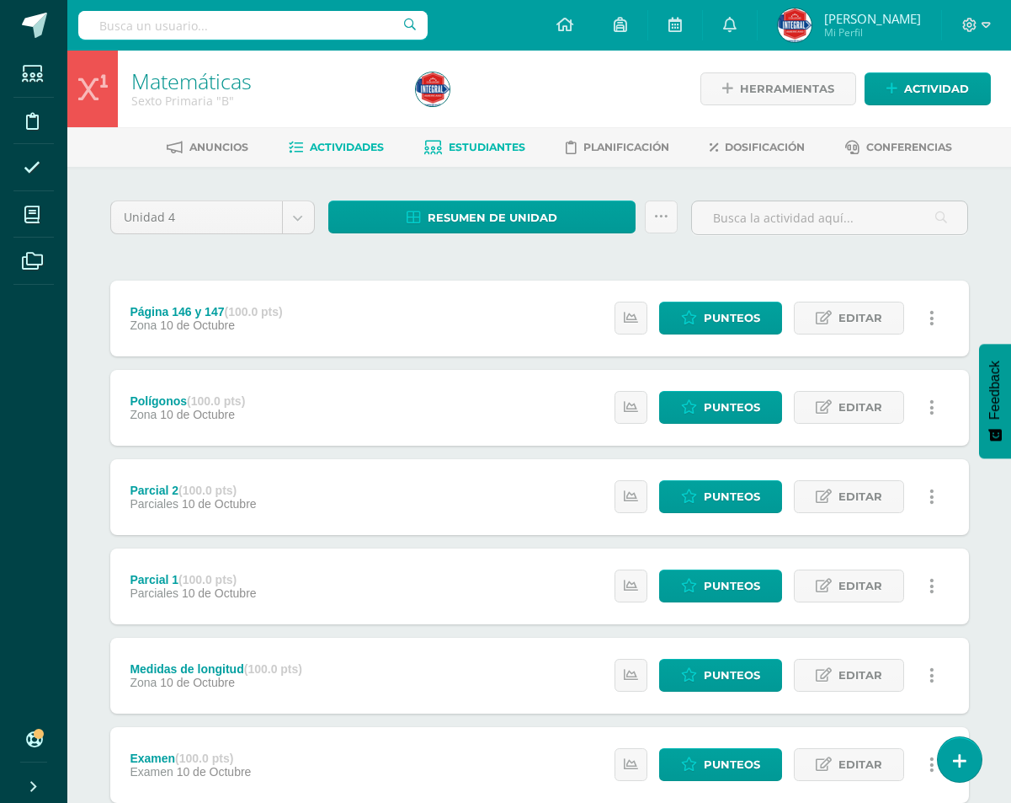
click at [492, 152] on span "Estudiantes" at bounding box center [487, 147] width 77 height 13
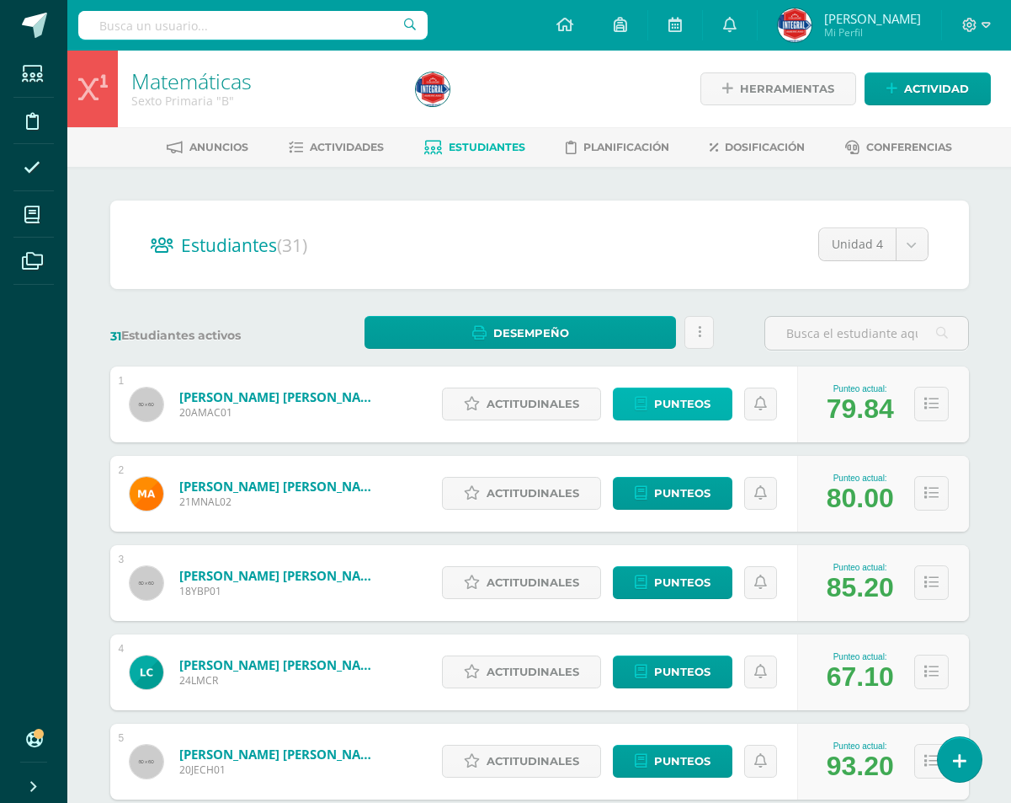
click at [694, 397] on span "Punteos" at bounding box center [682, 403] width 56 height 31
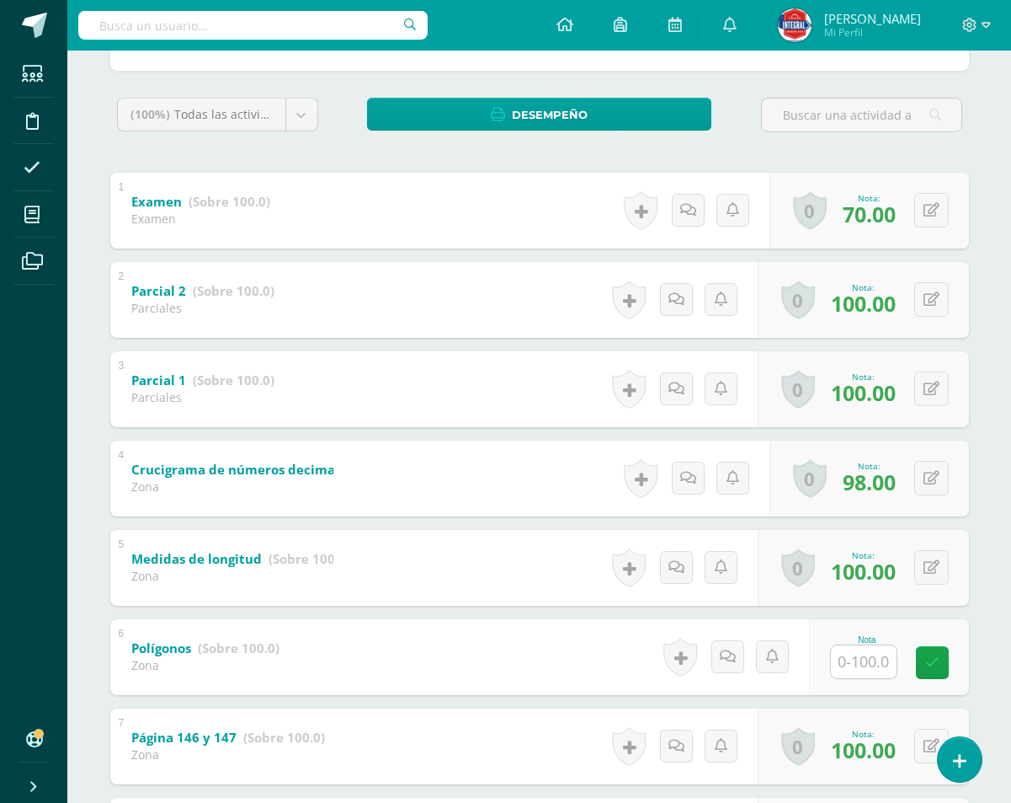
scroll to position [253, 0]
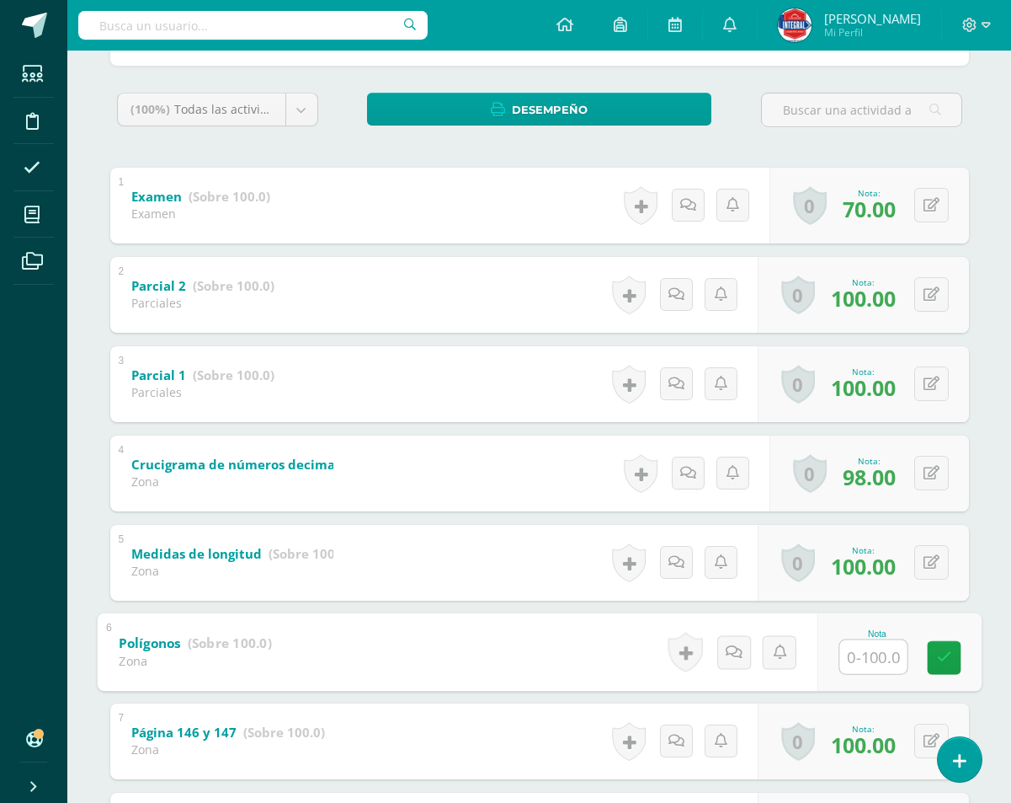
click at [882, 658] on input "text" at bounding box center [873, 656] width 67 height 34
type input "60"
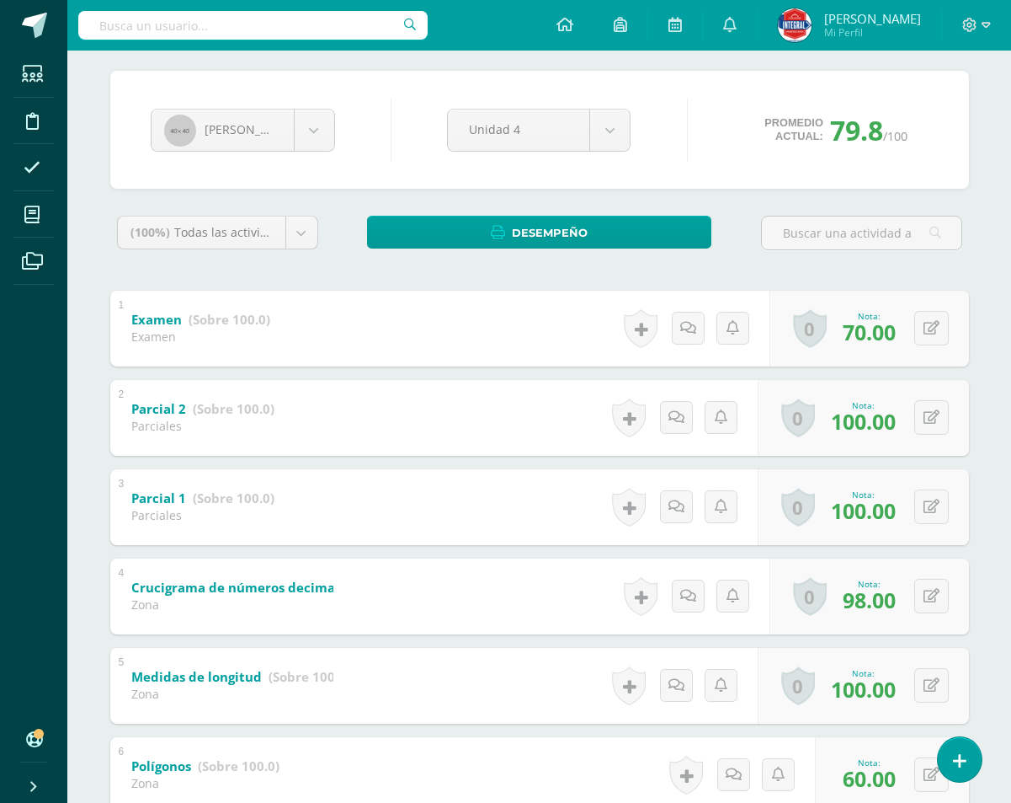
scroll to position [0, 0]
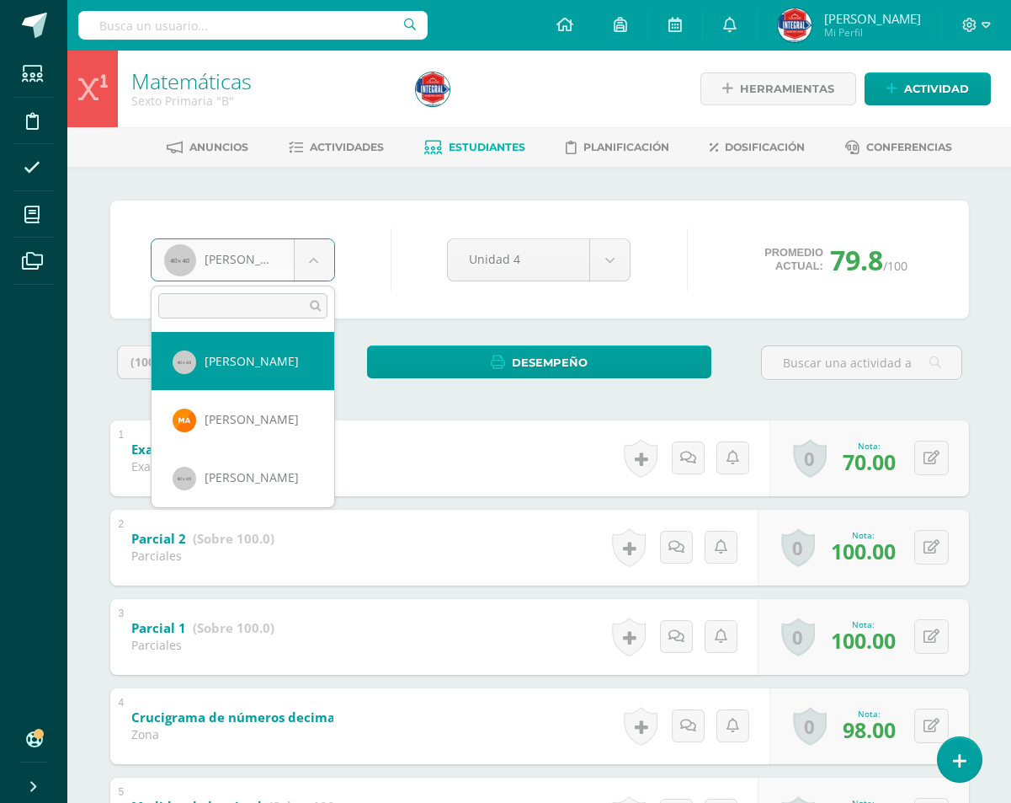
click at [312, 269] on body "Estudiantes Disciplina Asistencia Mis cursos Archivos Soporte Ayuda Reportar un…" at bounding box center [505, 616] width 1011 height 1233
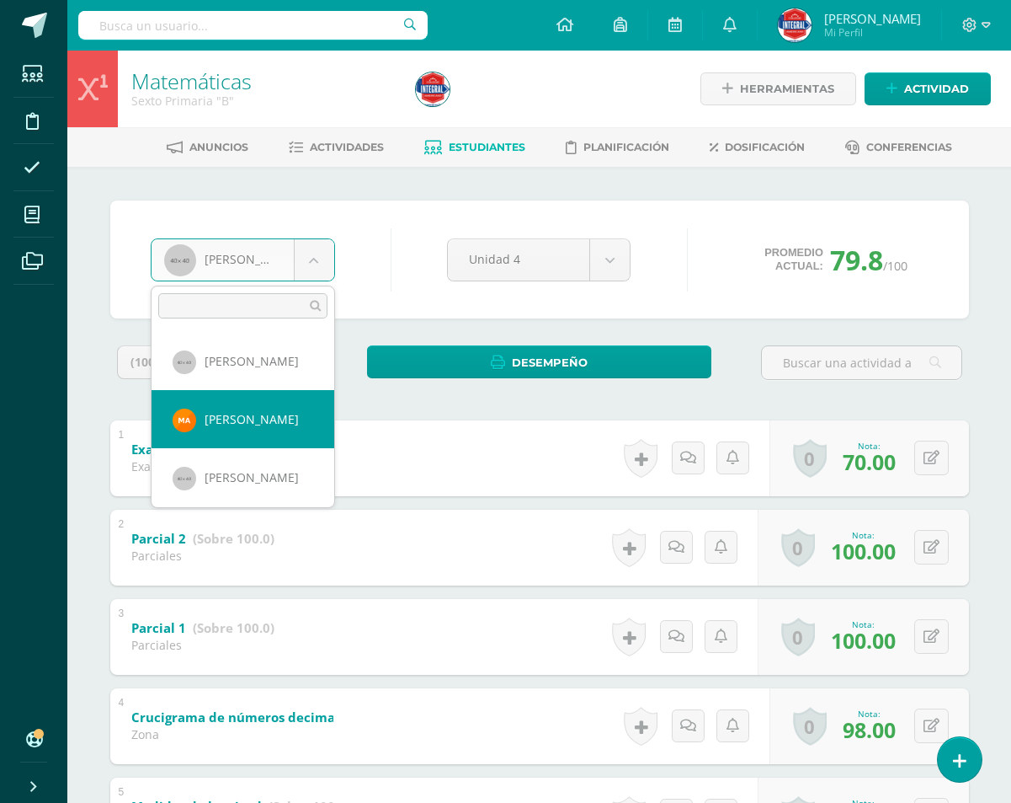
select select "1891"
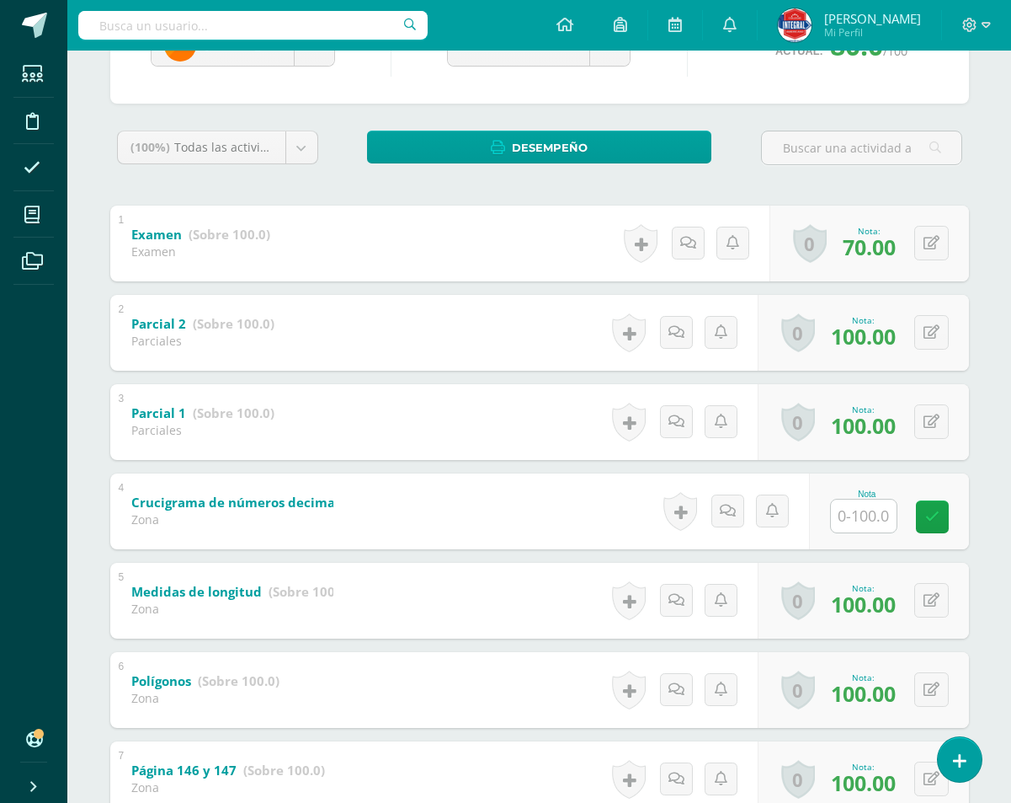
scroll to position [253, 0]
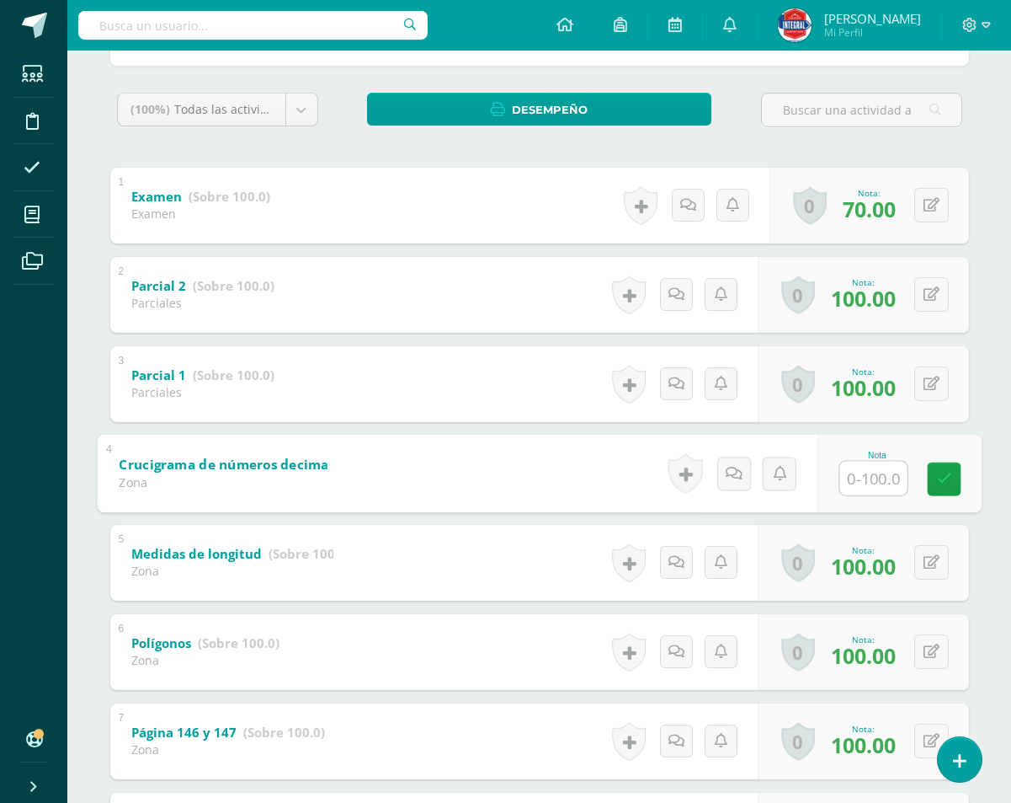
click at [866, 476] on input "text" at bounding box center [873, 478] width 67 height 34
type input "90"
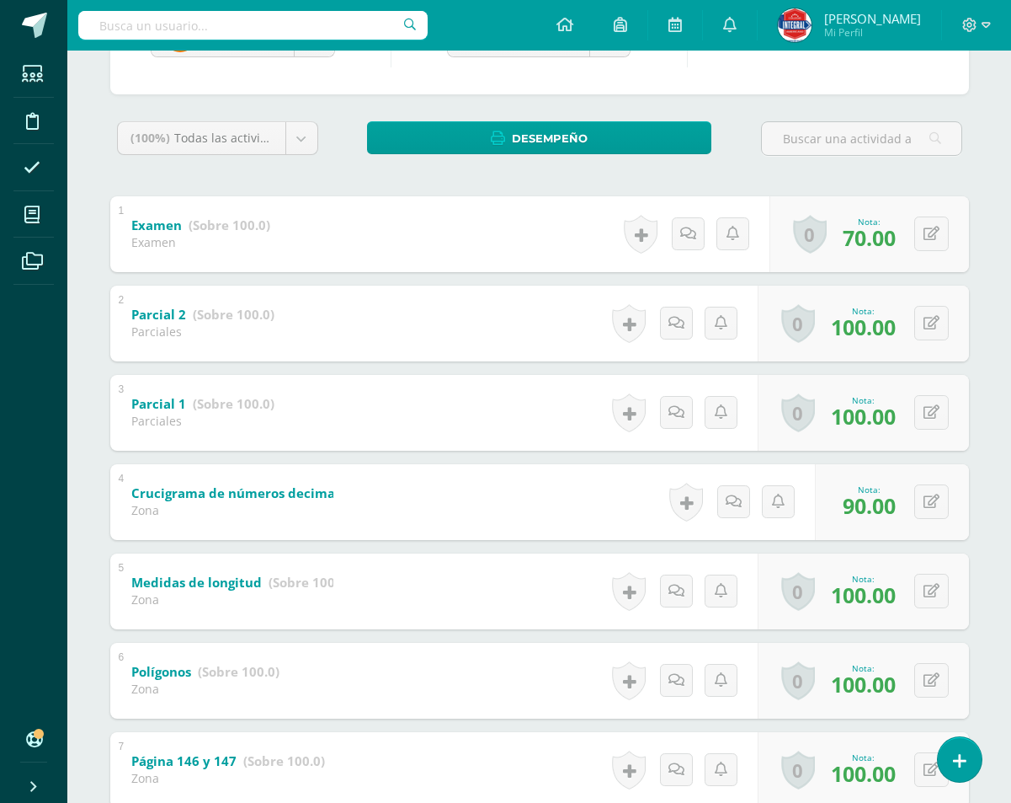
scroll to position [0, 0]
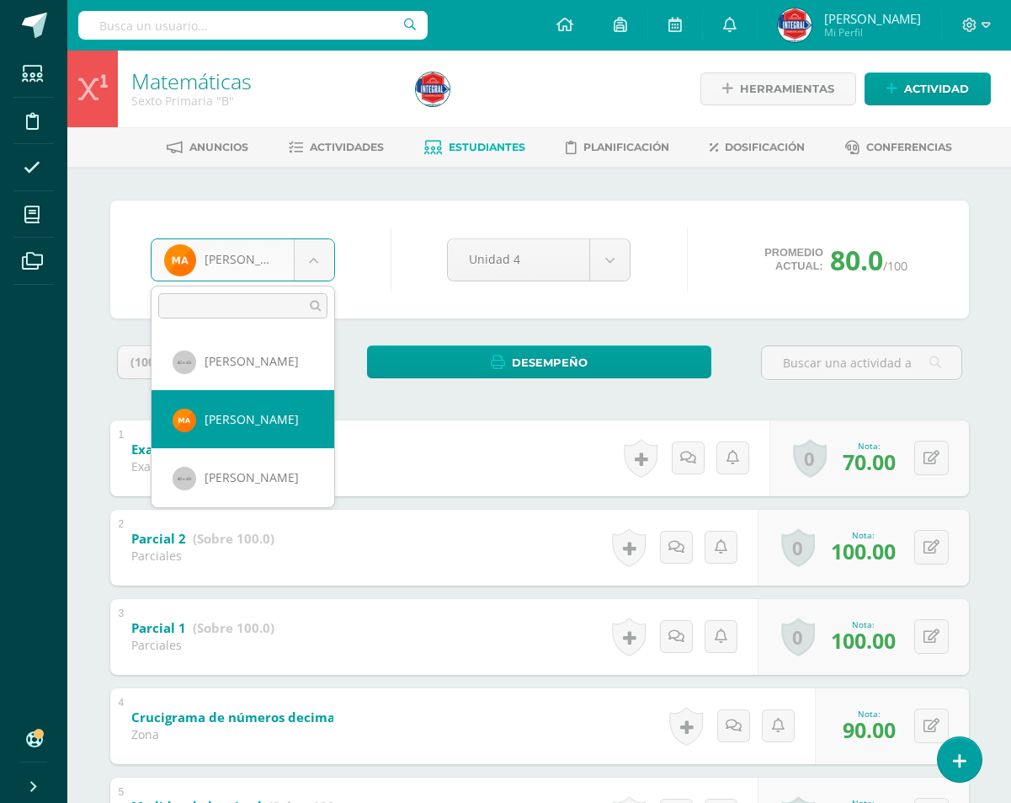
click at [307, 269] on body "Estudiantes Disciplina Asistencia Mis cursos Archivos Soporte Ayuda Reportar un…" at bounding box center [505, 616] width 1011 height 1233
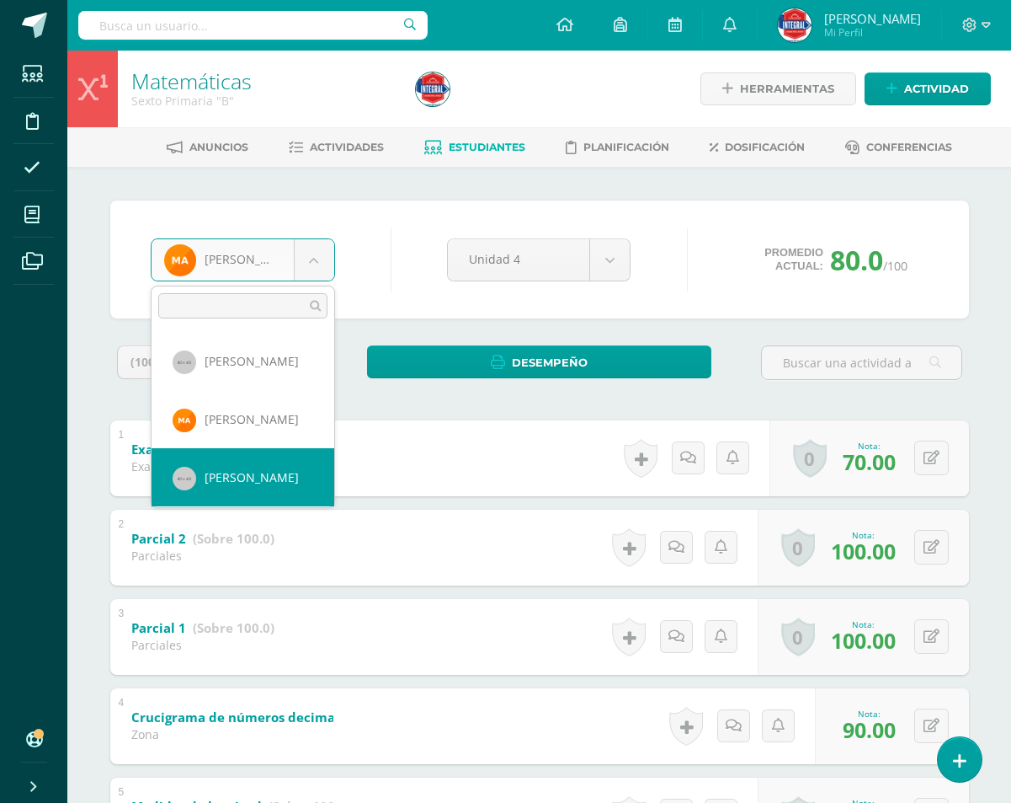
select select "872"
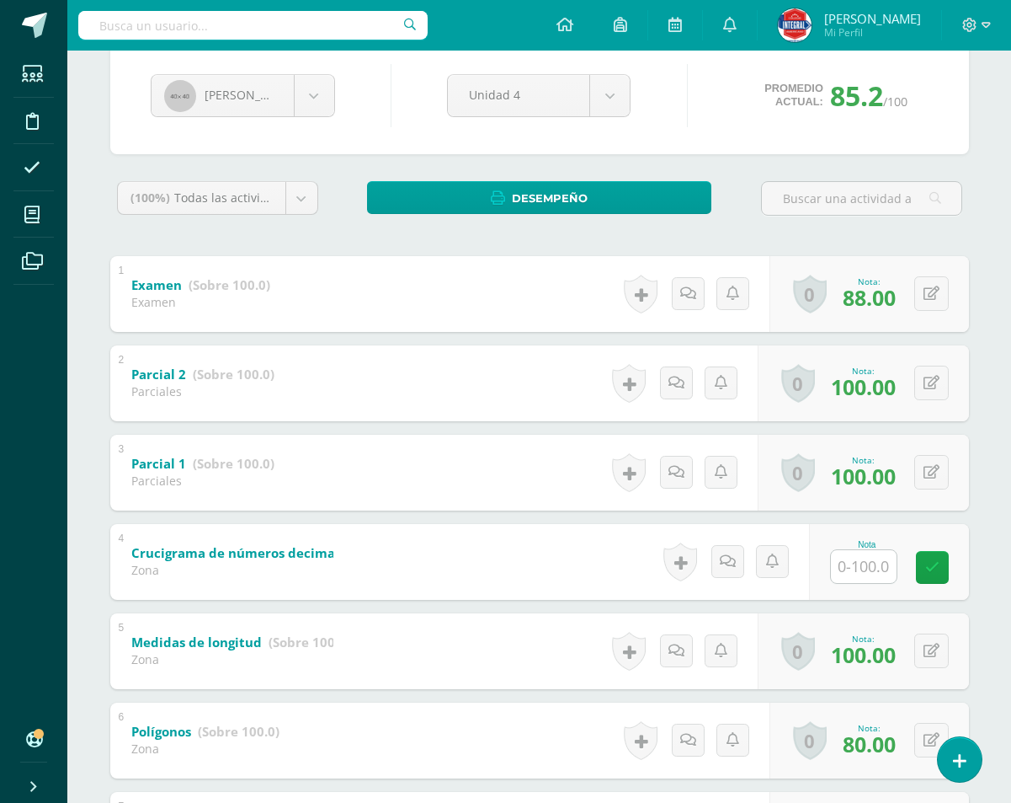
scroll to position [168, 0]
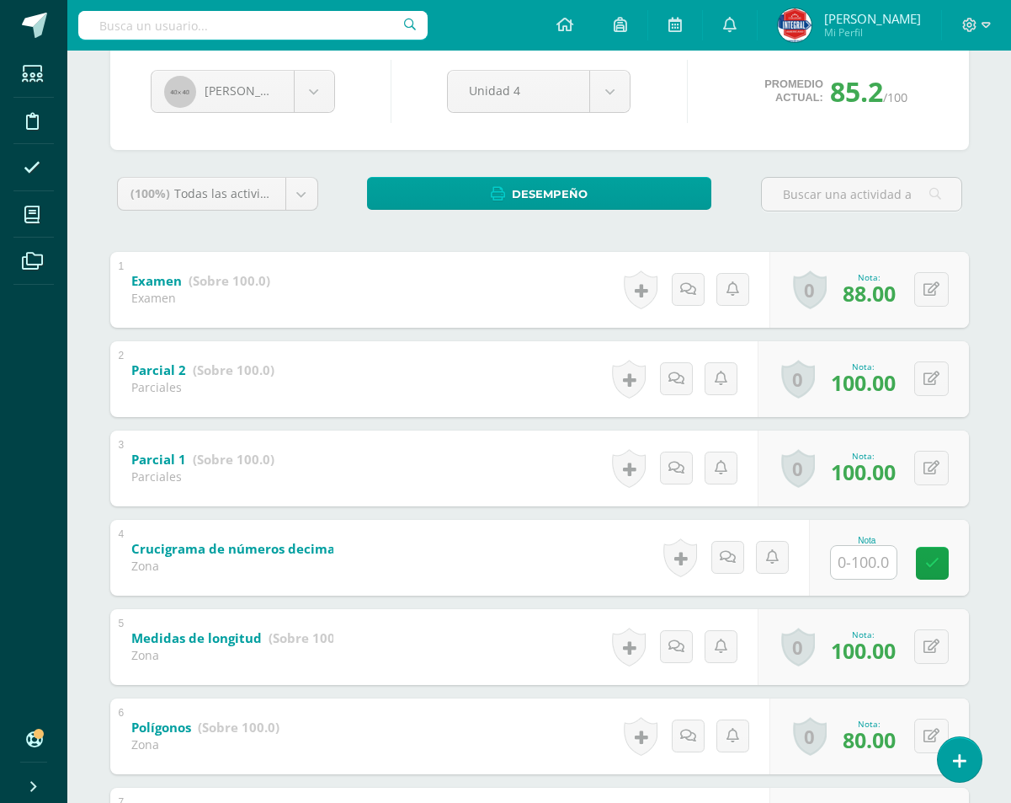
click at [883, 565] on input "text" at bounding box center [864, 562] width 66 height 33
type input "60"
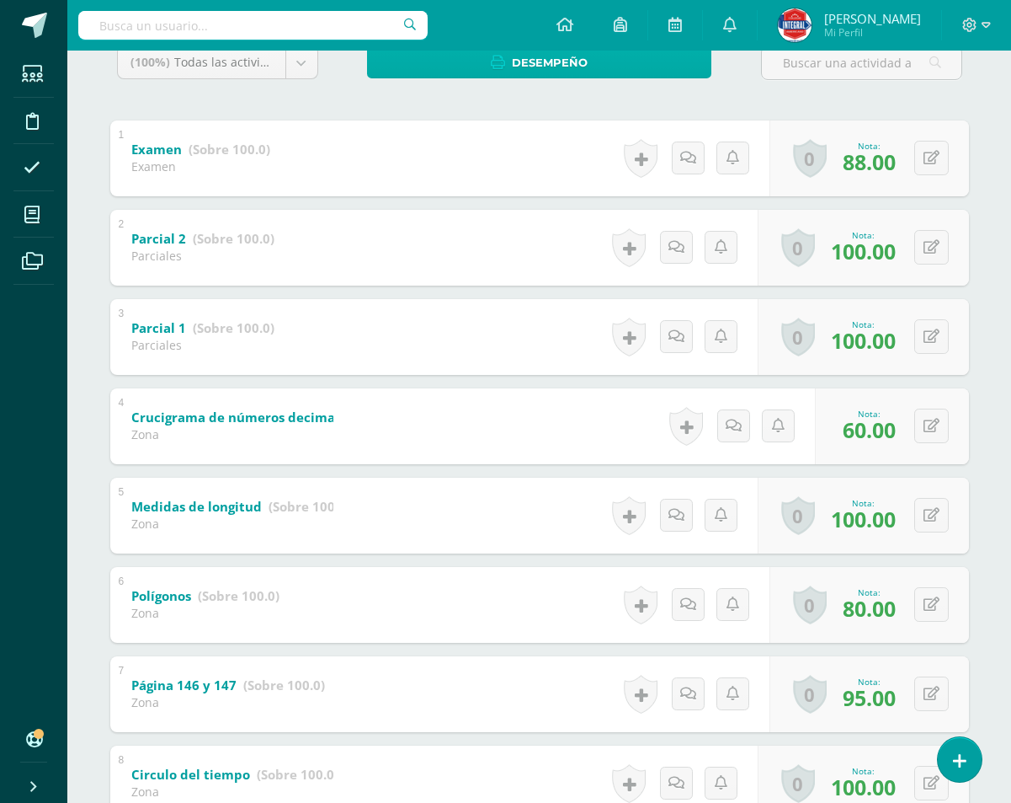
scroll to position [93, 0]
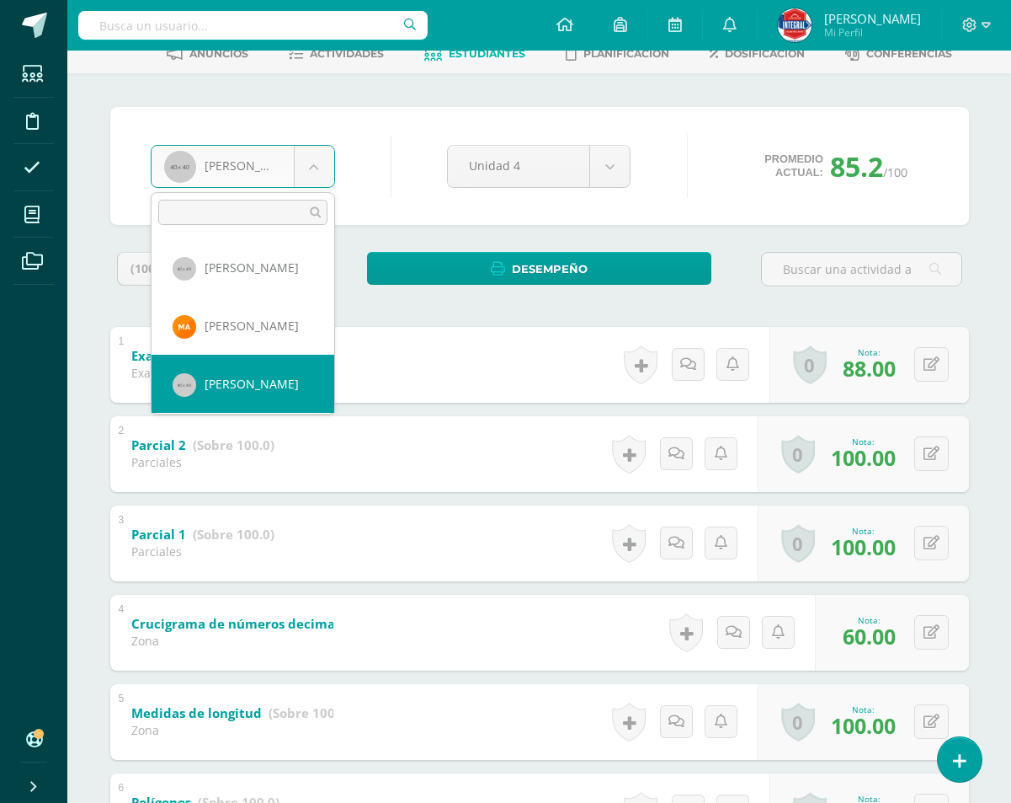
click at [319, 178] on body "Estudiantes Disciplina Asistencia Mis cursos Archivos Soporte Ayuda Reportar un…" at bounding box center [505, 523] width 1011 height 1233
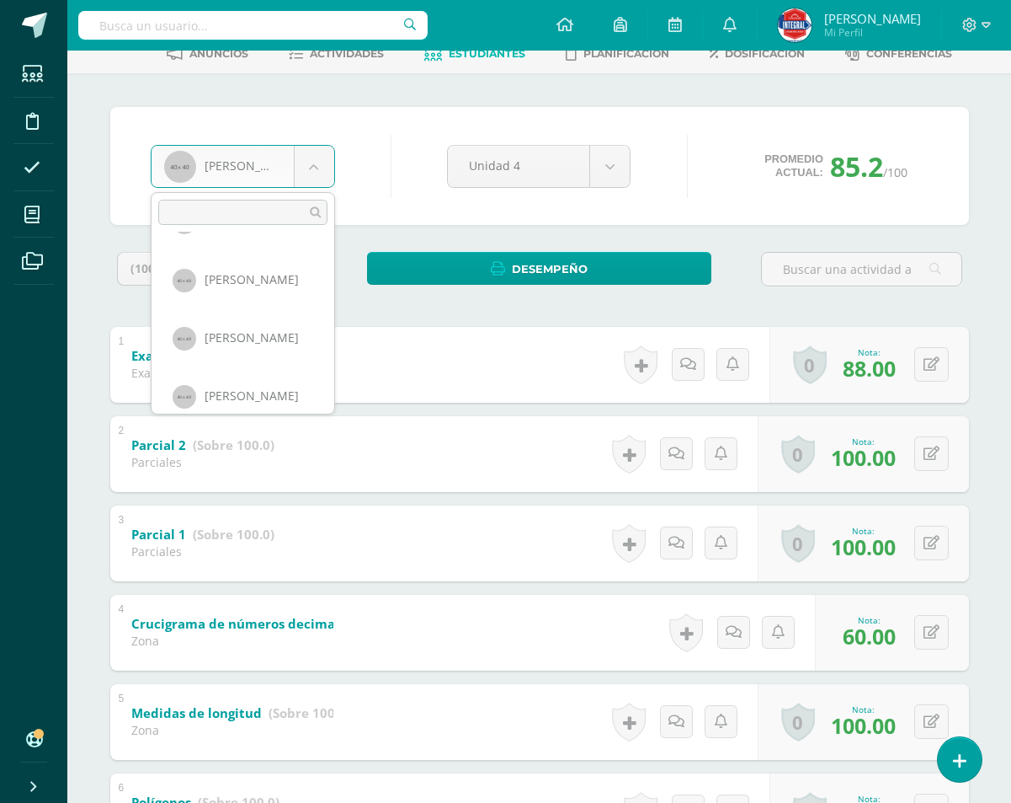
scroll to position [348, 0]
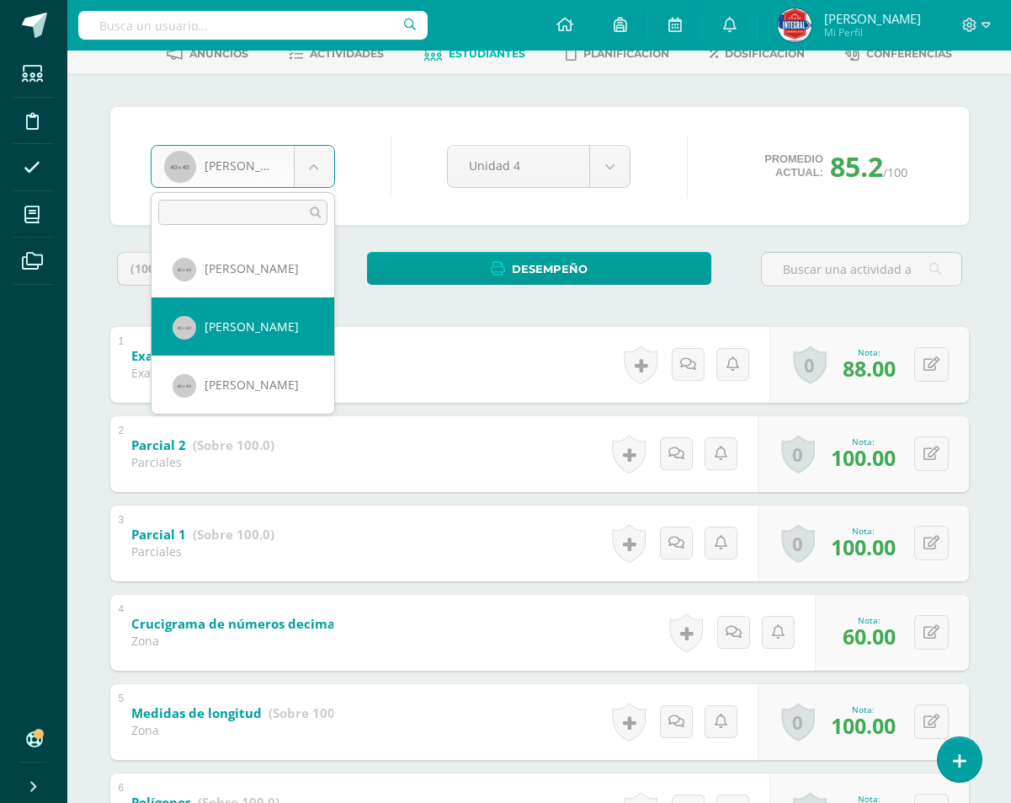
select select "856"
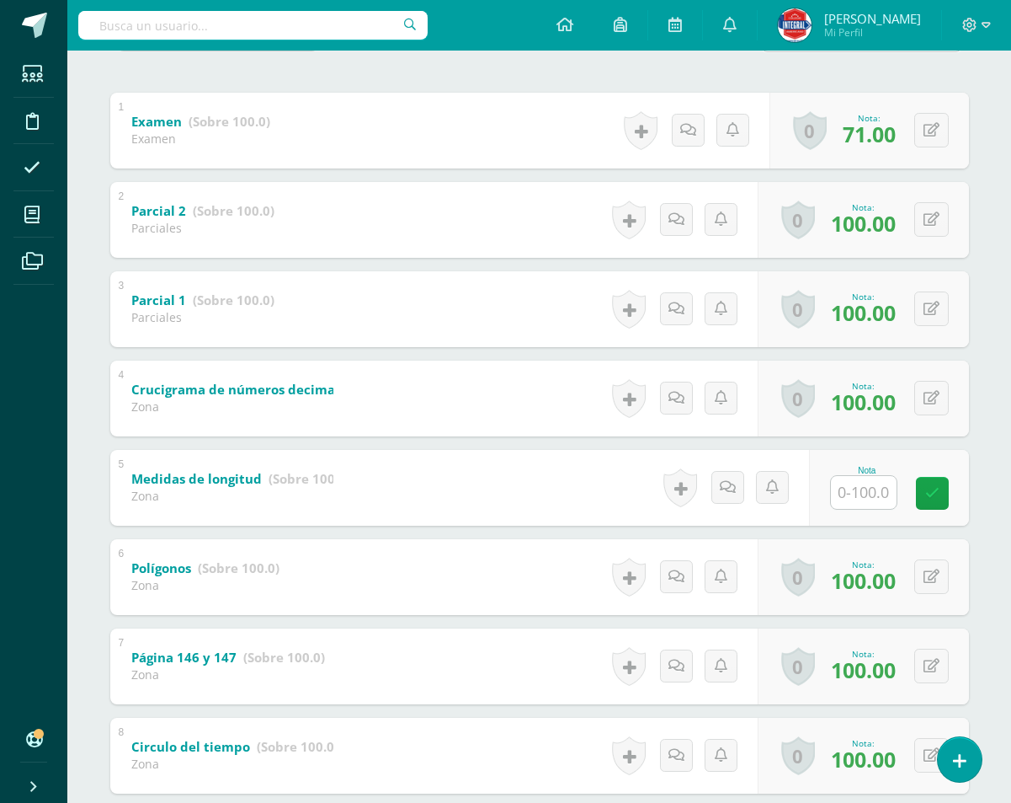
scroll to position [337, 0]
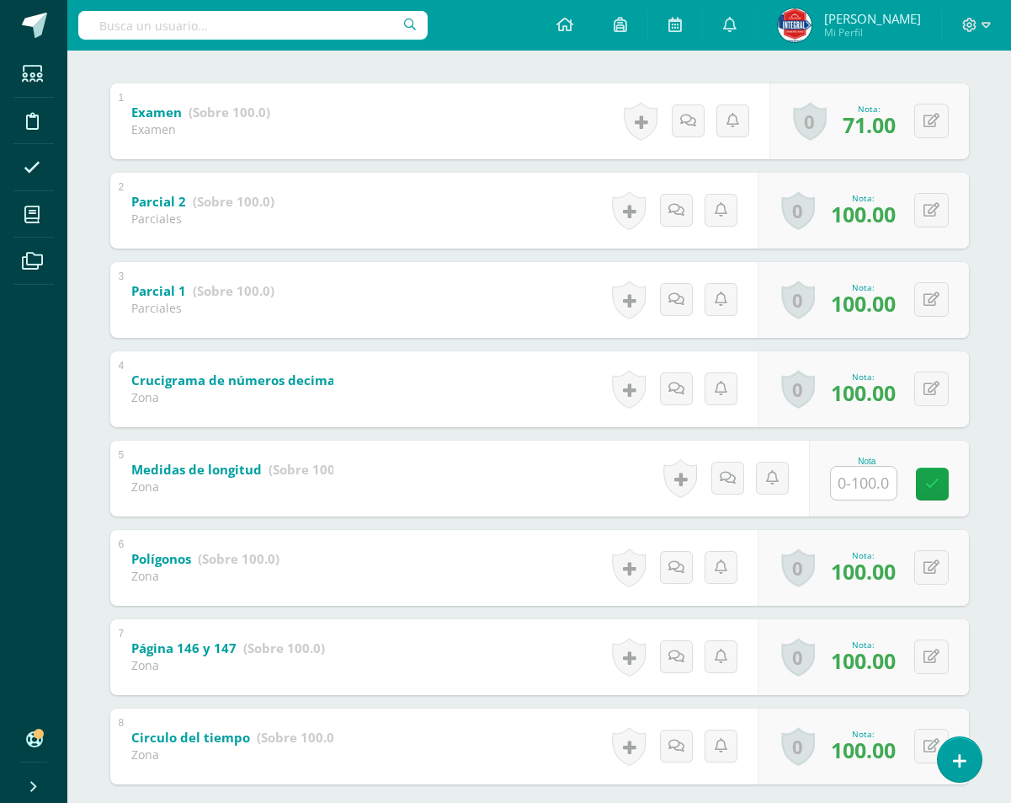
click at [857, 485] on input "text" at bounding box center [864, 483] width 66 height 33
type input "60"
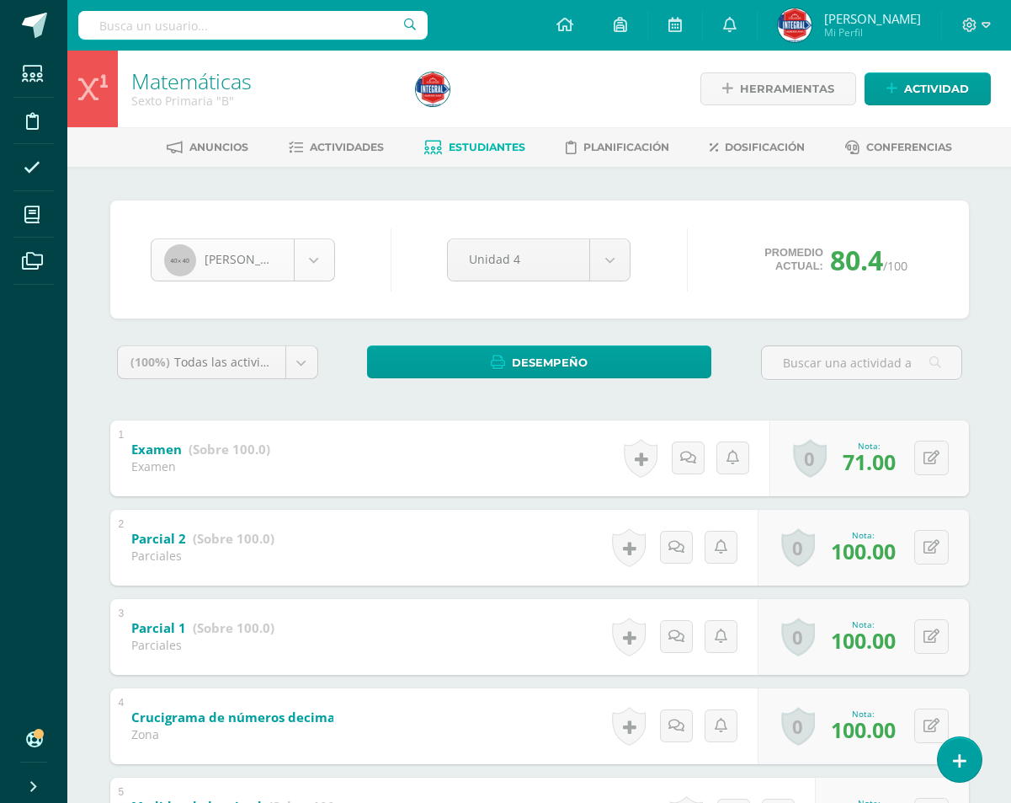
click at [323, 254] on body "Estudiantes Disciplina Asistencia Mis cursos Archivos Soporte Ayuda Reportar un…" at bounding box center [505, 616] width 1011 height 1233
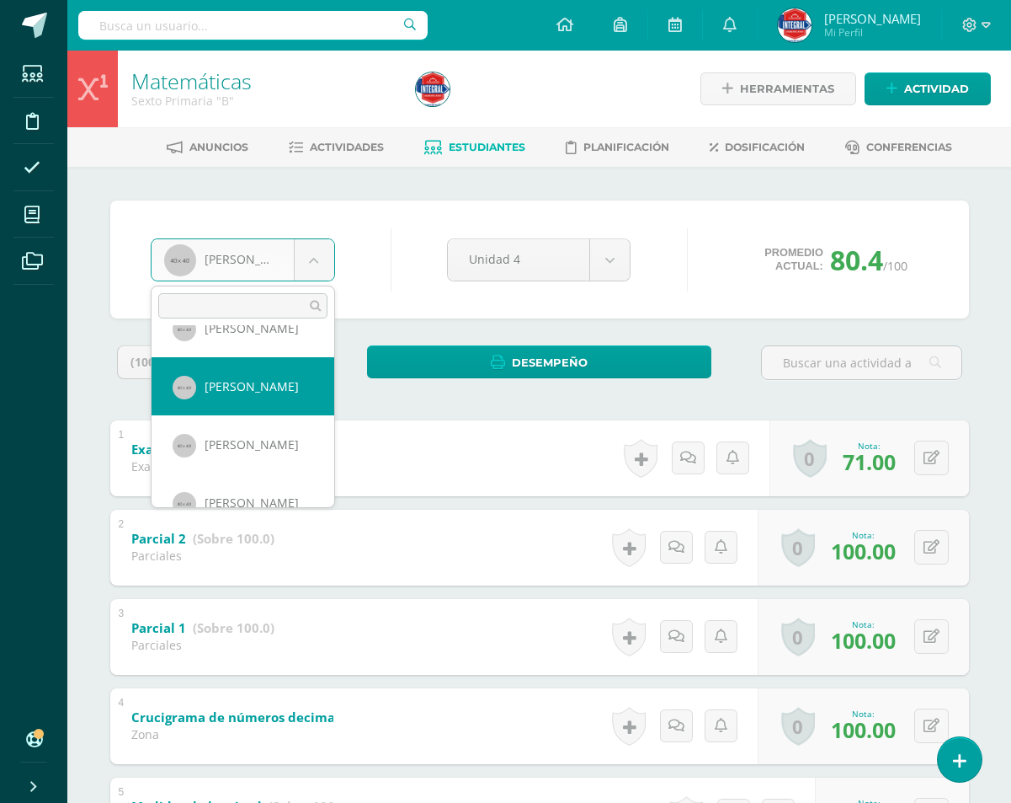
scroll to position [492, 0]
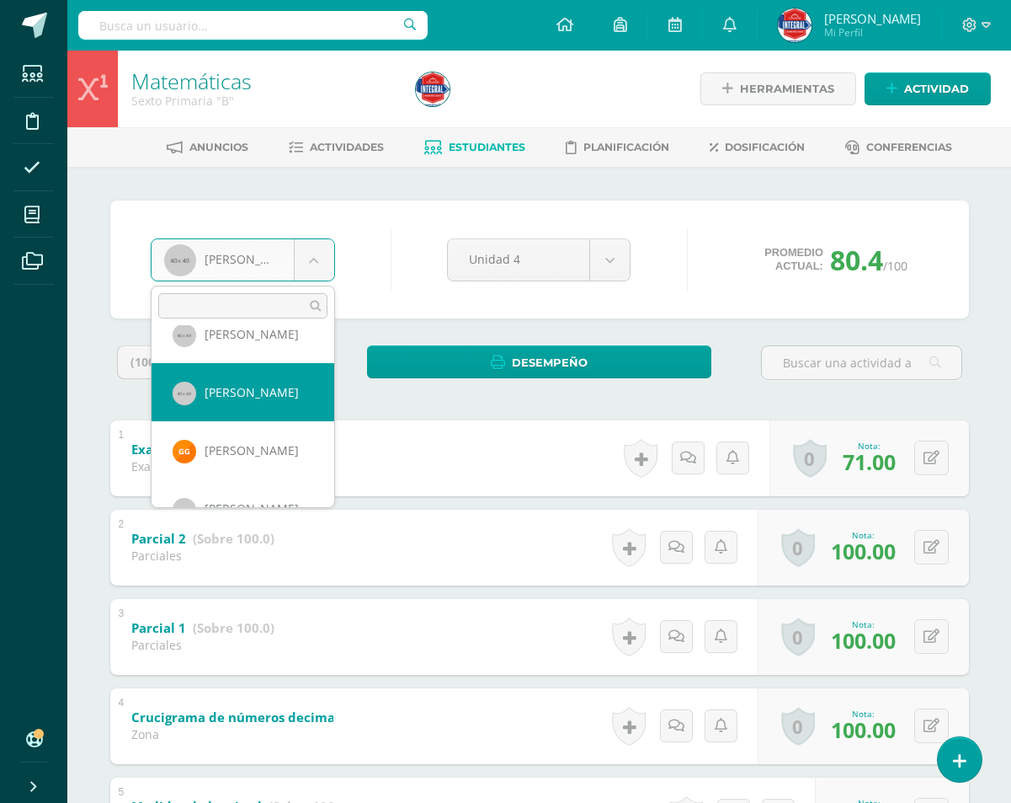
select select "874"
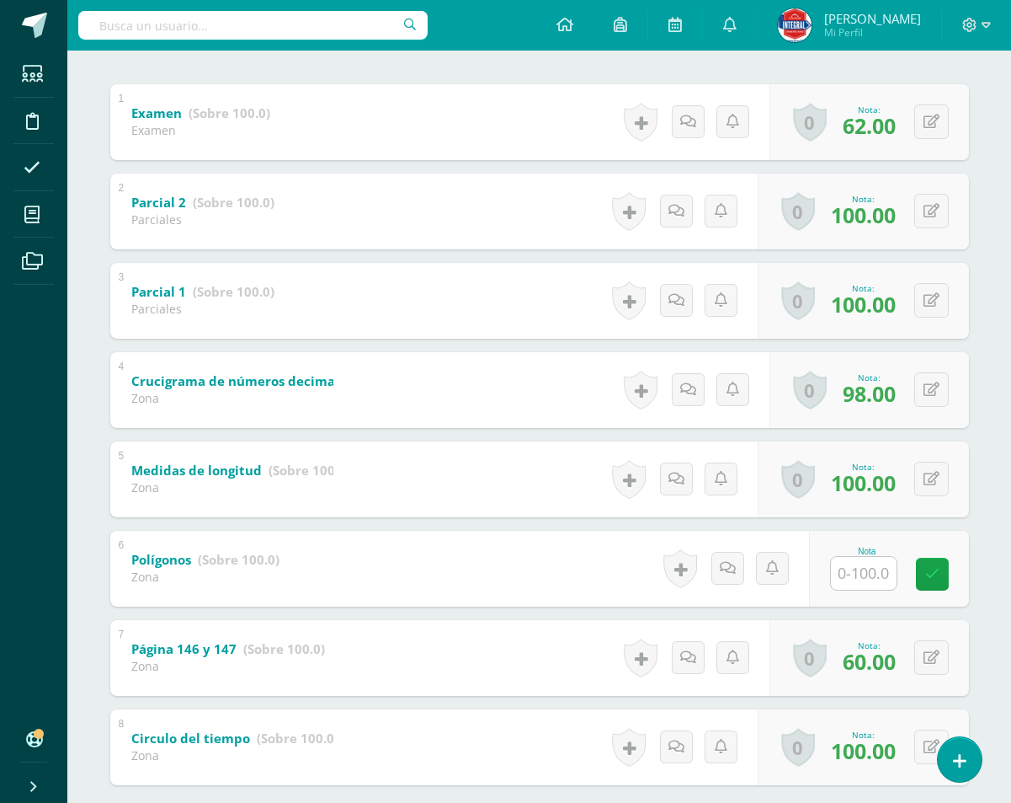
scroll to position [337, 0]
click at [846, 578] on input "text" at bounding box center [873, 572] width 67 height 34
type input "60"
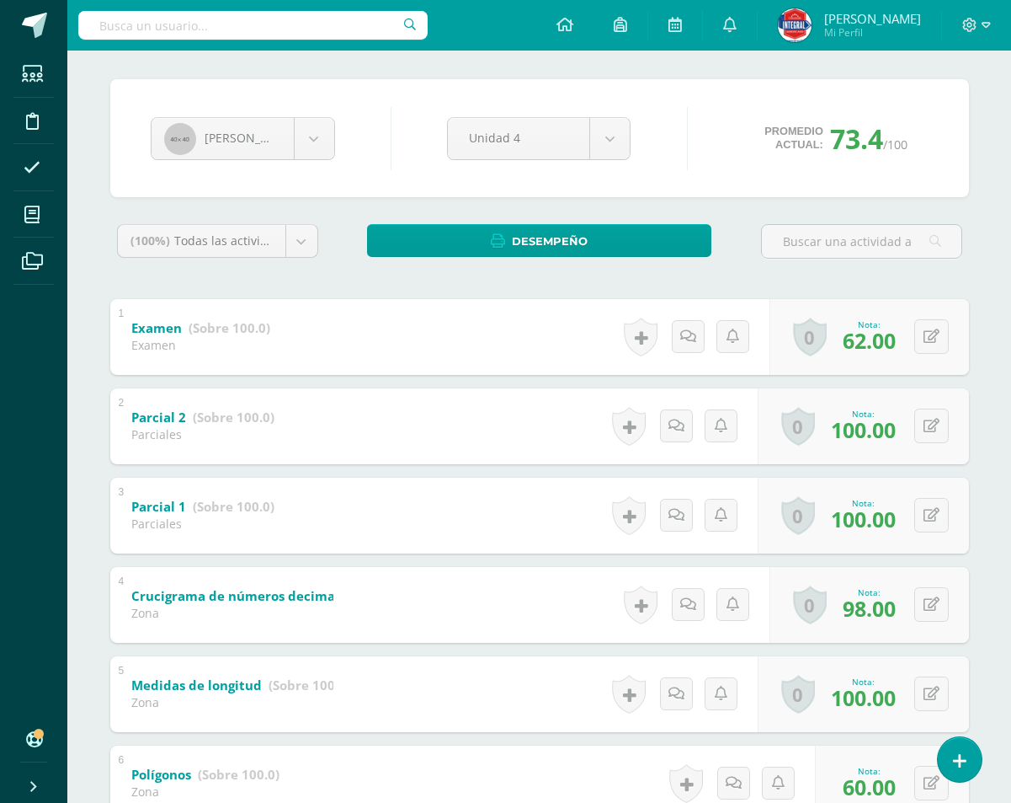
scroll to position [93, 0]
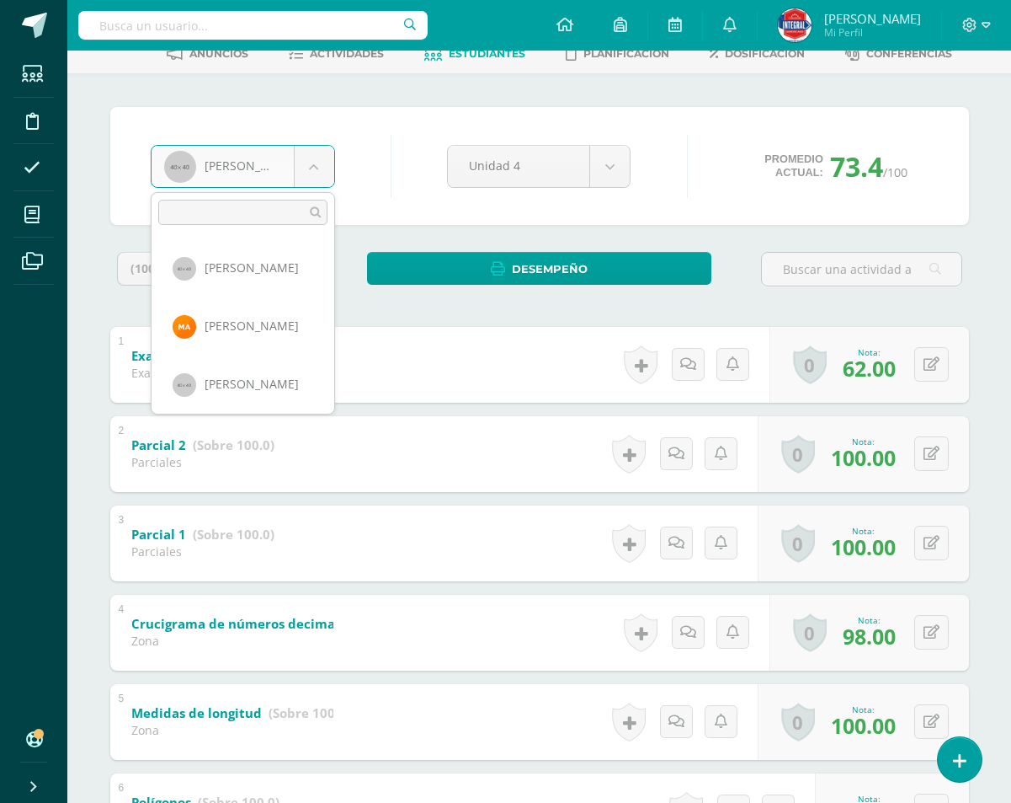
click at [323, 168] on body "Estudiantes Disciplina Asistencia Mis cursos Archivos Soporte Ayuda Reportar un…" at bounding box center [505, 523] width 1011 height 1233
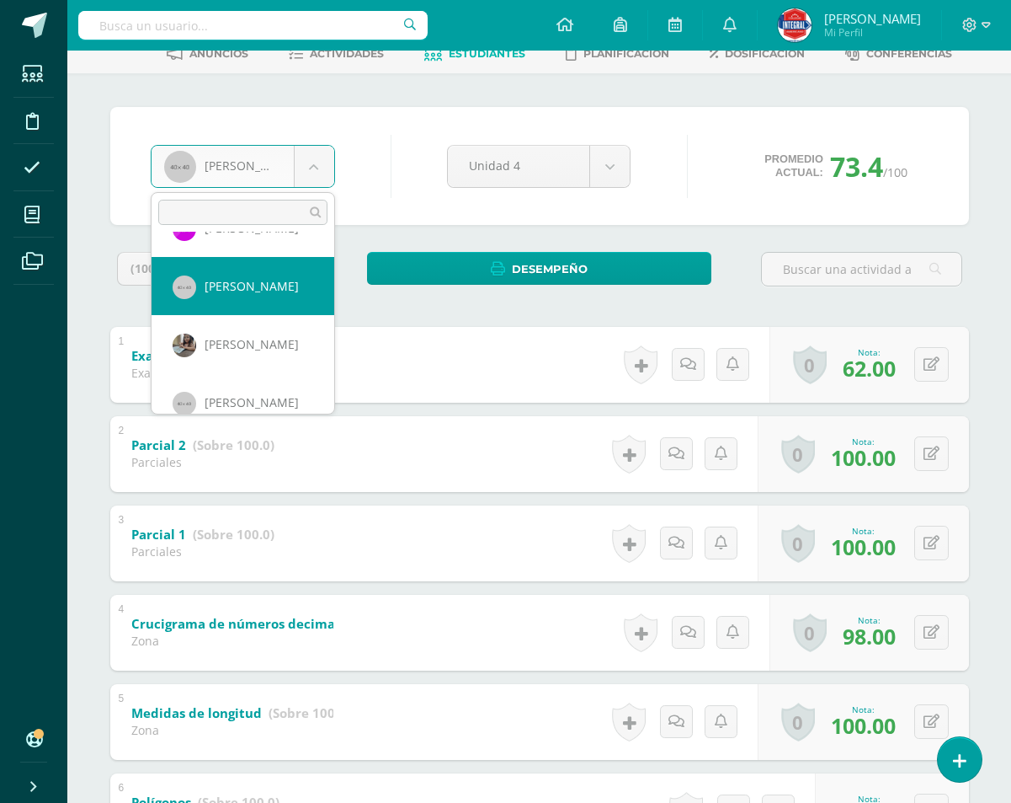
scroll to position [929, 0]
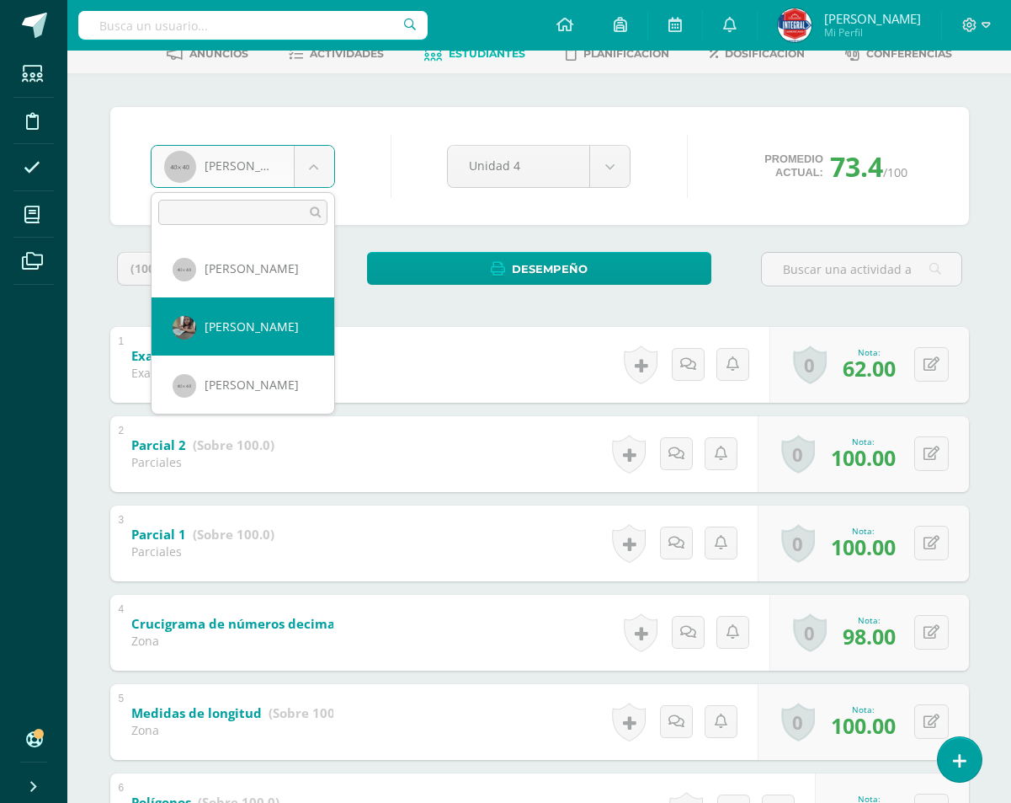
select select "893"
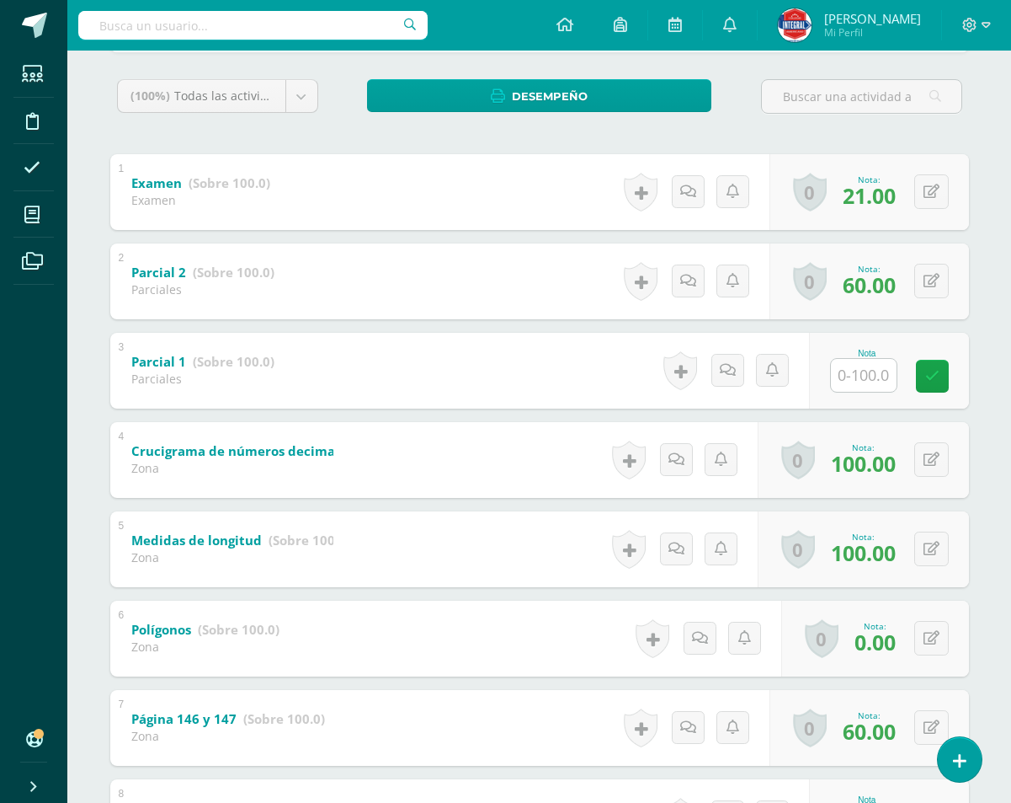
scroll to position [421, 0]
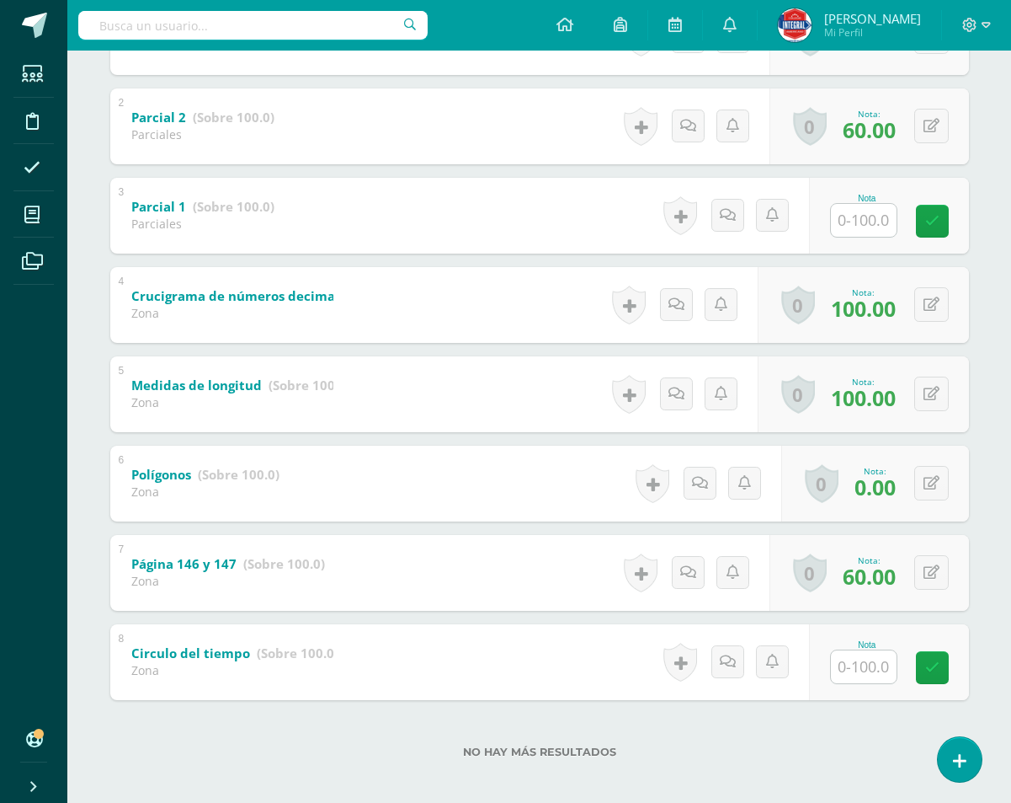
click at [878, 214] on input "text" at bounding box center [864, 220] width 66 height 33
type input "60"
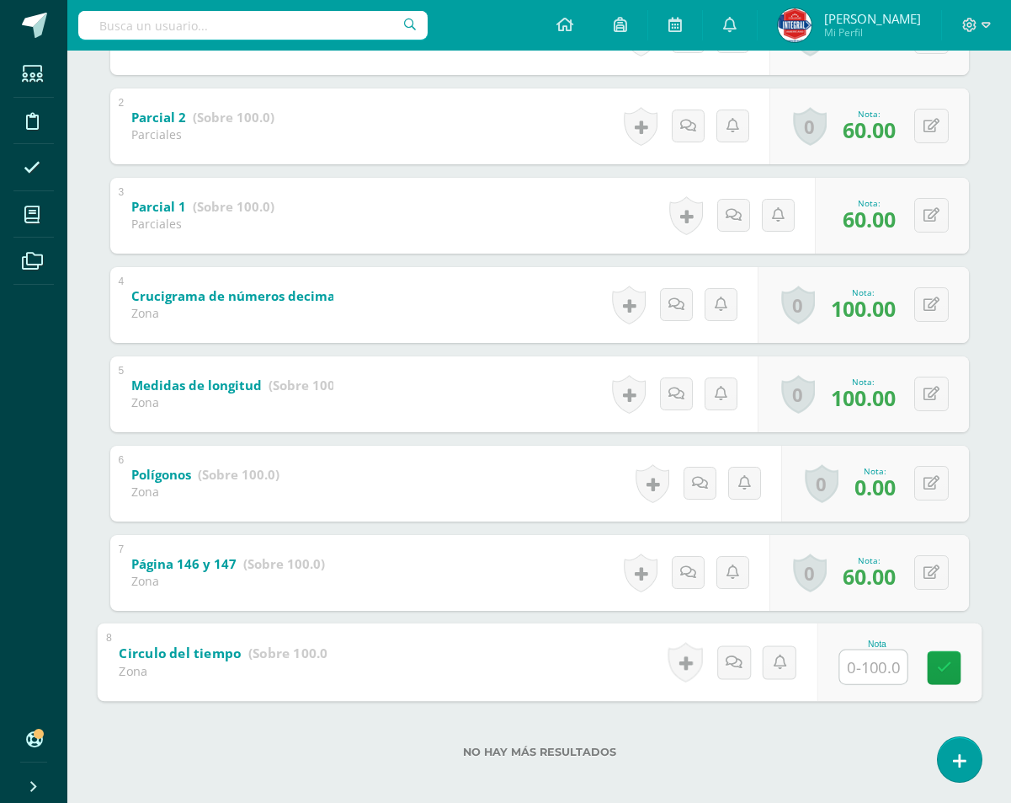
click at [851, 664] on input "text" at bounding box center [873, 666] width 67 height 34
type input "60"
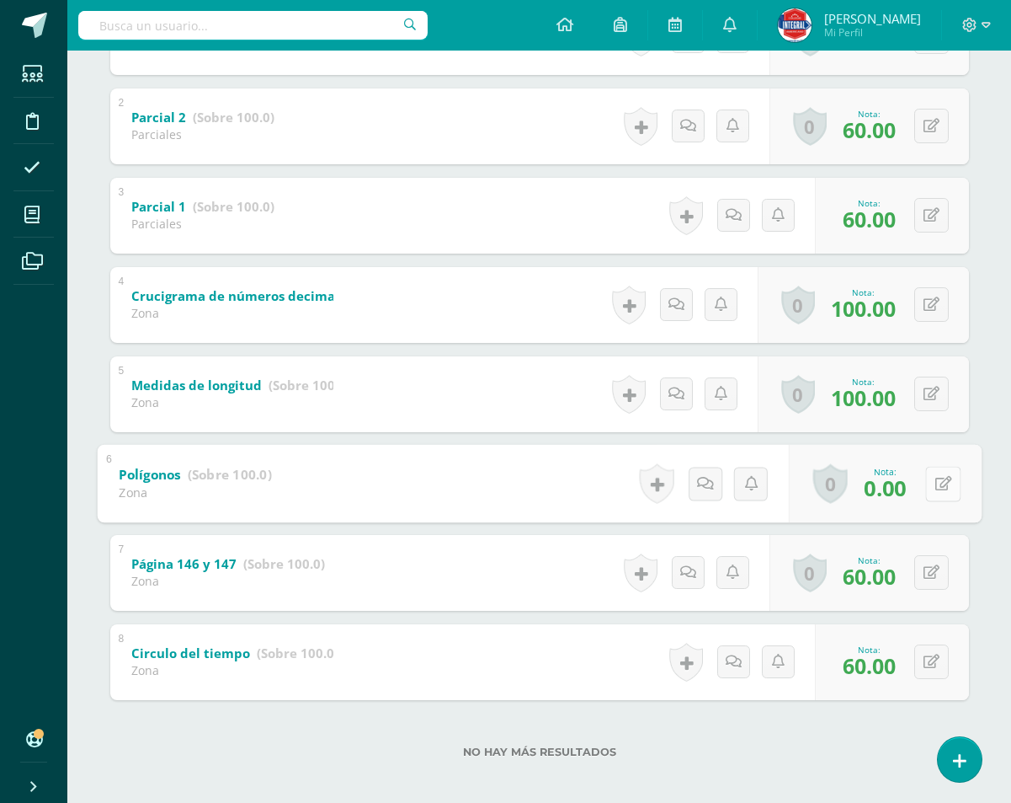
click at [922, 474] on div "0 Logros Logros obtenidos Aún no hay logros agregados Nota: 0.00" at bounding box center [884, 483] width 193 height 78
click at [707, 773] on div "No hay más resultados" at bounding box center [539, 739] width 859 height 78
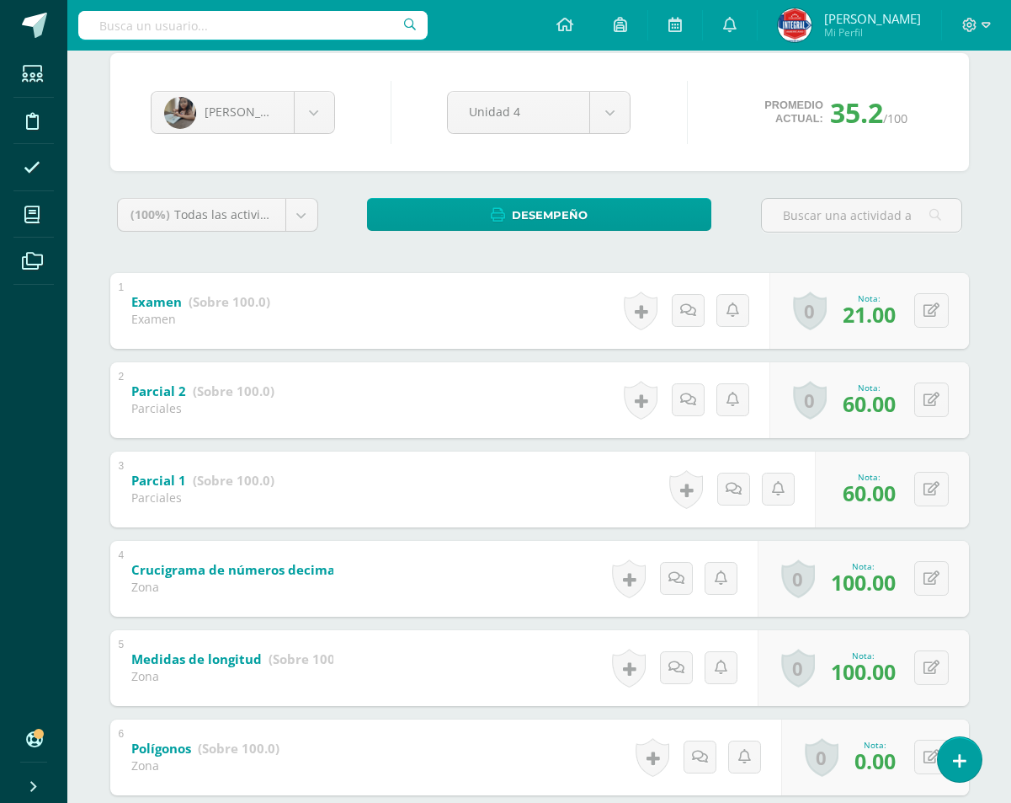
scroll to position [0, 0]
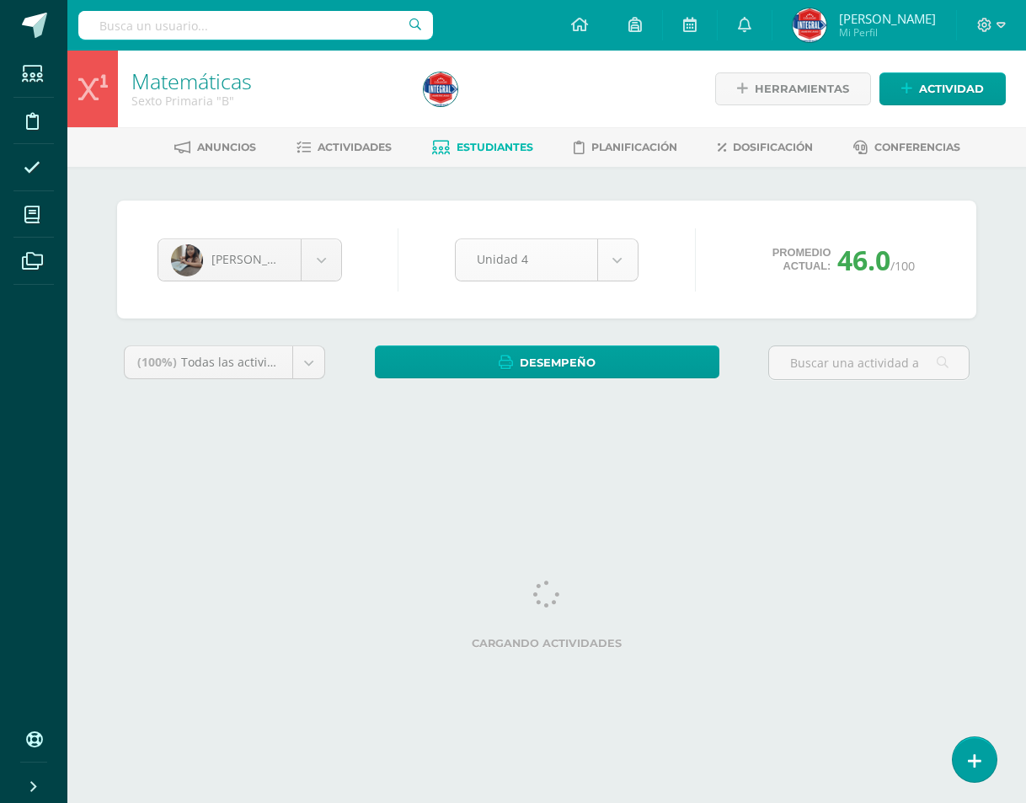
click at [623, 253] on body "Estudiantes Disciplina Asistencia Mis cursos Archivos Soporte Ayuda Reportar un…" at bounding box center [513, 227] width 1026 height 454
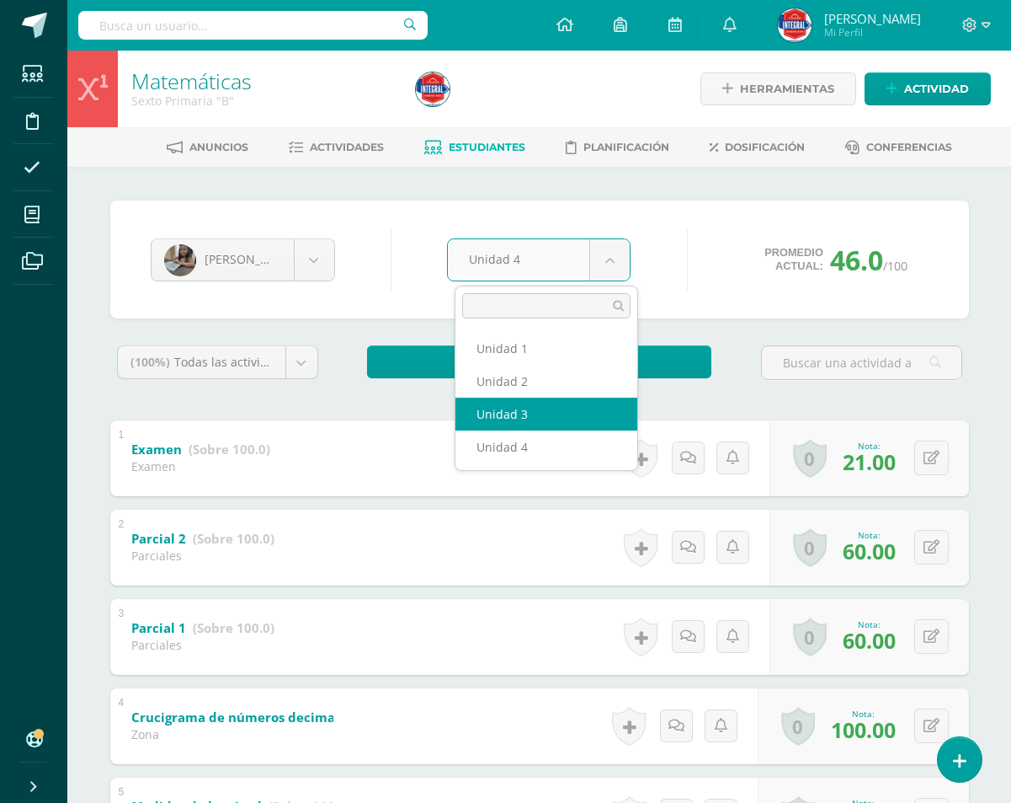
select select "Unidad 3"
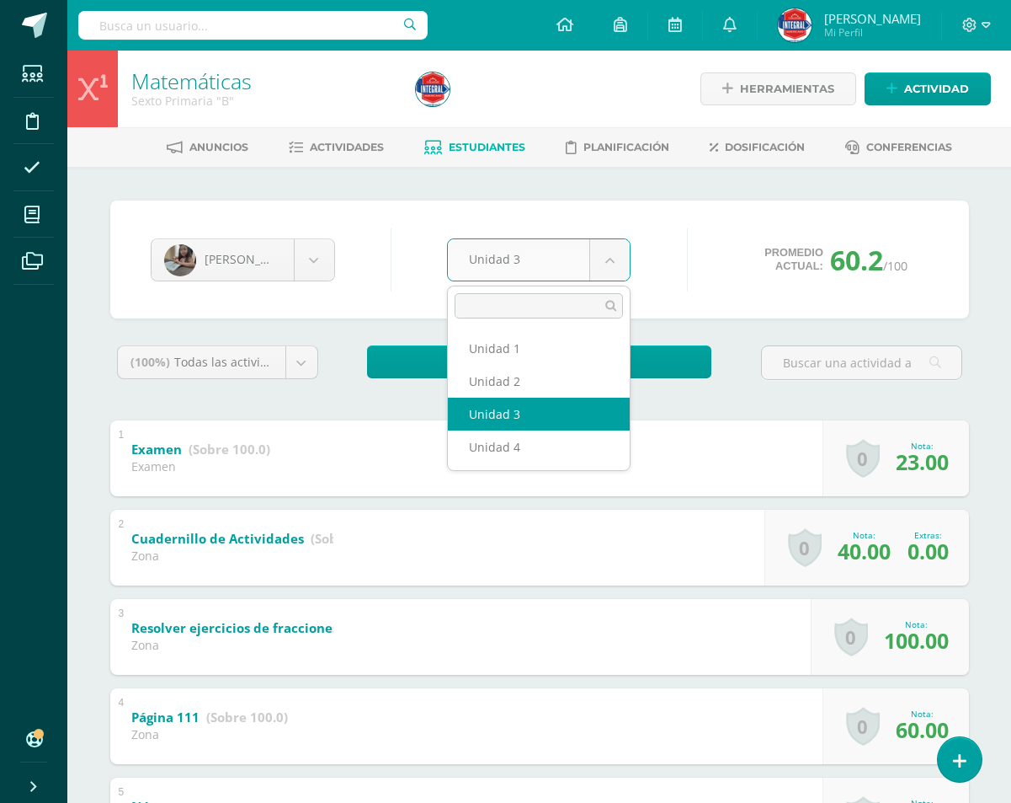
click at [609, 253] on body "Estudiantes Disciplina Asistencia Mis cursos Archivos Soporte Ayuda Reportar un…" at bounding box center [505, 661] width 1011 height 1322
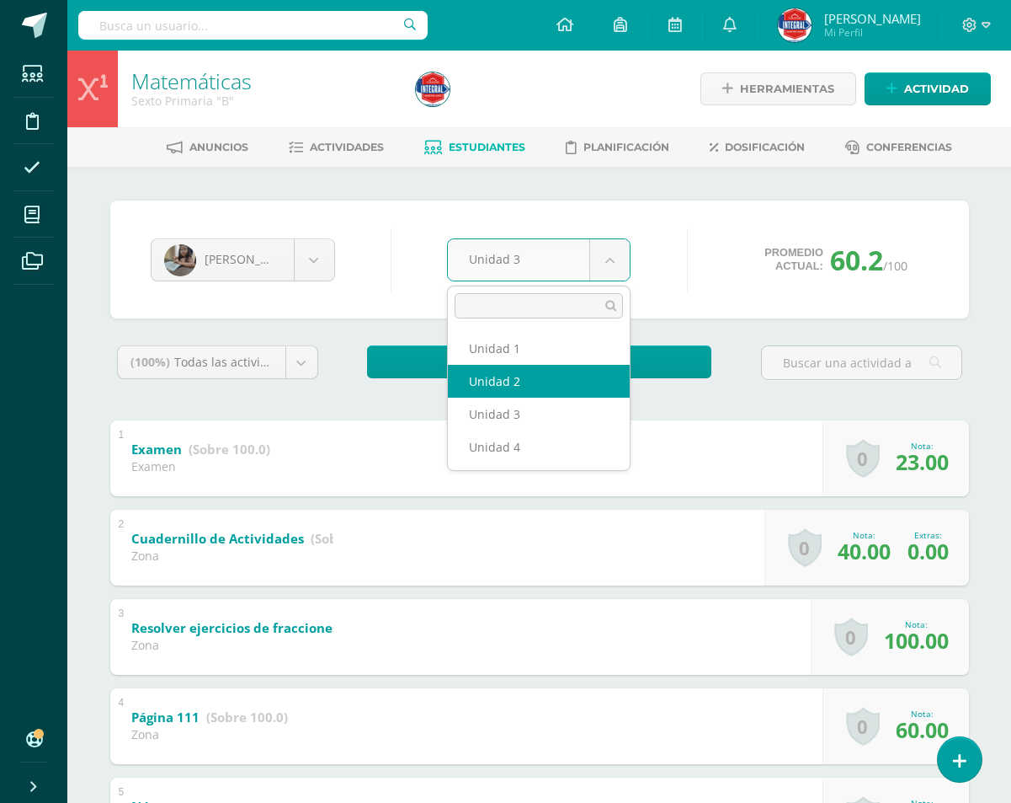
select select "Unidad 2"
click at [596, 265] on body "Estudiantes Disciplina Asistencia Mis cursos Archivos Soporte Ayuda Reportar un…" at bounding box center [505, 661] width 1011 height 1322
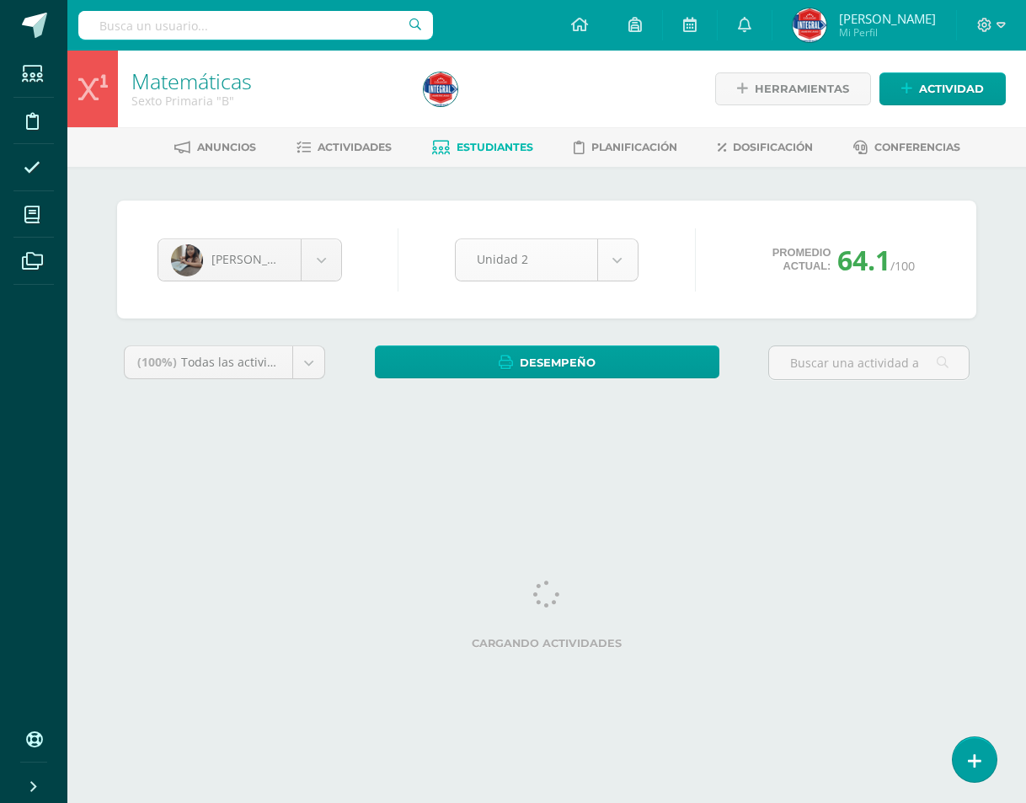
click at [627, 246] on body "Estudiantes Disciplina Asistencia Mis cursos Archivos Soporte Ayuda Reportar un…" at bounding box center [513, 227] width 1026 height 454
select select "Unidad 1"
